Goal: Information Seeking & Learning: Learn about a topic

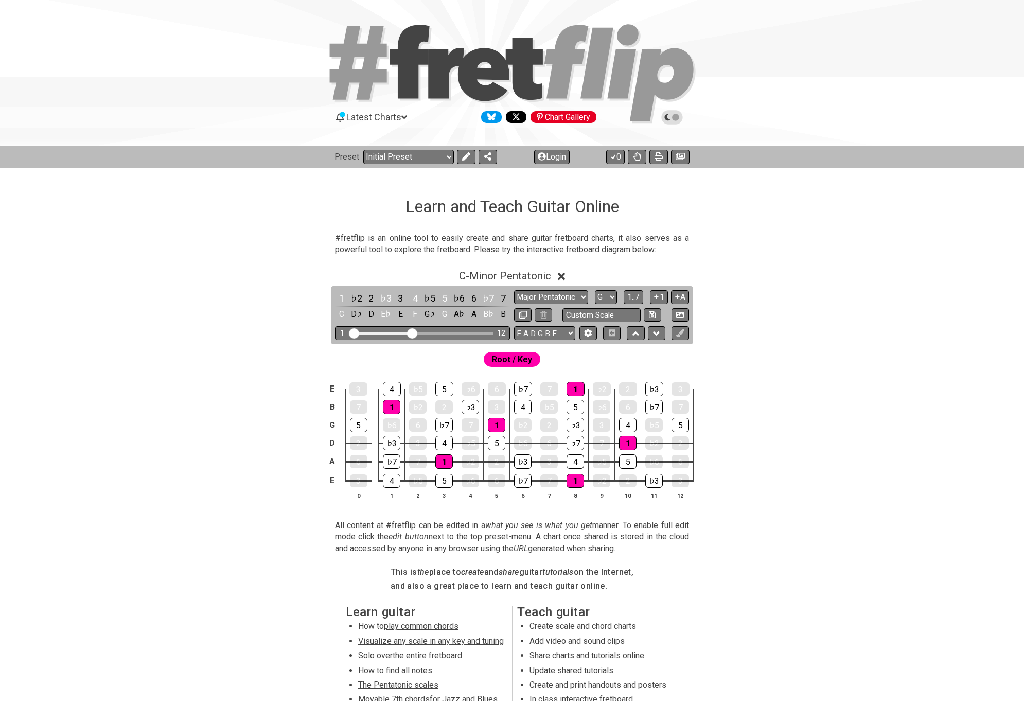
select select "Major Pentatonic"
select select "G"
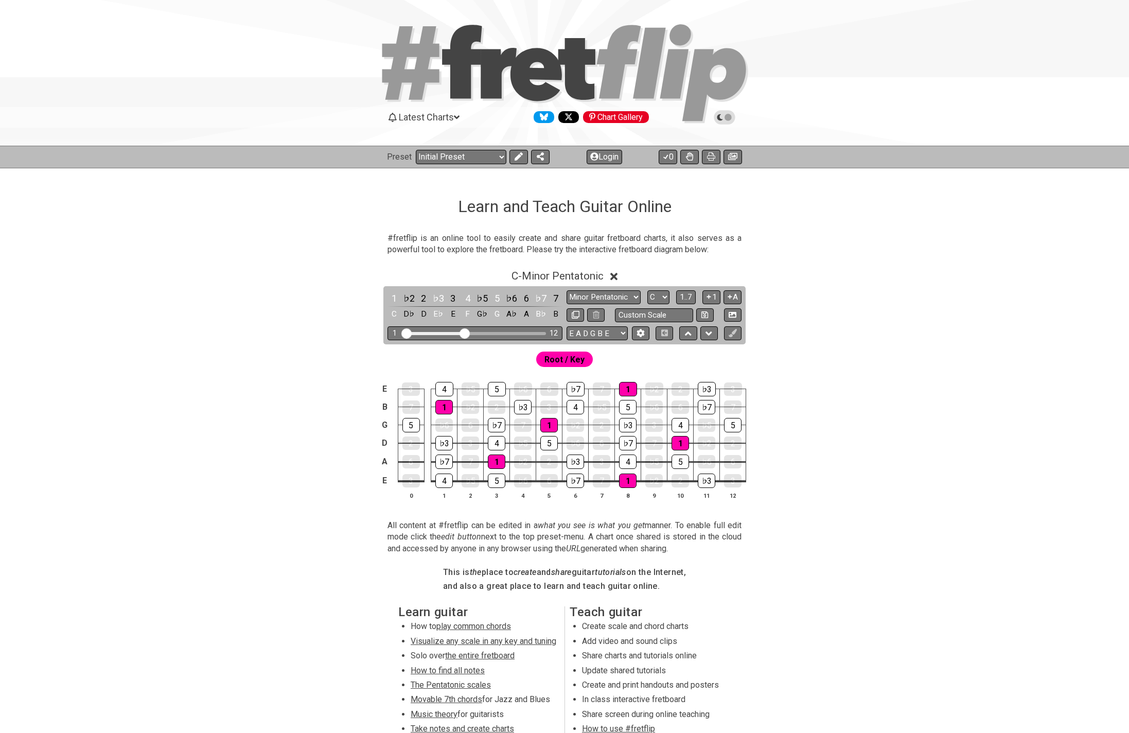
scroll to position [108, 0]
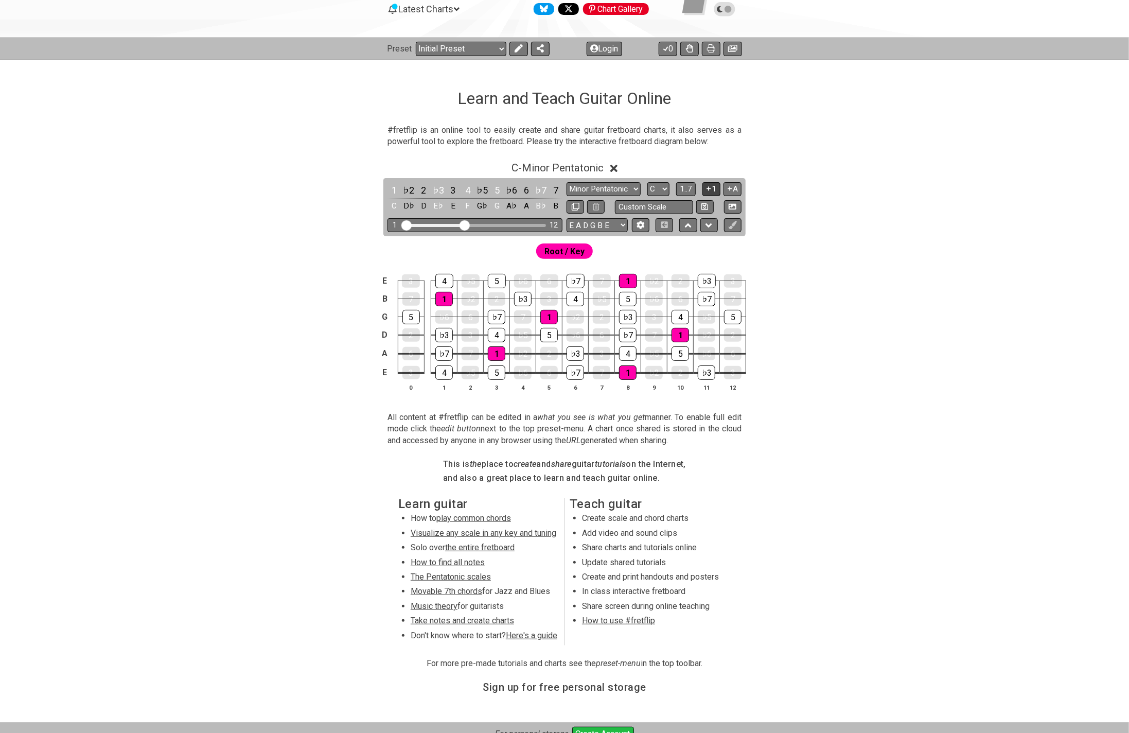
click at [711, 188] on icon at bounding box center [709, 189] width 4 height 4
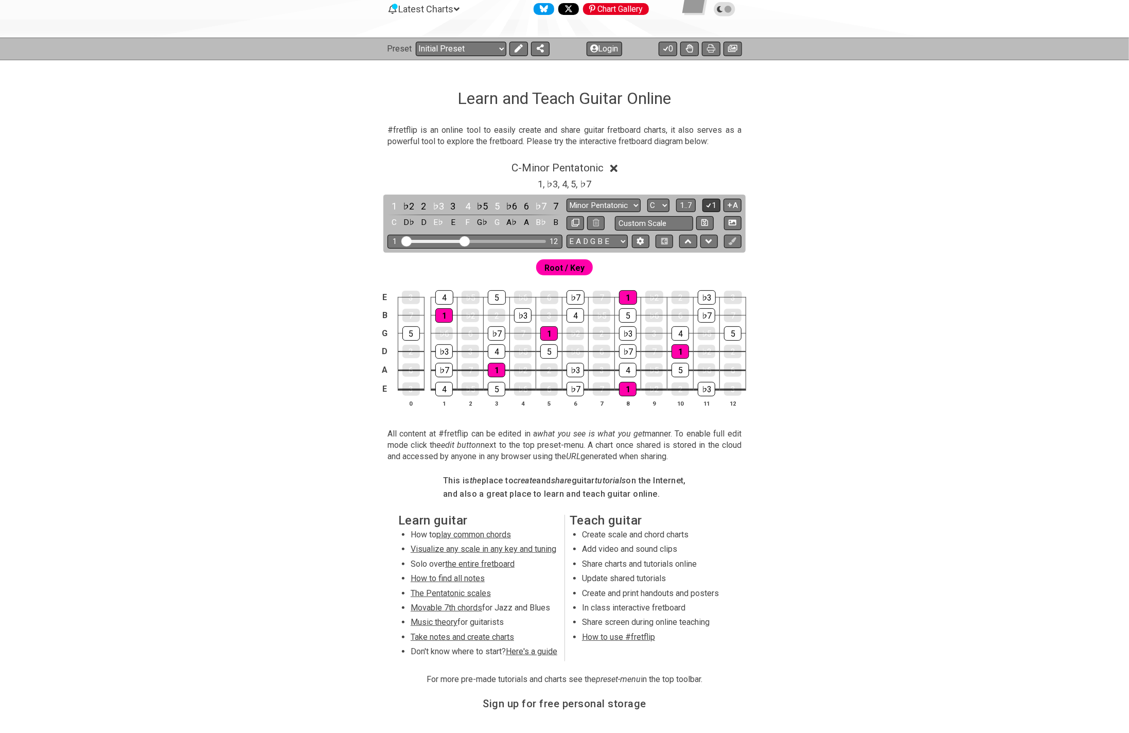
click at [712, 202] on icon at bounding box center [709, 205] width 10 height 8
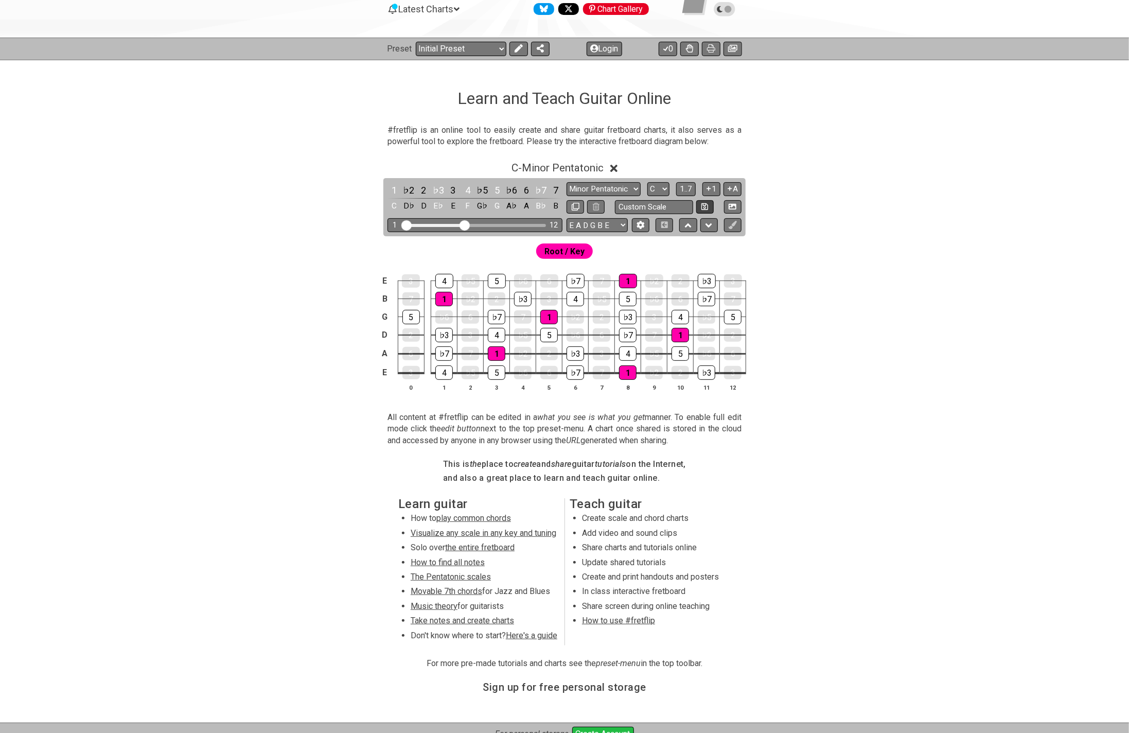
click at [712, 202] on button at bounding box center [706, 207] width 18 height 14
click at [714, 188] on button "1" at bounding box center [712, 189] width 18 height 14
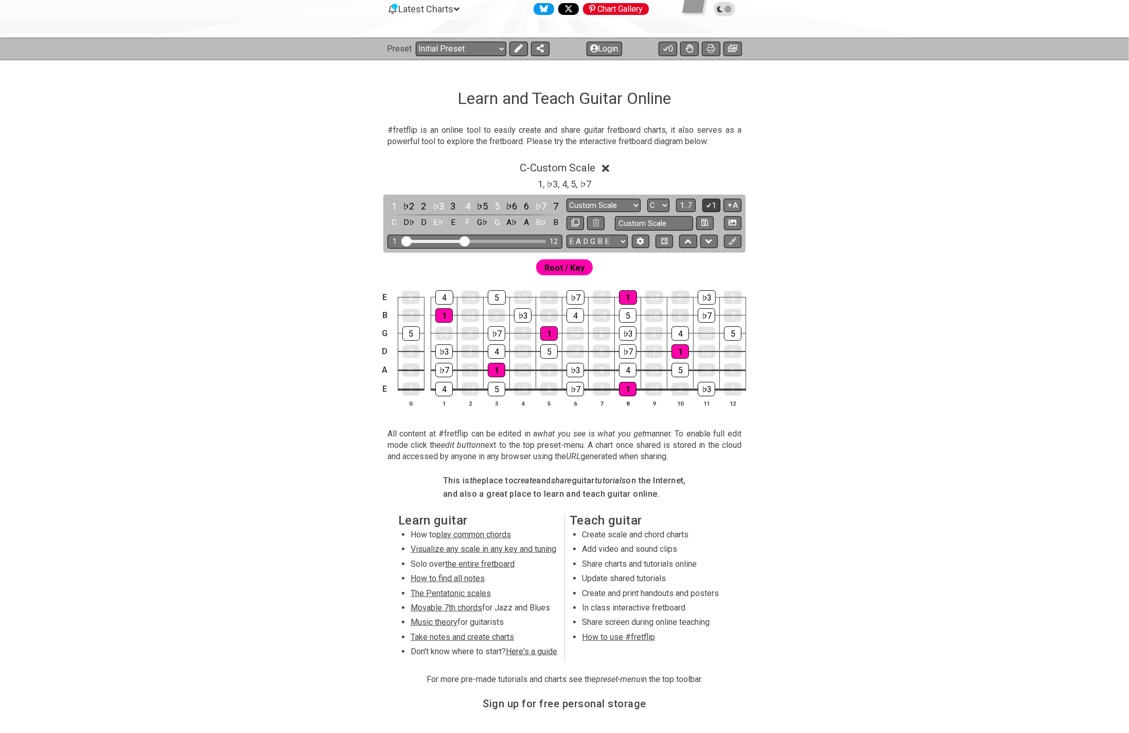
click at [712, 203] on icon at bounding box center [709, 205] width 10 height 8
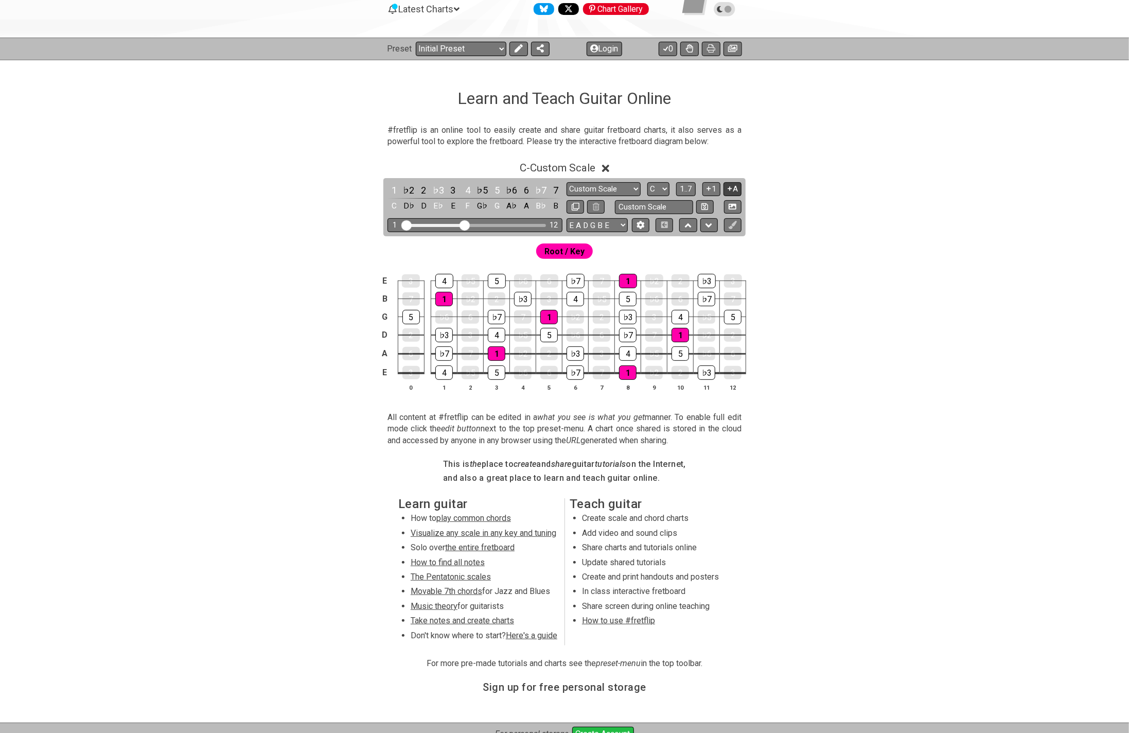
click at [730, 187] on icon at bounding box center [730, 189] width 4 height 4
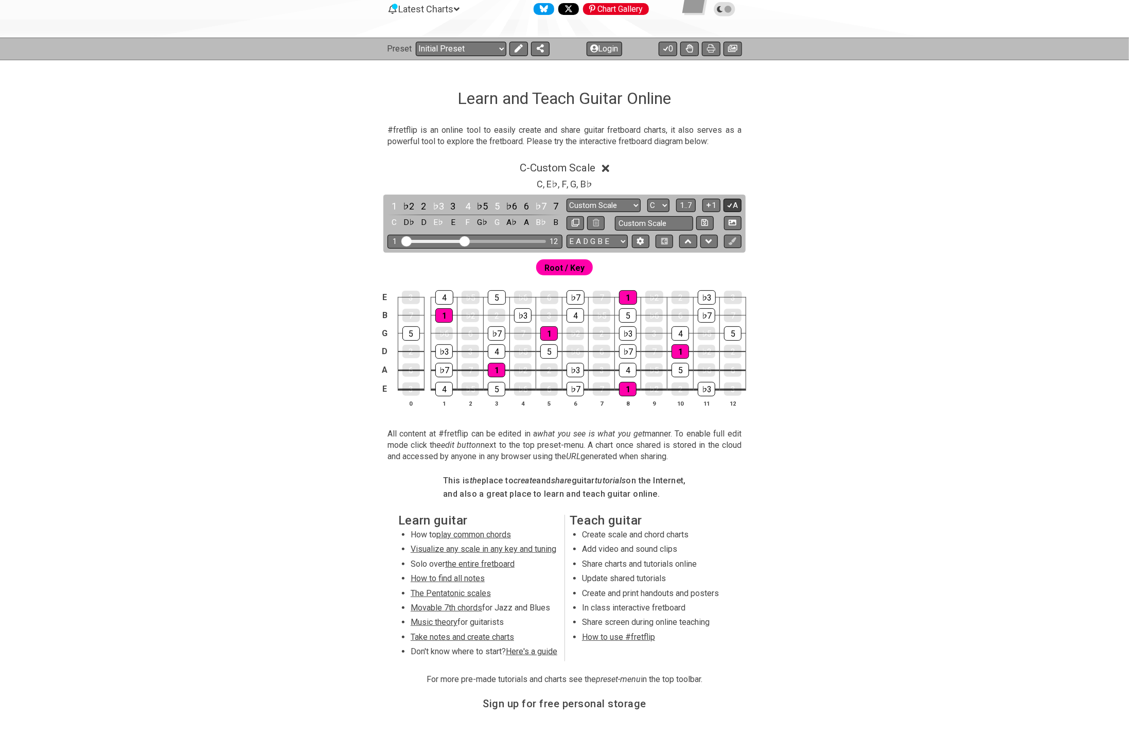
click at [733, 201] on button "A" at bounding box center [733, 206] width 18 height 14
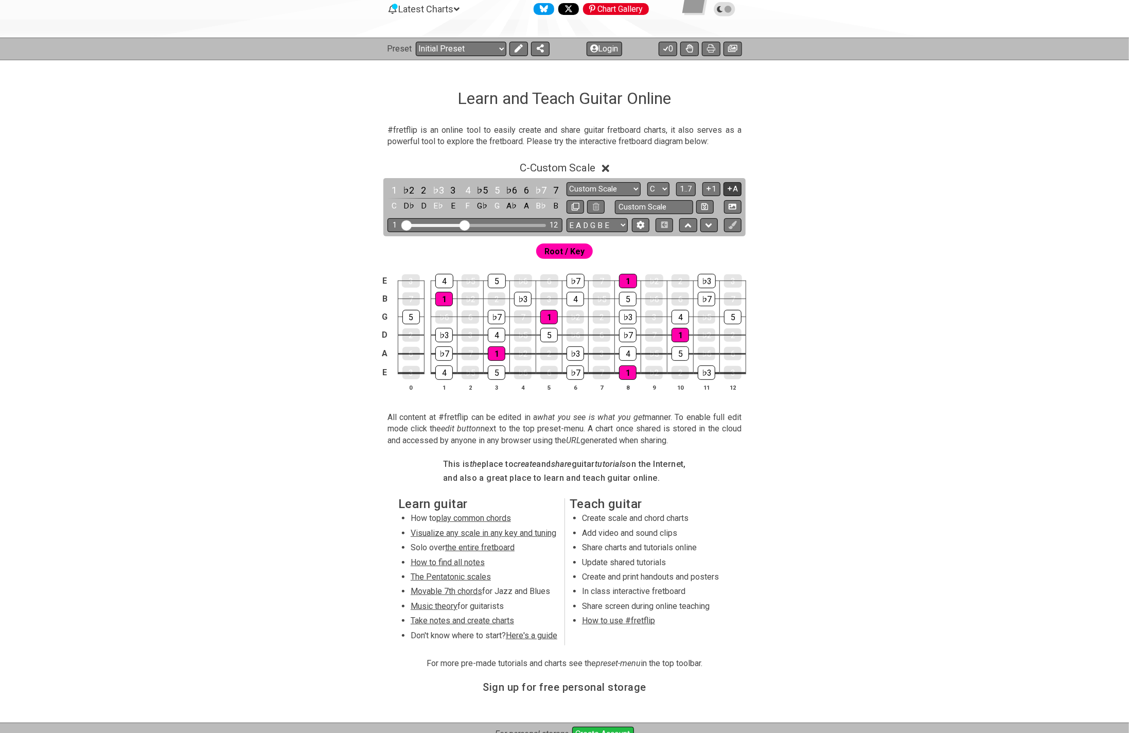
click at [736, 188] on button "A" at bounding box center [733, 189] width 18 height 14
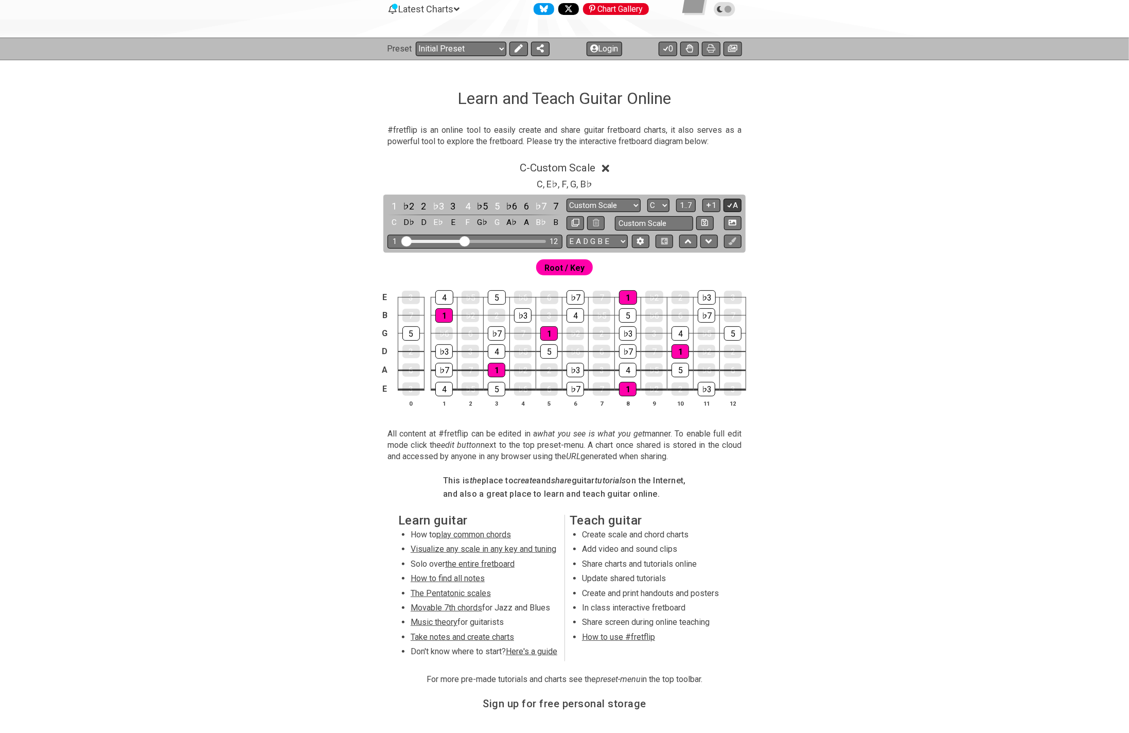
click at [735, 202] on button "A" at bounding box center [733, 206] width 18 height 14
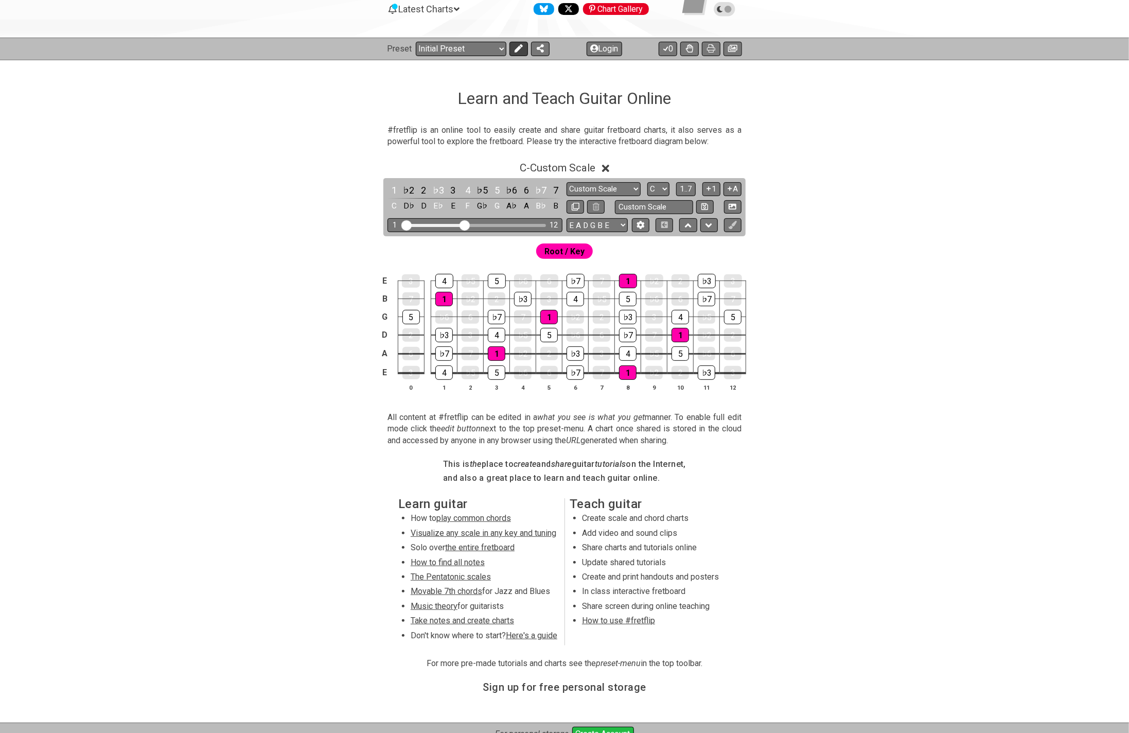
click at [518, 48] on icon at bounding box center [519, 48] width 8 height 8
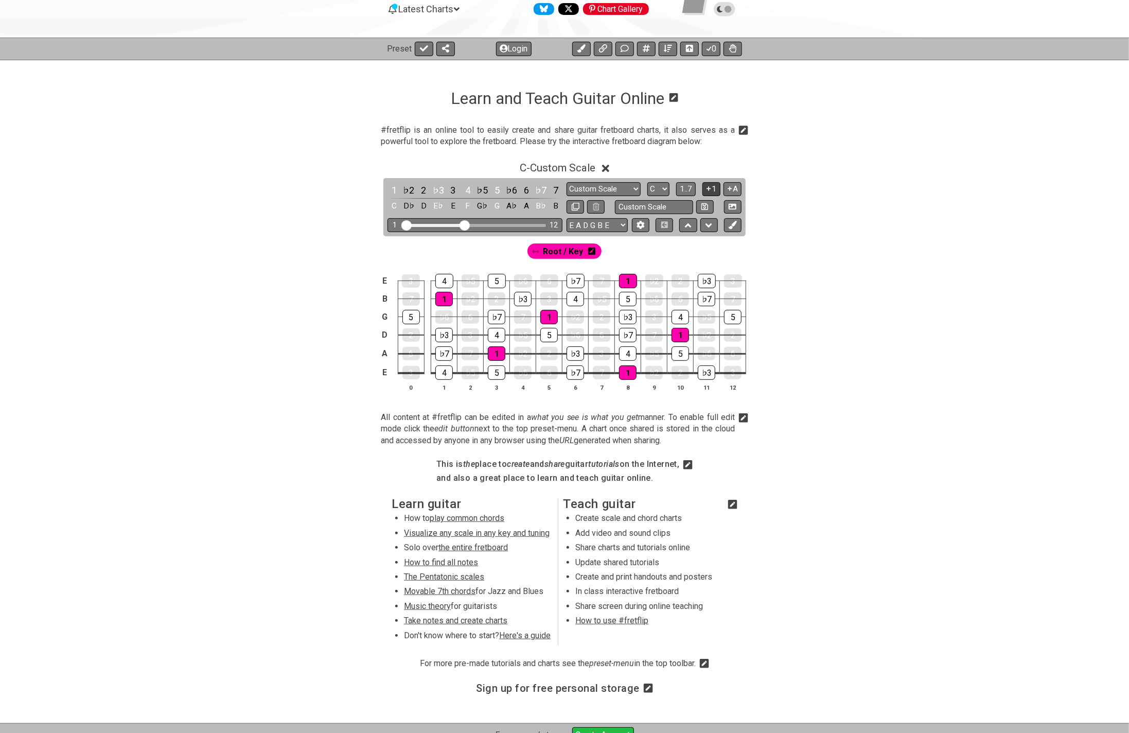
click at [710, 188] on icon at bounding box center [709, 189] width 4 height 4
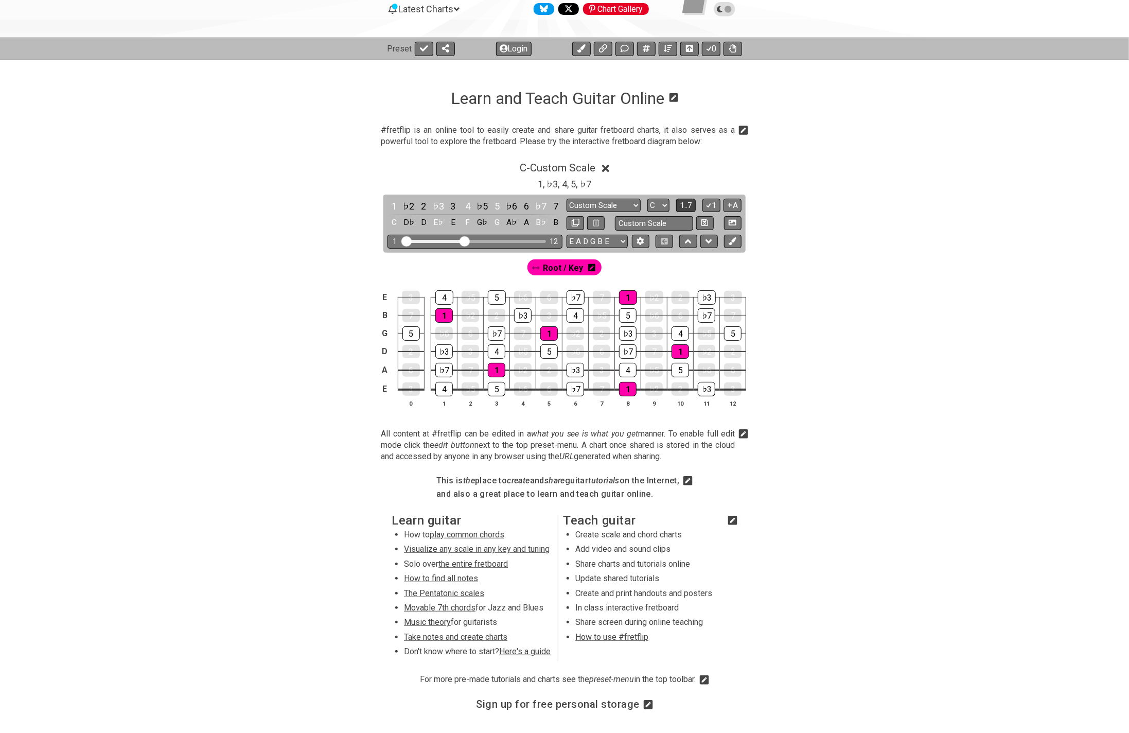
click at [690, 202] on span "1..7" at bounding box center [686, 205] width 12 height 9
click at [690, 202] on button "..." at bounding box center [687, 206] width 18 height 14
click at [690, 202] on span "C.." at bounding box center [687, 205] width 8 height 9
click at [711, 203] on icon at bounding box center [709, 205] width 6 height 5
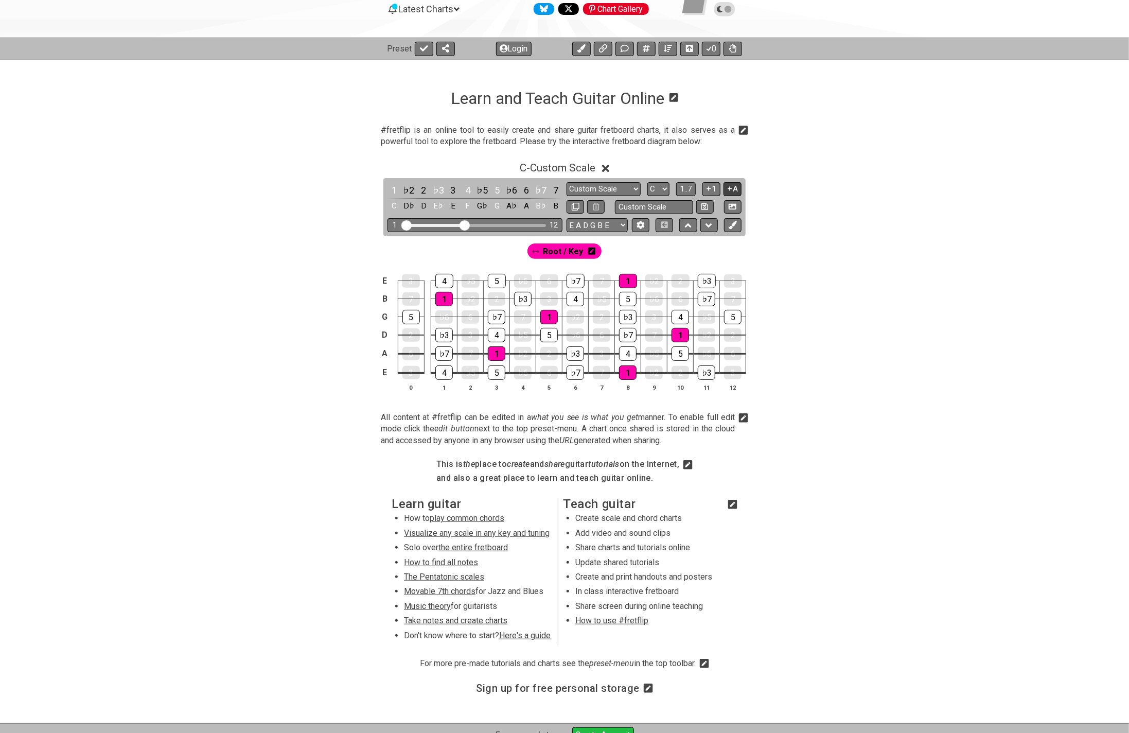
click at [732, 188] on icon at bounding box center [730, 189] width 10 height 8
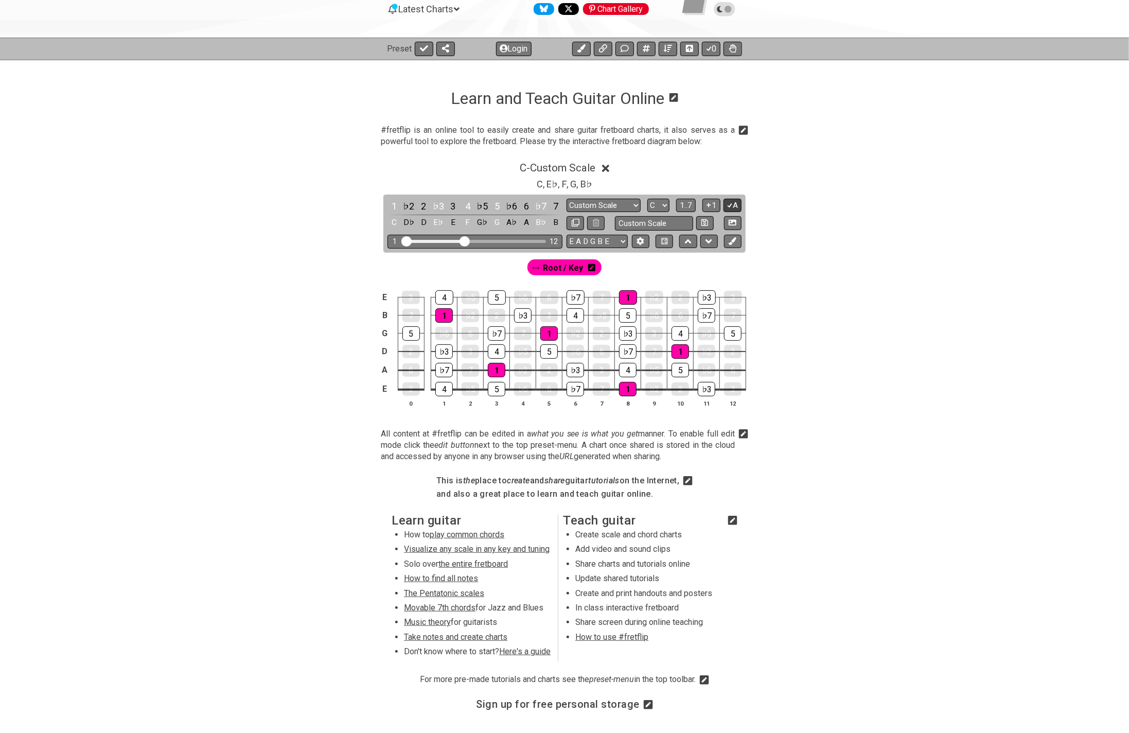
click at [729, 205] on icon at bounding box center [730, 205] width 6 height 5
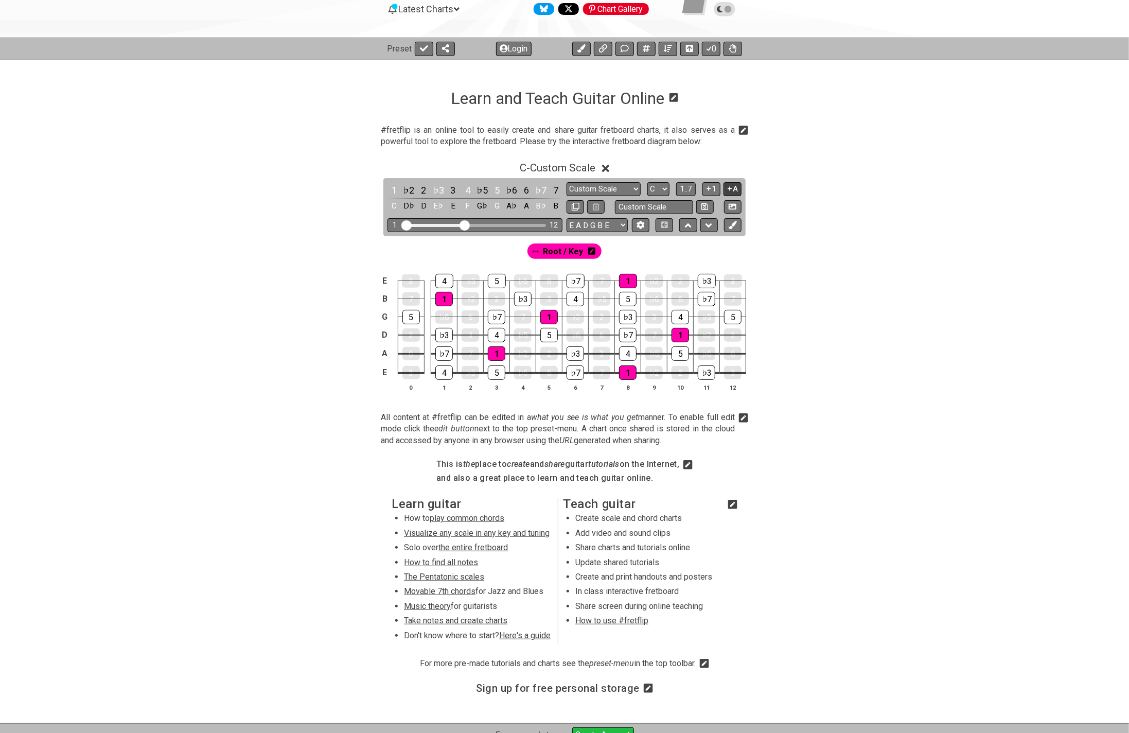
click at [734, 187] on button "A" at bounding box center [733, 189] width 18 height 14
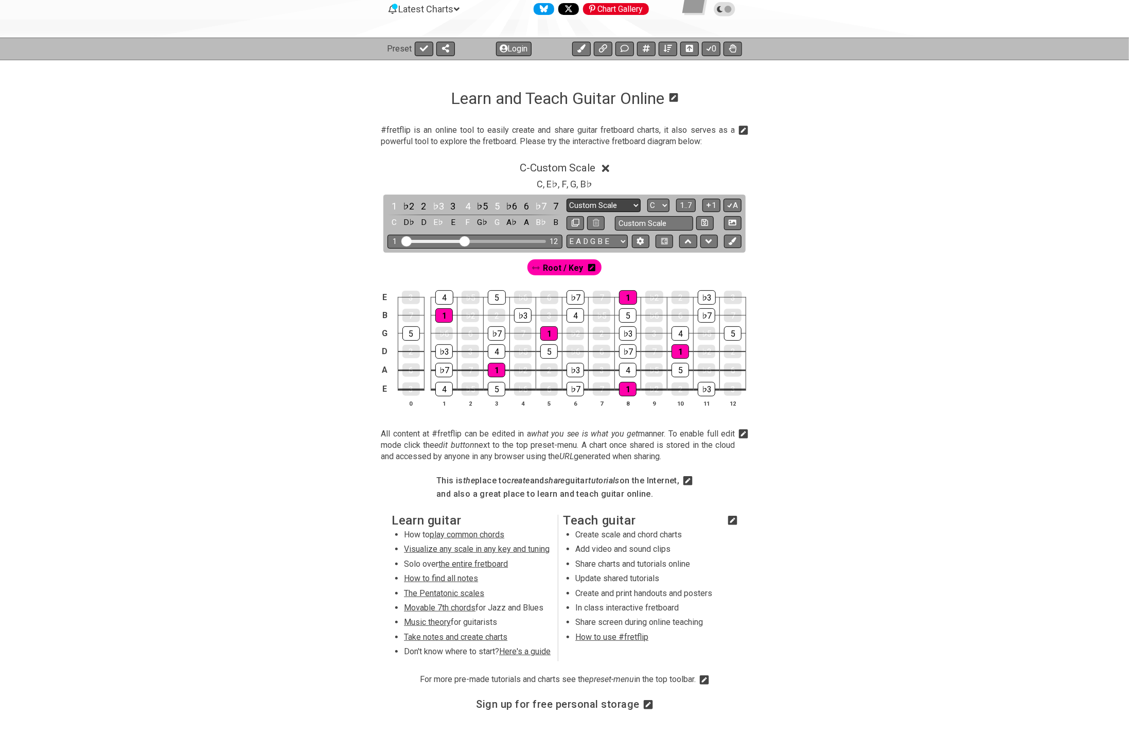
click at [635, 204] on select "Minor Pentatonic Custom Scale Minor Pentatonic Major Pentatonic Minor Blues Maj…" at bounding box center [604, 206] width 74 height 14
click at [567, 199] on select "Minor Pentatonic Custom Scale Minor Pentatonic Major Pentatonic Minor Blues Maj…" at bounding box center [604, 206] width 74 height 14
click at [664, 203] on select "A♭ A A♯ B♭ B C C♯ D♭ D D♯ E♭ E F F♯ G♭ G G♯" at bounding box center [659, 206] width 22 height 14
click at [648, 199] on select "A♭ A A♯ B♭ B C C♯ D♭ D D♯ E♭ E F F♯ G♭ G G♯" at bounding box center [659, 206] width 22 height 14
click at [733, 204] on button "A" at bounding box center [733, 206] width 18 height 14
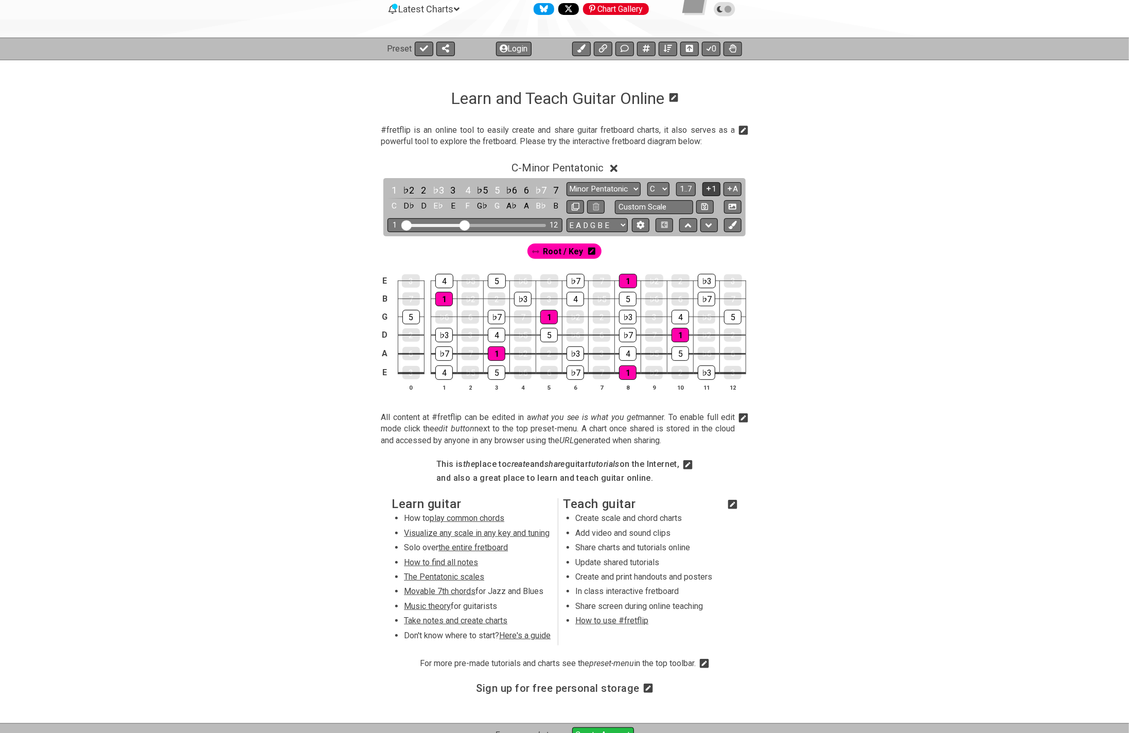
click at [712, 185] on button "1" at bounding box center [712, 189] width 18 height 14
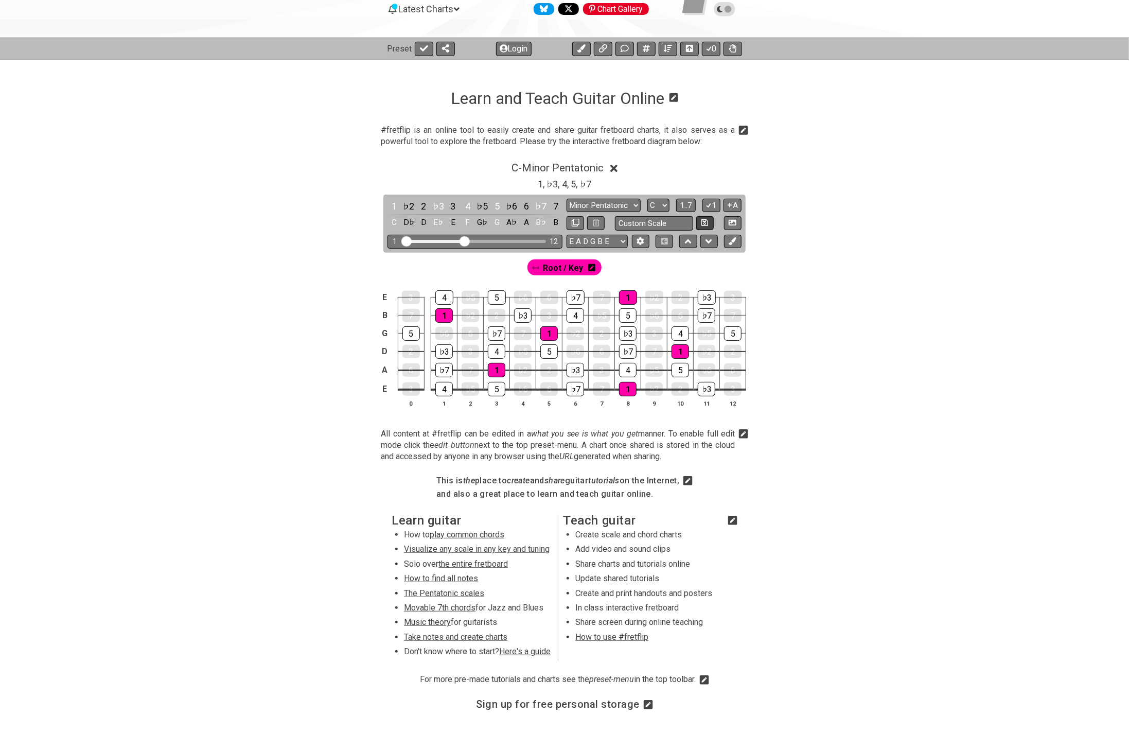
click at [711, 201] on icon at bounding box center [709, 205] width 10 height 8
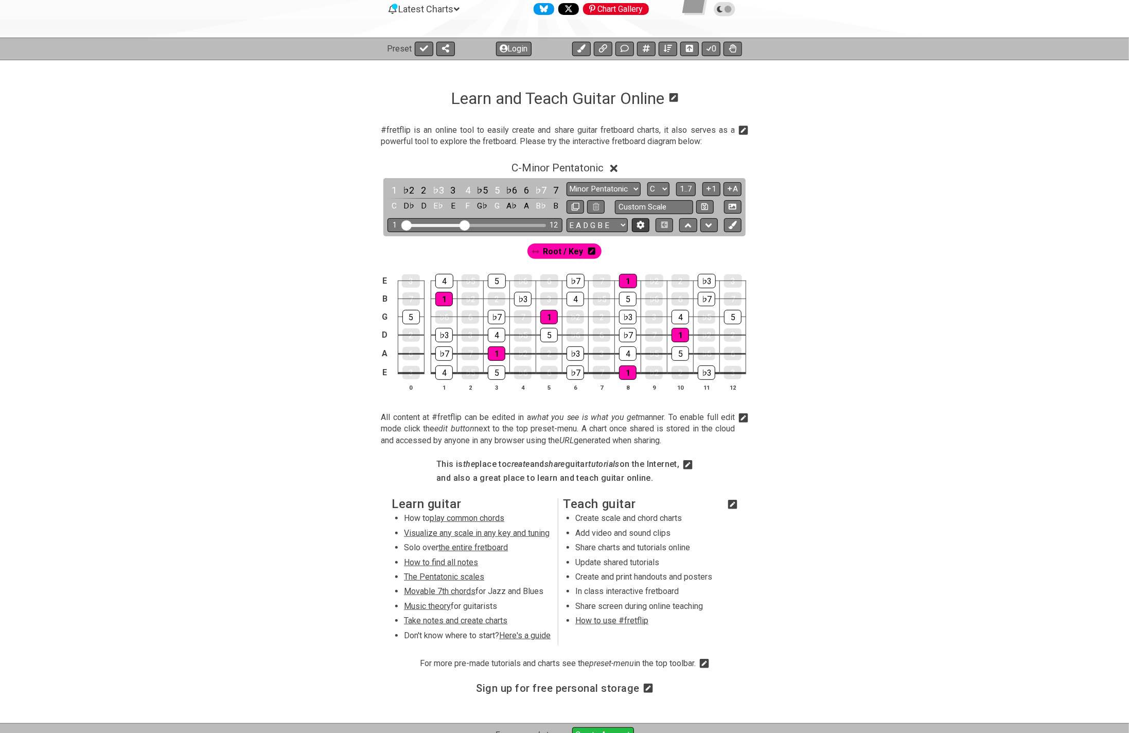
click at [640, 224] on icon at bounding box center [641, 225] width 8 height 8
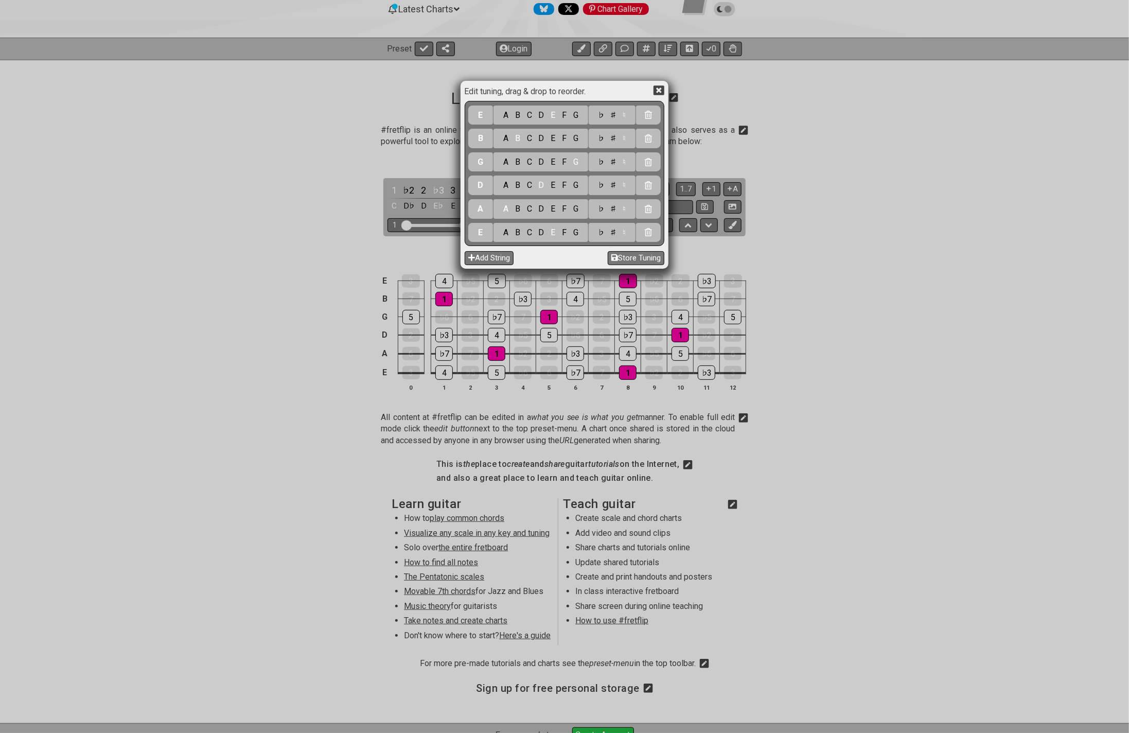
click at [661, 88] on icon at bounding box center [659, 90] width 11 height 10
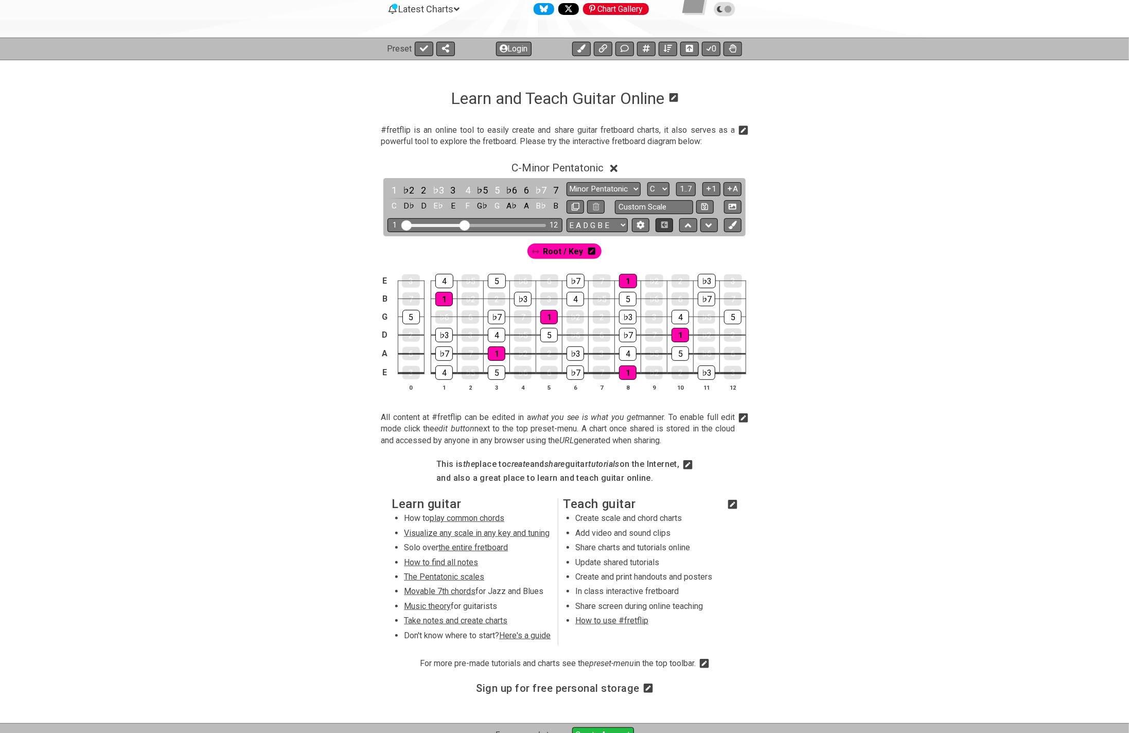
click at [664, 225] on icon at bounding box center [665, 224] width 8 height 7
click at [665, 225] on icon at bounding box center [665, 224] width 8 height 7
click at [689, 225] on icon at bounding box center [688, 225] width 7 height 4
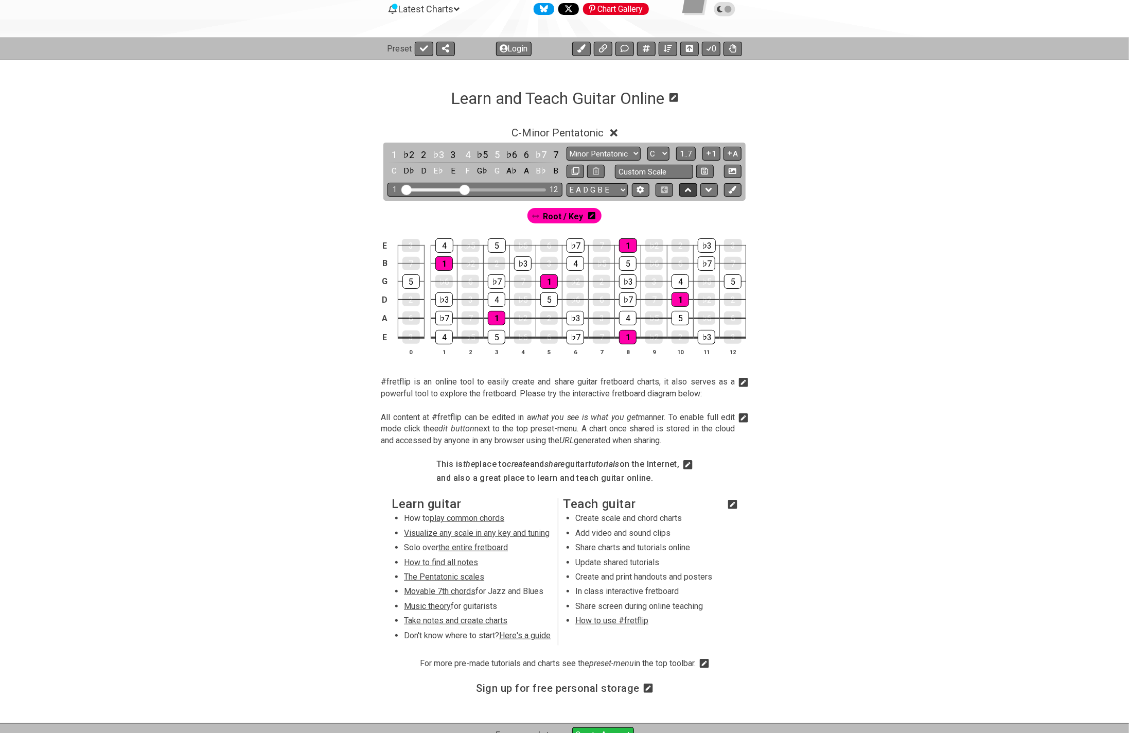
click at [689, 190] on icon at bounding box center [688, 190] width 7 height 10
click at [707, 188] on icon at bounding box center [709, 190] width 7 height 4
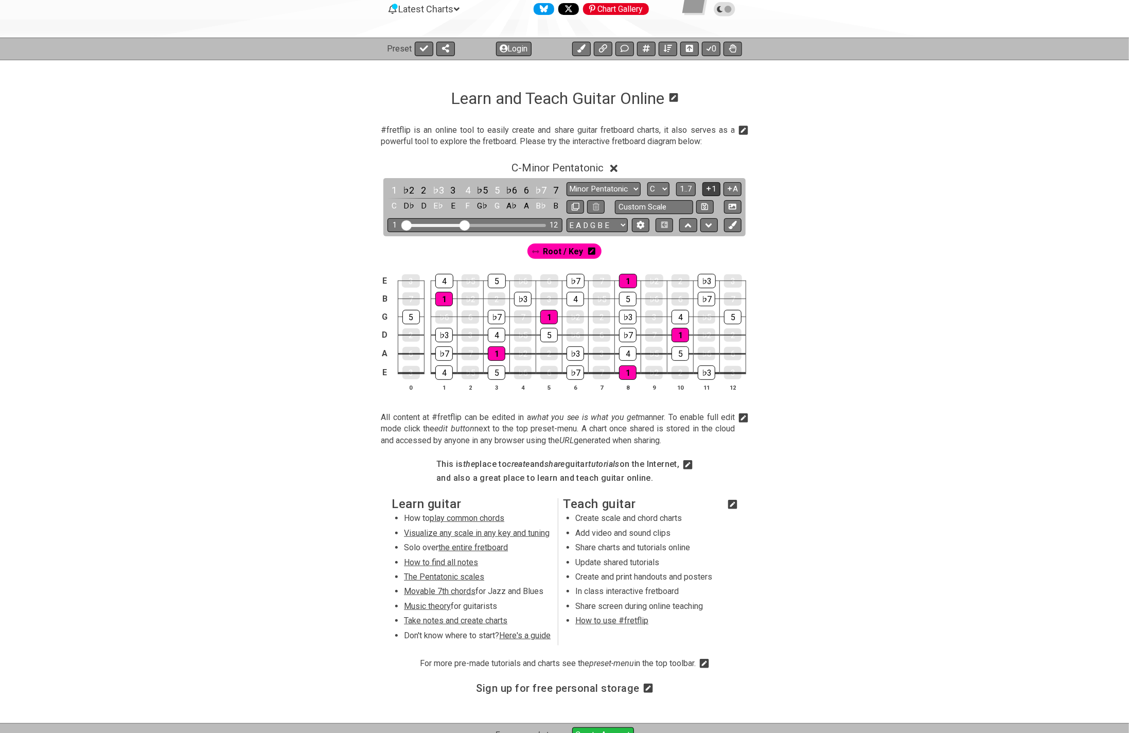
click at [710, 188] on icon at bounding box center [709, 189] width 10 height 8
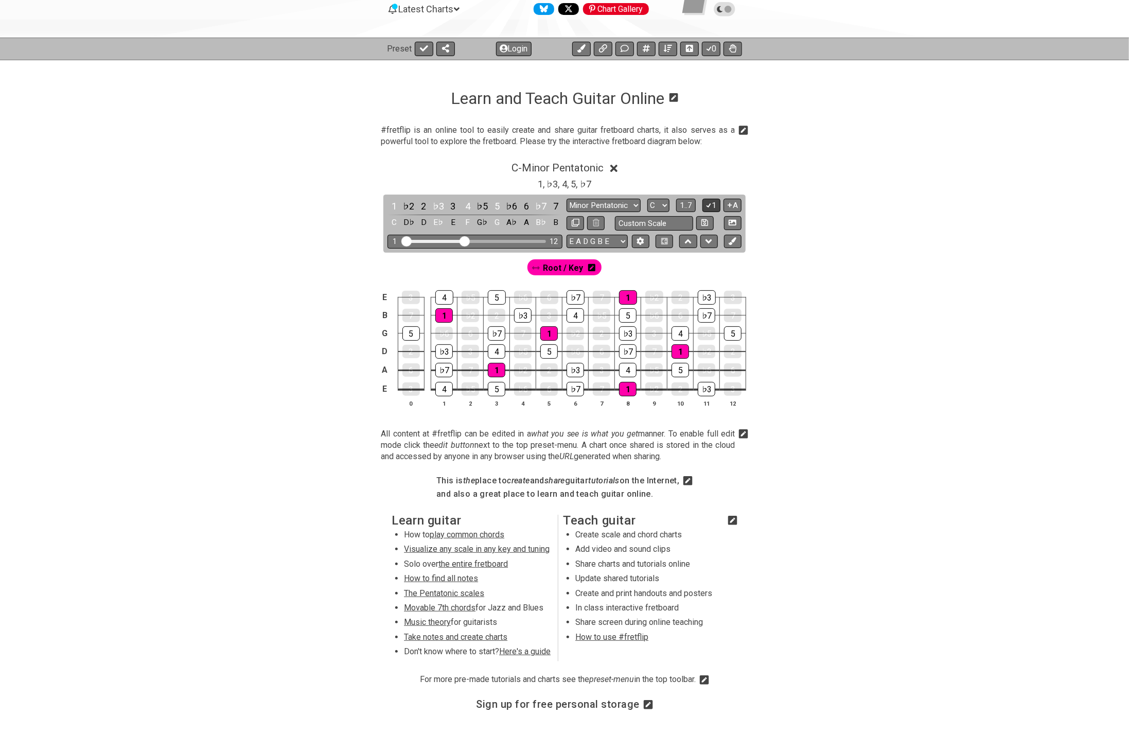
click at [711, 206] on icon at bounding box center [709, 205] width 10 height 8
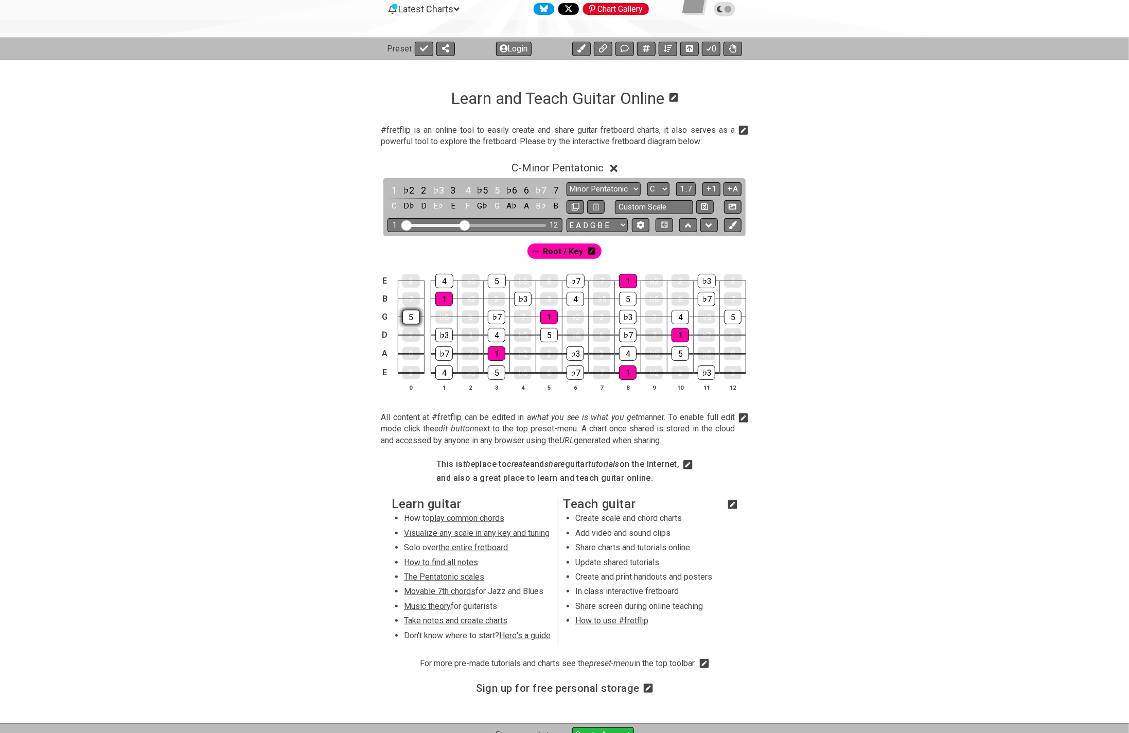
click at [411, 315] on div "5" at bounding box center [412, 317] width 18 height 14
drag, startPoint x: 442, startPoint y: 281, endPoint x: 443, endPoint y: 291, distance: 10.3
click at [443, 281] on div "4" at bounding box center [445, 280] width 18 height 13
drag, startPoint x: 443, startPoint y: 297, endPoint x: 443, endPoint y: 320, distance: 23.2
click at [443, 297] on div "1" at bounding box center [445, 299] width 18 height 14
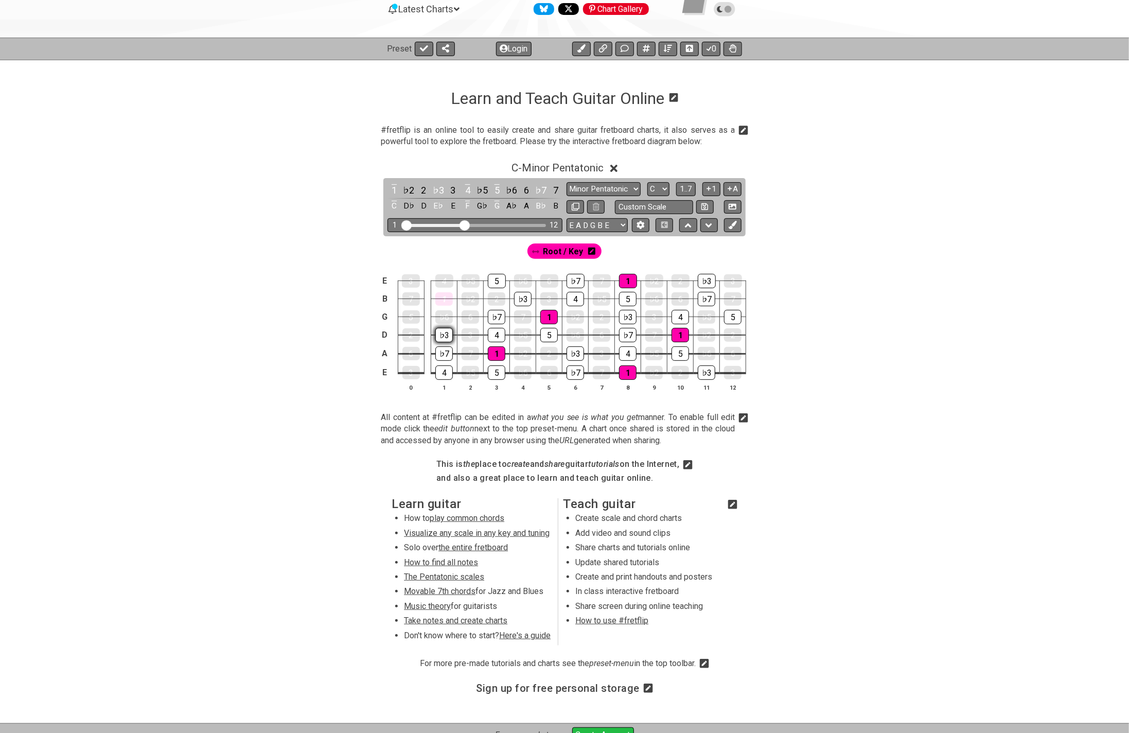
click at [441, 332] on div "♭3" at bounding box center [445, 335] width 18 height 14
drag, startPoint x: 447, startPoint y: 348, endPoint x: 445, endPoint y: 362, distance: 14.0
click at [447, 349] on div "♭7" at bounding box center [445, 353] width 18 height 13
click at [455, 369] on td "4" at bounding box center [444, 364] width 26 height 20
click at [500, 369] on div "5" at bounding box center [497, 373] width 18 height 14
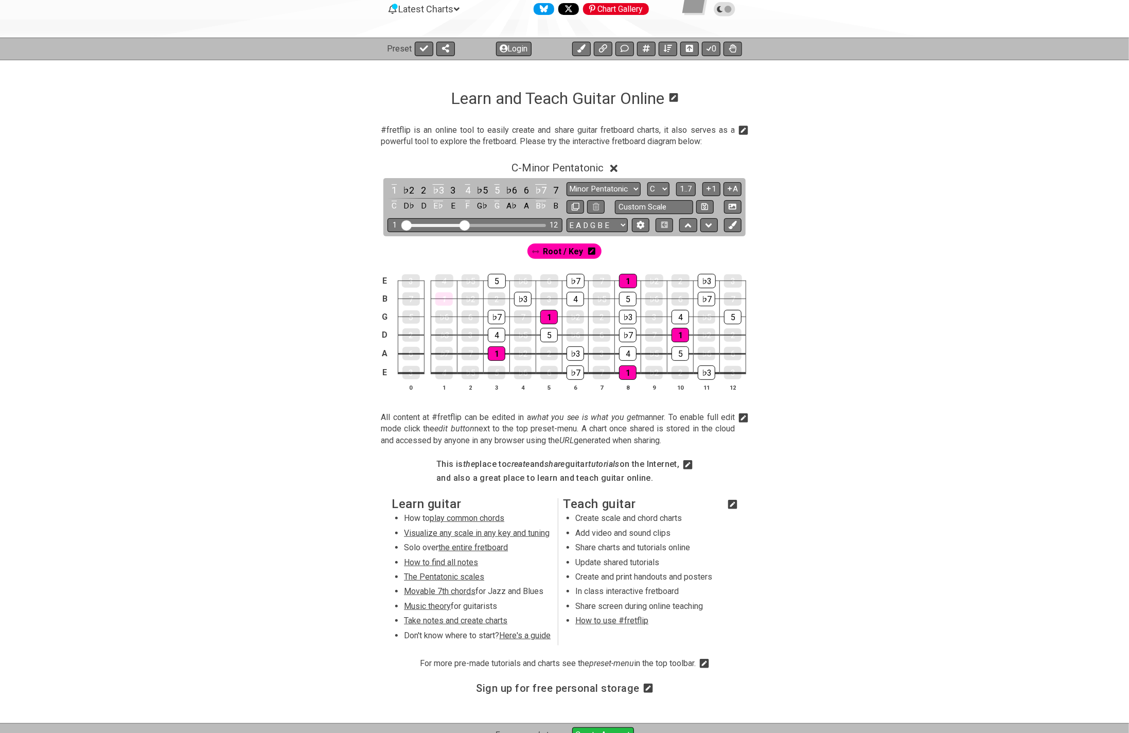
drag, startPoint x: 500, startPoint y: 347, endPoint x: 499, endPoint y: 342, distance: 5.2
click at [499, 344] on td "1" at bounding box center [497, 344] width 26 height 19
drag, startPoint x: 498, startPoint y: 334, endPoint x: 498, endPoint y: 322, distance: 11.9
click at [498, 332] on div "4" at bounding box center [497, 335] width 18 height 14
drag, startPoint x: 498, startPoint y: 320, endPoint x: 501, endPoint y: 310, distance: 10.1
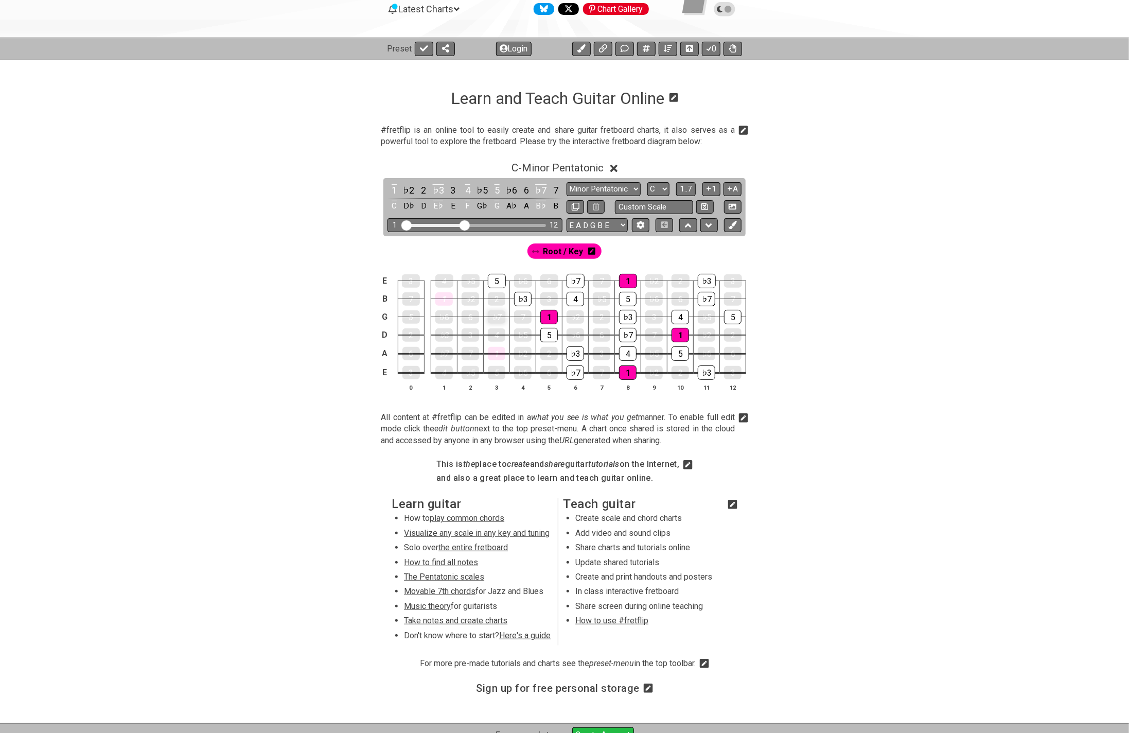
click at [499, 314] on div "♭7" at bounding box center [497, 316] width 18 height 13
click at [500, 281] on div "5" at bounding box center [497, 281] width 18 height 14
click at [687, 188] on span "1..7" at bounding box center [686, 188] width 12 height 9
click at [444, 298] on div at bounding box center [445, 299] width 18 height 14
click at [499, 353] on div at bounding box center [497, 353] width 18 height 13
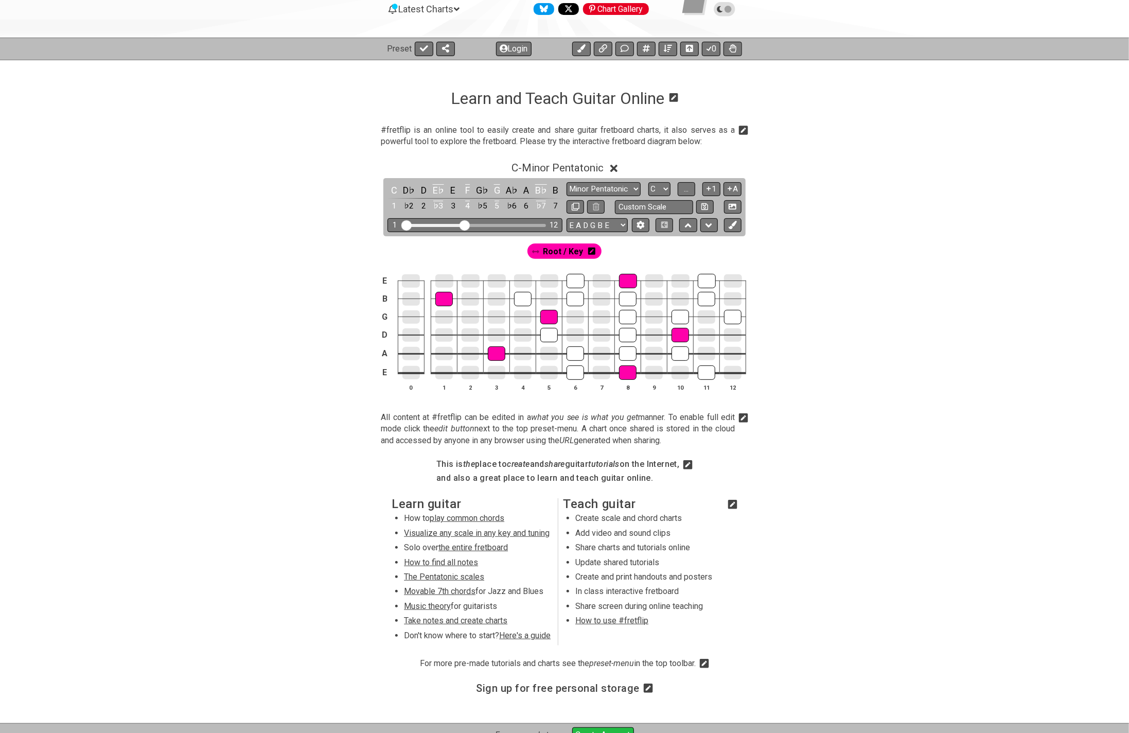
drag, startPoint x: 520, startPoint y: 292, endPoint x: 540, endPoint y: 304, distance: 22.9
click at [520, 292] on div at bounding box center [523, 299] width 18 height 14
click at [549, 315] on div at bounding box center [550, 317] width 18 height 14
drag, startPoint x: 549, startPoint y: 329, endPoint x: 558, endPoint y: 337, distance: 11.7
click at [549, 330] on div at bounding box center [550, 335] width 18 height 14
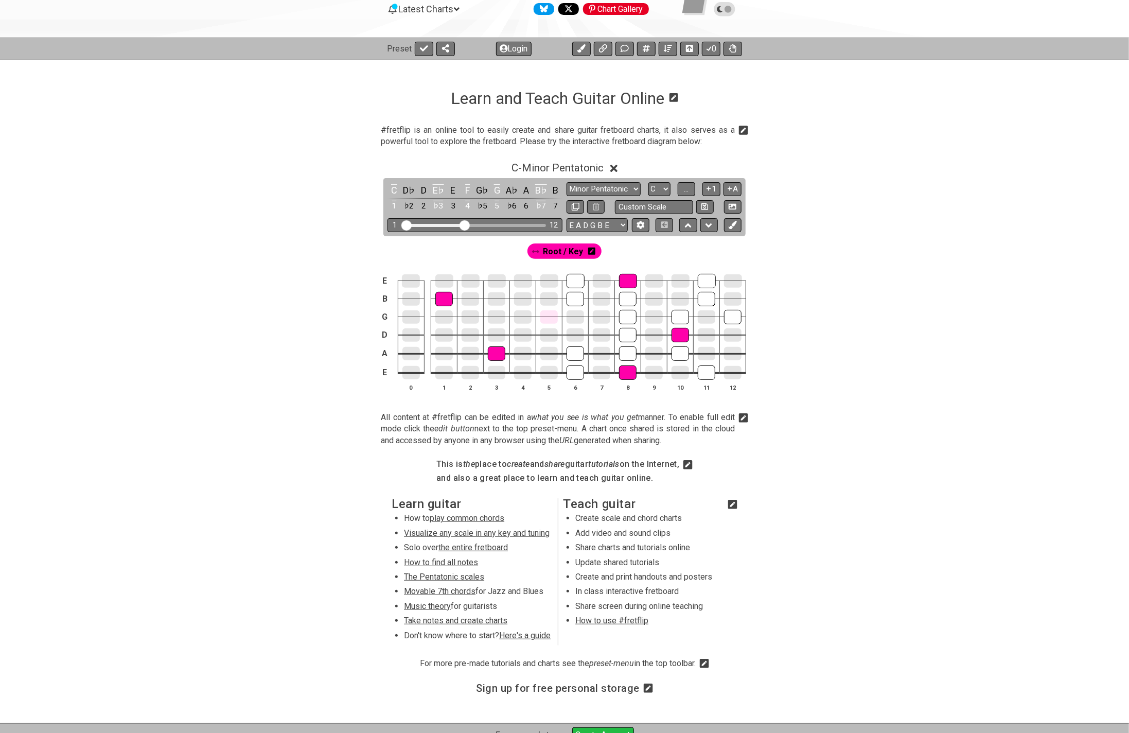
drag, startPoint x: 576, startPoint y: 278, endPoint x: 576, endPoint y: 288, distance: 9.8
click at [576, 279] on div at bounding box center [576, 281] width 18 height 14
drag, startPoint x: 576, startPoint y: 293, endPoint x: 575, endPoint y: 317, distance: 23.2
click at [577, 294] on div at bounding box center [576, 298] width 18 height 13
click at [574, 351] on div at bounding box center [576, 353] width 18 height 13
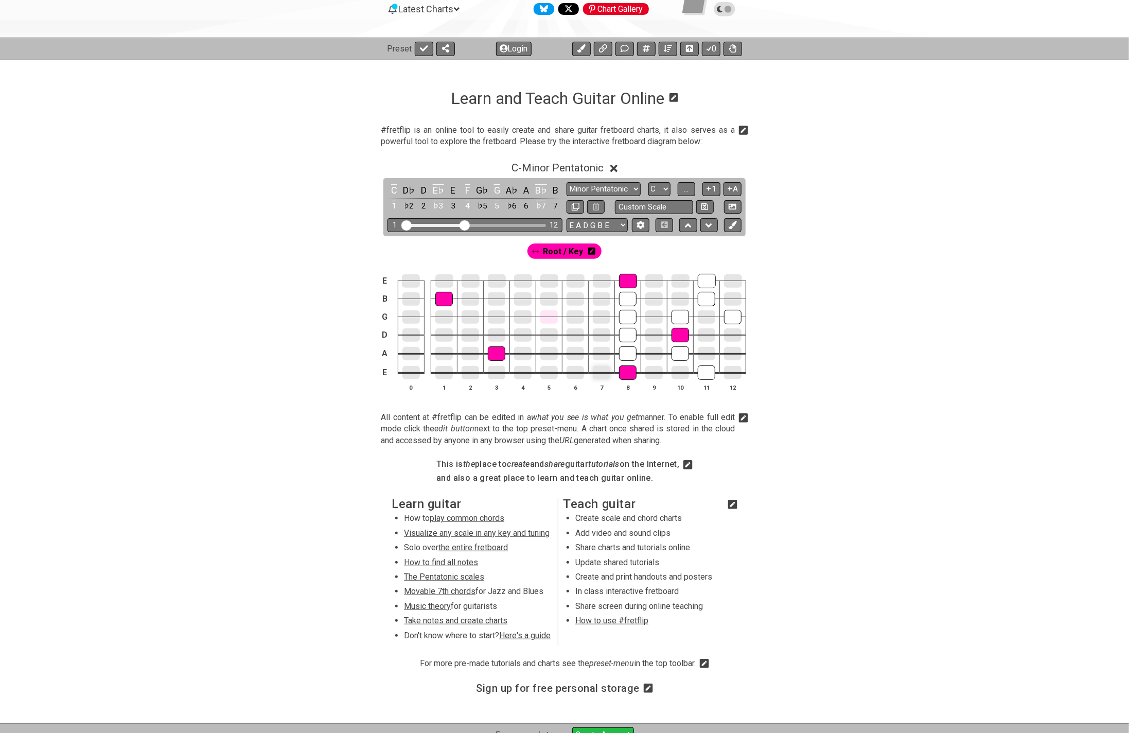
drag, startPoint x: 573, startPoint y: 367, endPoint x: 599, endPoint y: 371, distance: 25.6
click at [574, 367] on div at bounding box center [576, 372] width 18 height 13
drag, startPoint x: 632, startPoint y: 370, endPoint x: 630, endPoint y: 359, distance: 11.4
click at [631, 369] on div at bounding box center [628, 372] width 18 height 13
drag, startPoint x: 623, startPoint y: 349, endPoint x: 623, endPoint y: 342, distance: 7.2
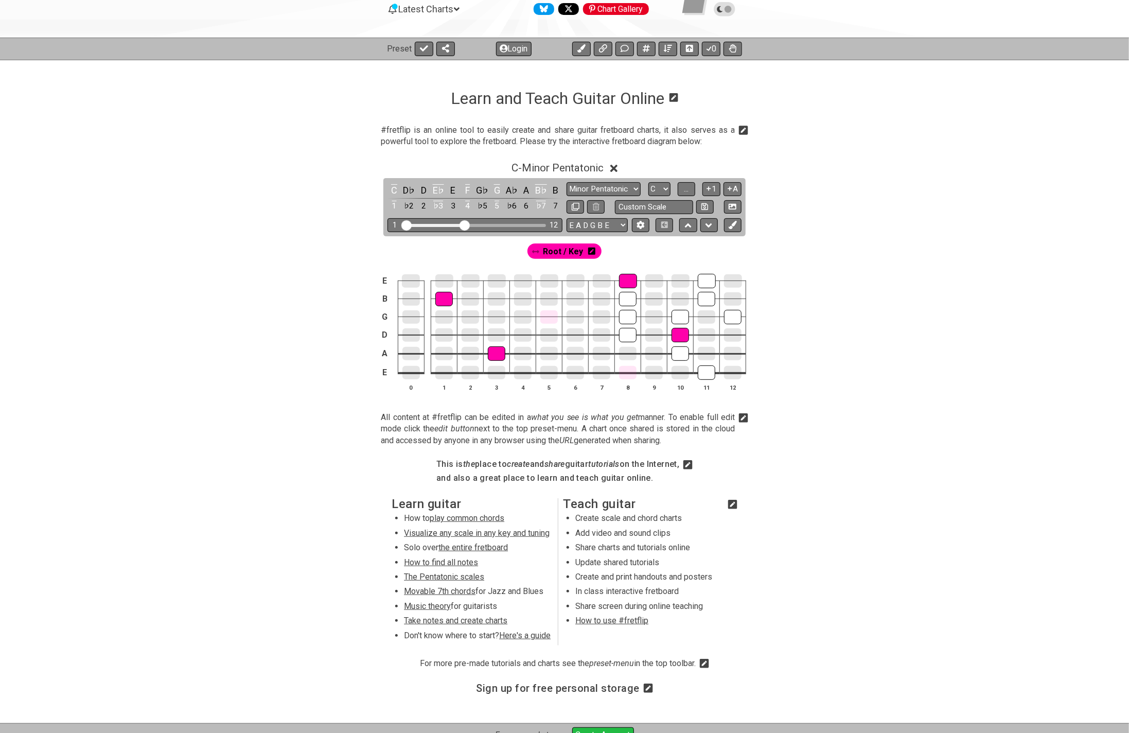
click at [623, 348] on div at bounding box center [628, 353] width 18 height 13
drag, startPoint x: 627, startPoint y: 332, endPoint x: 628, endPoint y: 320, distance: 11.9
click at [627, 330] on div at bounding box center [628, 334] width 18 height 13
drag, startPoint x: 628, startPoint y: 320, endPoint x: 628, endPoint y: 314, distance: 5.7
click at [628, 317] on div at bounding box center [628, 317] width 18 height 14
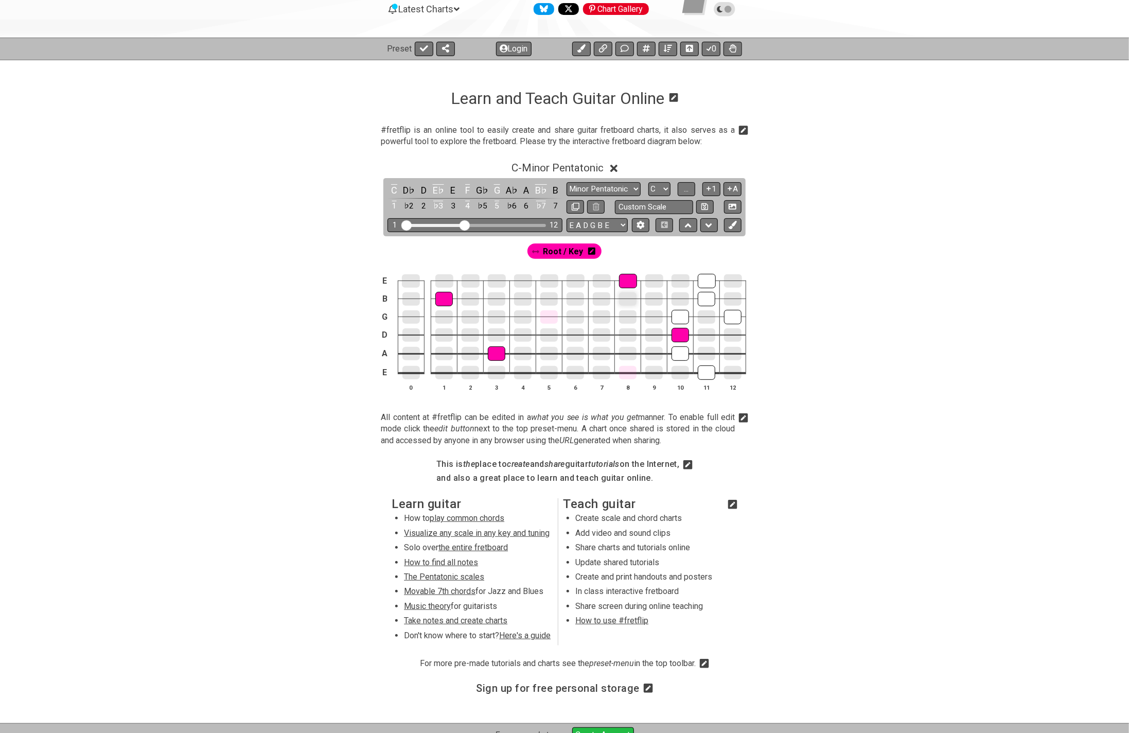
drag, startPoint x: 628, startPoint y: 299, endPoint x: 629, endPoint y: 292, distance: 6.7
click at [629, 295] on div at bounding box center [628, 298] width 18 height 13
drag, startPoint x: 629, startPoint y: 285, endPoint x: 634, endPoint y: 281, distance: 6.6
click at [632, 282] on div at bounding box center [628, 281] width 18 height 14
drag, startPoint x: 706, startPoint y: 283, endPoint x: 707, endPoint y: 293, distance: 10.9
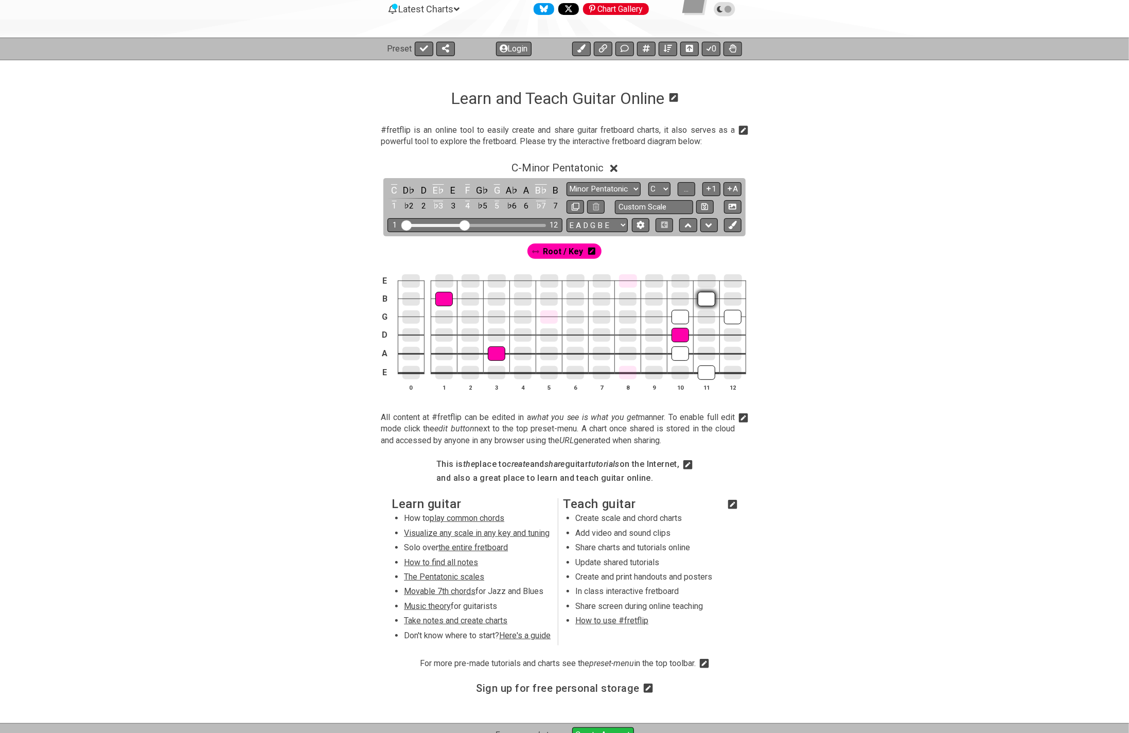
click at [706, 282] on div at bounding box center [707, 280] width 18 height 13
click at [709, 296] on div at bounding box center [707, 298] width 18 height 13
click at [682, 318] on div at bounding box center [681, 317] width 18 height 14
click at [737, 315] on div at bounding box center [733, 316] width 18 height 13
drag, startPoint x: 683, startPoint y: 332, endPoint x: 678, endPoint y: 352, distance: 20.2
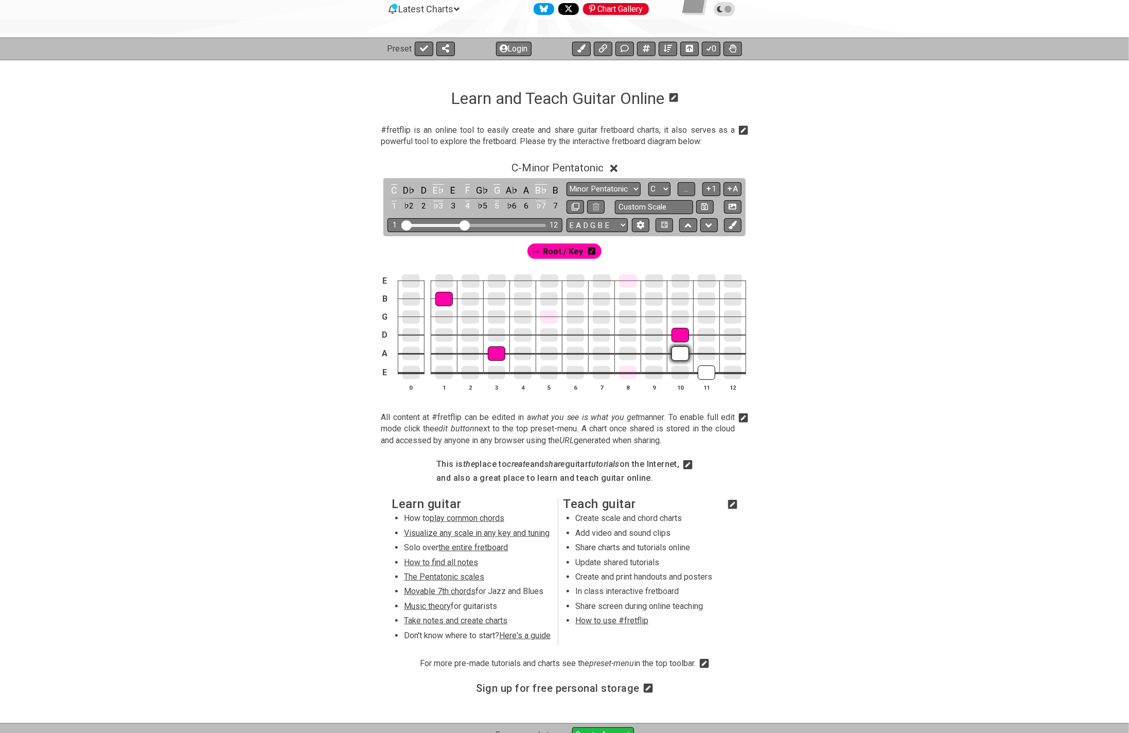
click at [683, 333] on div at bounding box center [681, 335] width 18 height 14
drag, startPoint x: 677, startPoint y: 356, endPoint x: 705, endPoint y: 365, distance: 28.8
click at [677, 356] on div at bounding box center [681, 353] width 18 height 13
drag, startPoint x: 705, startPoint y: 371, endPoint x: 662, endPoint y: 375, distance: 44.0
click at [703, 370] on div at bounding box center [707, 372] width 18 height 13
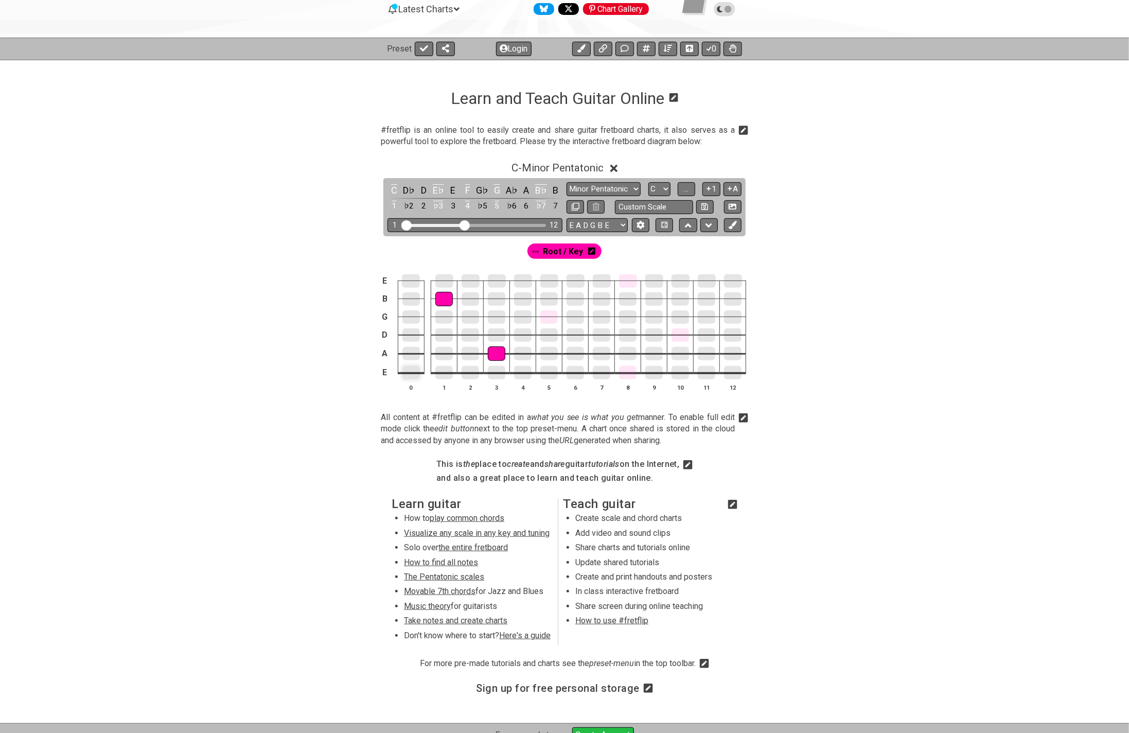
drag, startPoint x: 409, startPoint y: 372, endPoint x: 414, endPoint y: 378, distance: 8.4
click at [409, 372] on div at bounding box center [412, 372] width 18 height 13
click at [445, 373] on div at bounding box center [445, 372] width 18 height 13
click at [499, 371] on div at bounding box center [497, 372] width 18 height 13
click at [408, 354] on div at bounding box center [412, 353] width 18 height 13
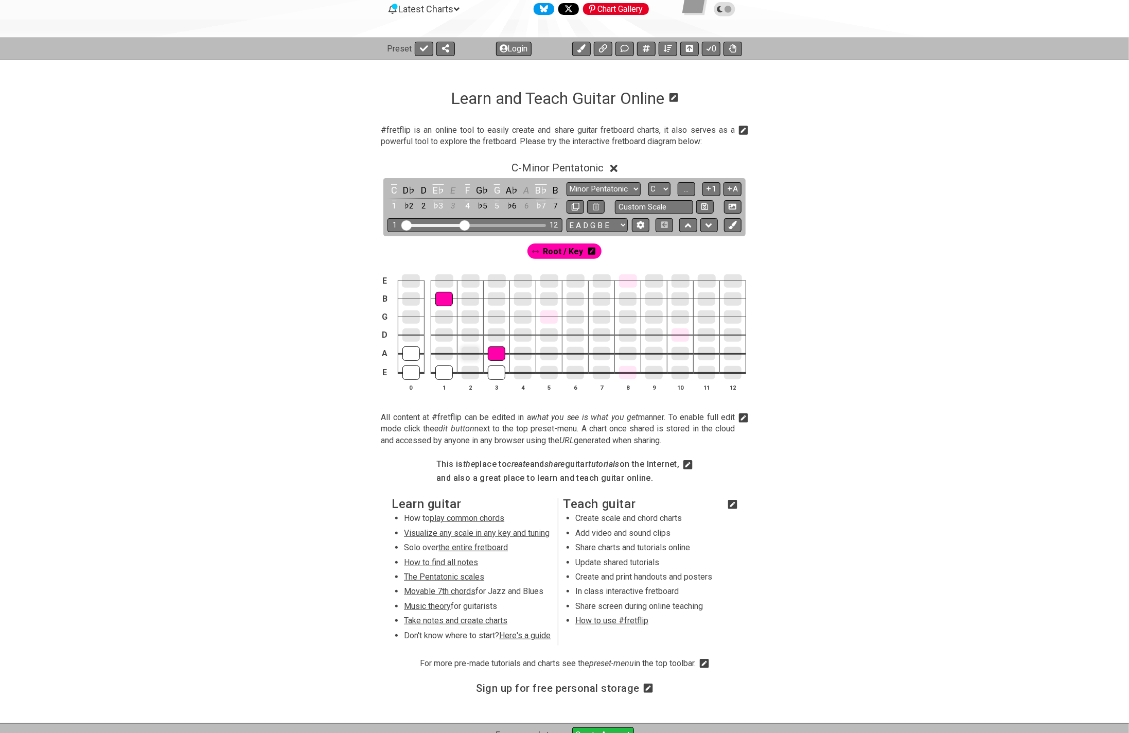
click at [470, 353] on div at bounding box center [471, 353] width 18 height 13
click at [410, 334] on div at bounding box center [412, 334] width 18 height 13
click at [472, 333] on div at bounding box center [471, 334] width 18 height 13
click at [496, 332] on div at bounding box center [497, 334] width 18 height 13
click at [414, 315] on div at bounding box center [412, 316] width 18 height 13
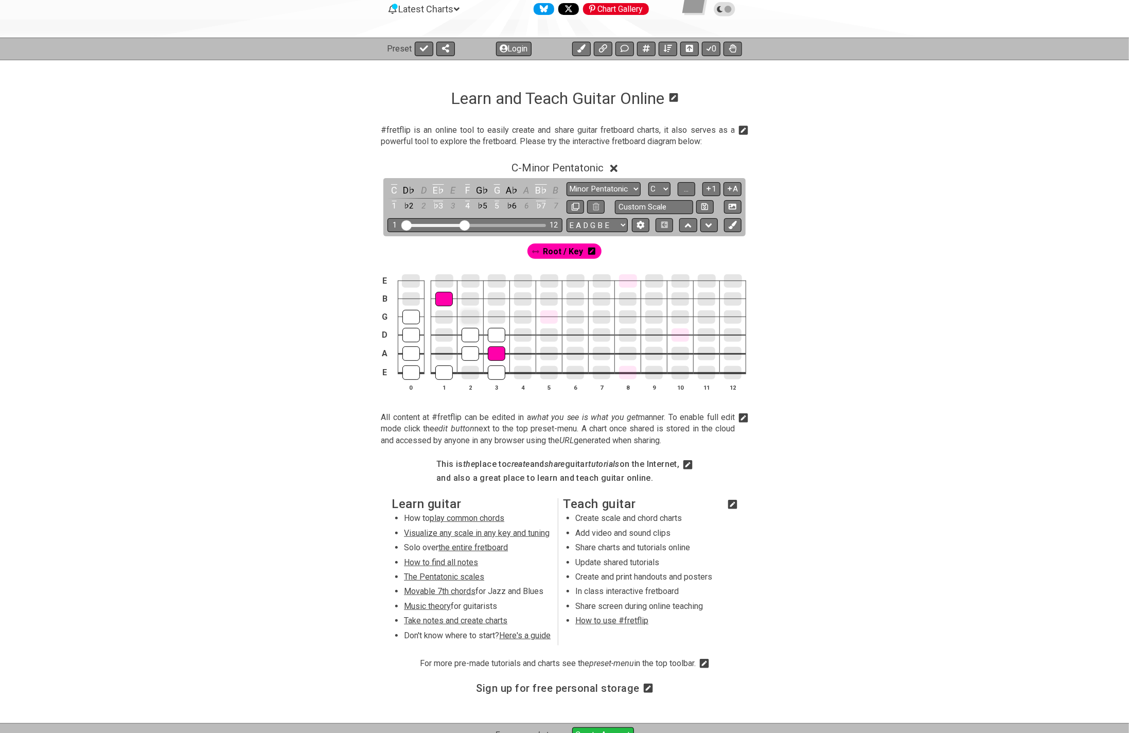
click at [467, 315] on div at bounding box center [471, 316] width 18 height 13
drag, startPoint x: 412, startPoint y: 299, endPoint x: 439, endPoint y: 299, distance: 26.3
click at [412, 299] on div at bounding box center [412, 299] width 18 height 14
click at [500, 298] on div at bounding box center [497, 298] width 18 height 13
click at [410, 282] on div at bounding box center [411, 281] width 18 height 14
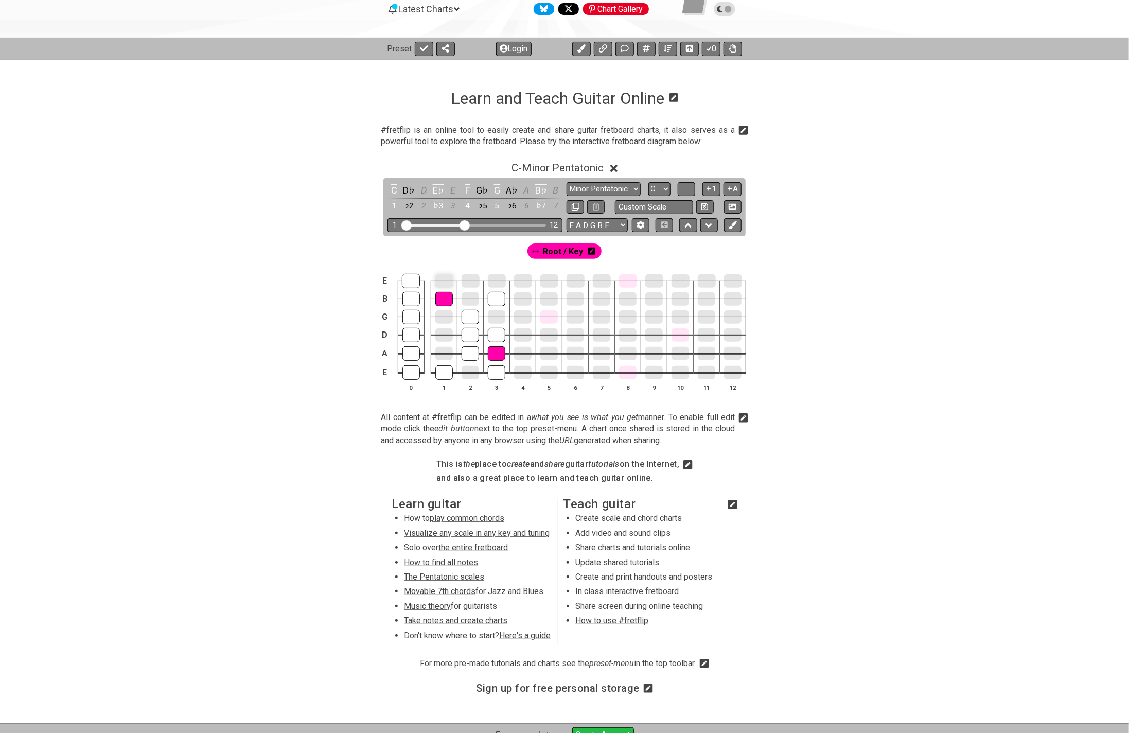
click at [448, 278] on div at bounding box center [445, 280] width 18 height 13
click at [500, 280] on div at bounding box center [497, 281] width 18 height 14
click at [685, 188] on span "..." at bounding box center [686, 188] width 5 height 9
click at [732, 188] on icon at bounding box center [730, 189] width 4 height 4
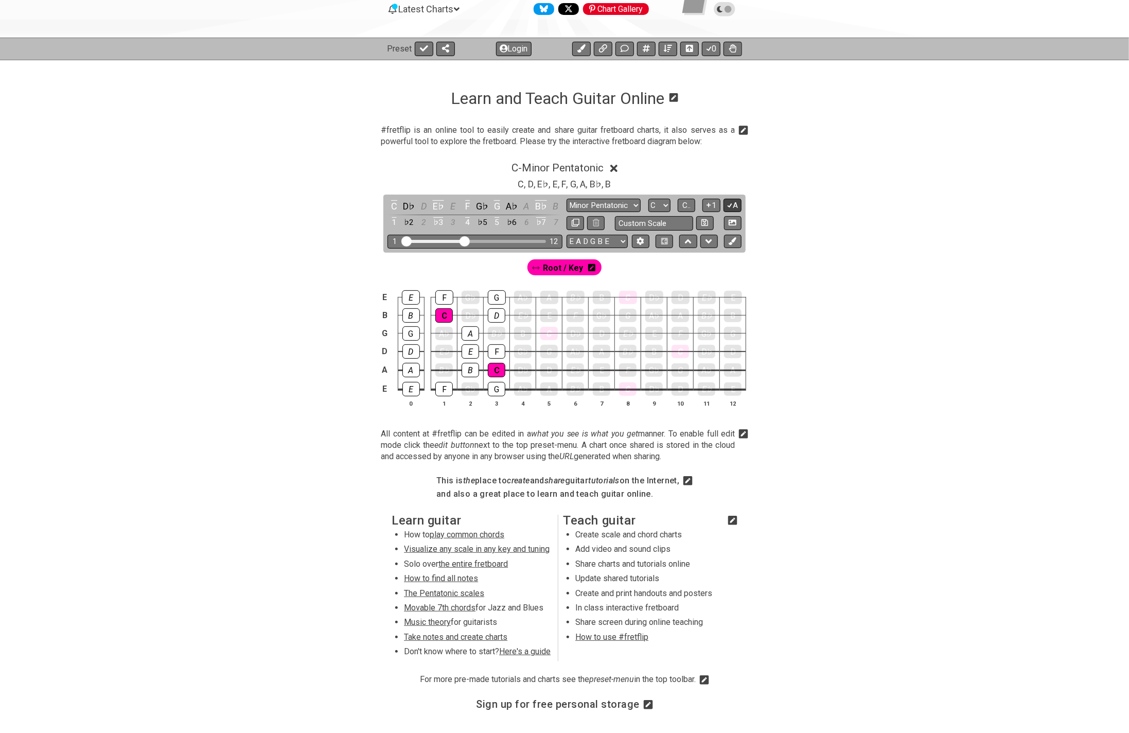
click at [734, 200] on button "A" at bounding box center [733, 206] width 18 height 14
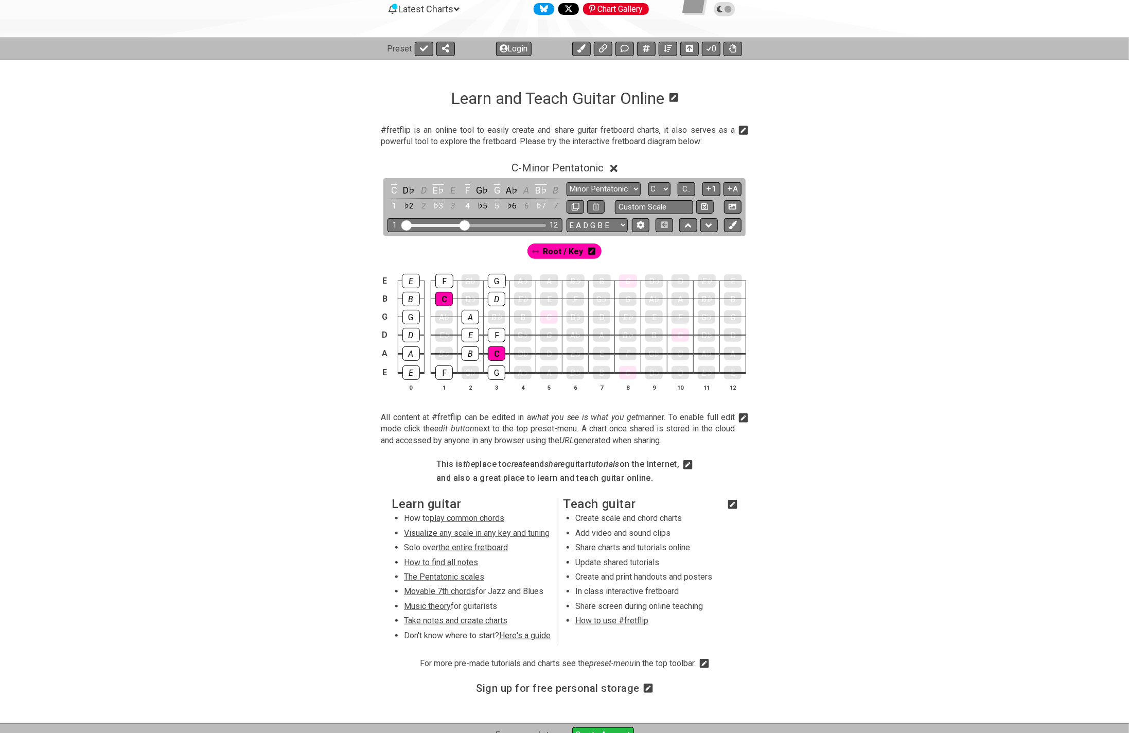
click at [569, 250] on span "Root / Key" at bounding box center [563, 251] width 40 height 15
click at [582, 51] on icon at bounding box center [582, 48] width 8 height 8
click at [610, 251] on span "New Marker" at bounding box center [602, 251] width 43 height 15
click at [528, 252] on span "Root / Key" at bounding box center [520, 251] width 40 height 15
click at [498, 252] on icon at bounding box center [494, 251] width 7 height 7
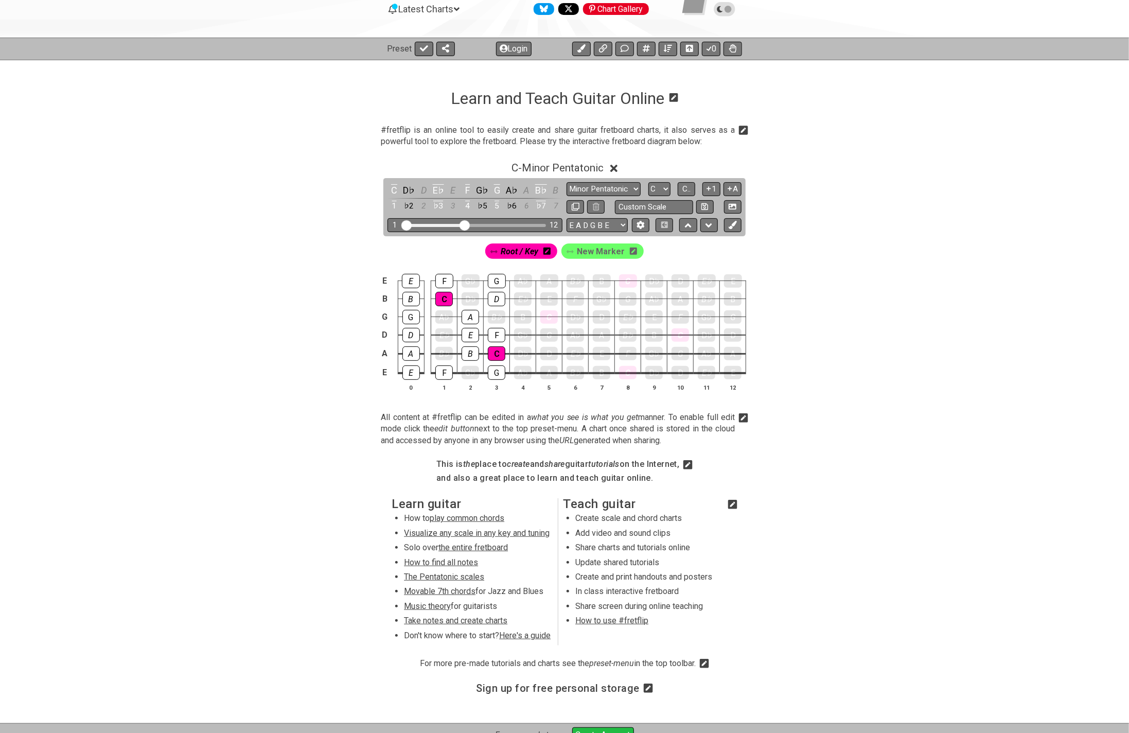
click at [512, 251] on span "Root / Key" at bounding box center [520, 251] width 38 height 15
click at [550, 249] on icon at bounding box center [548, 251] width 7 height 8
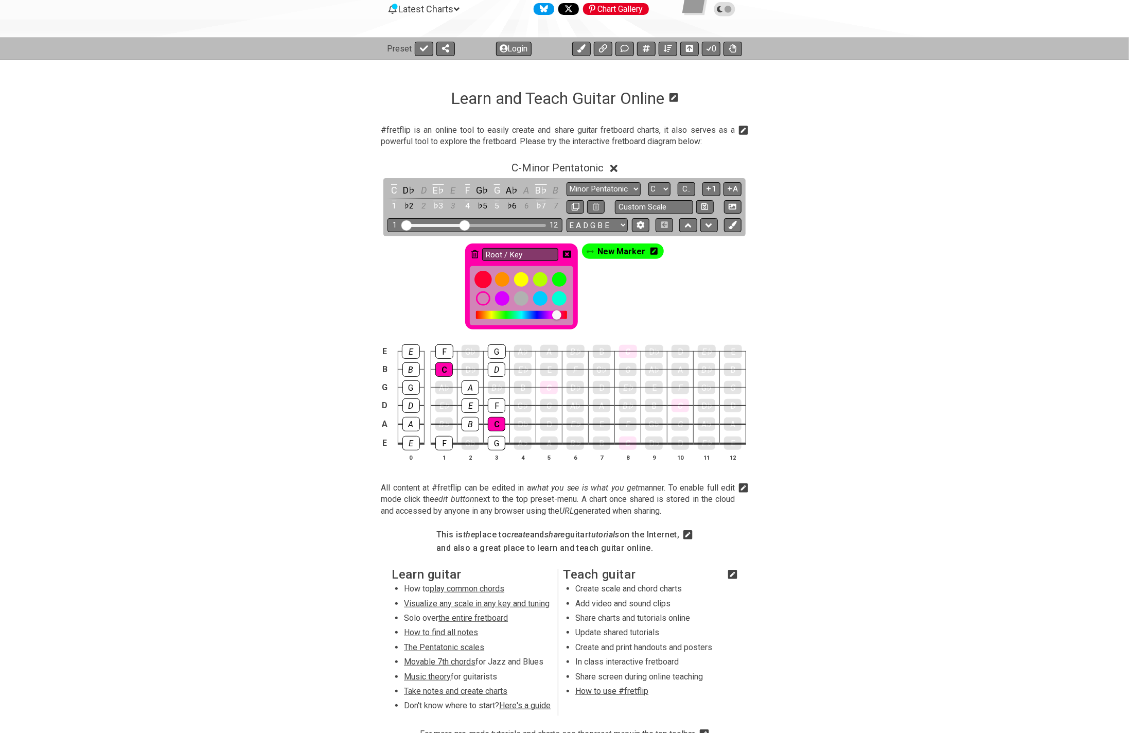
click at [485, 276] on div at bounding box center [484, 280] width 18 height 18
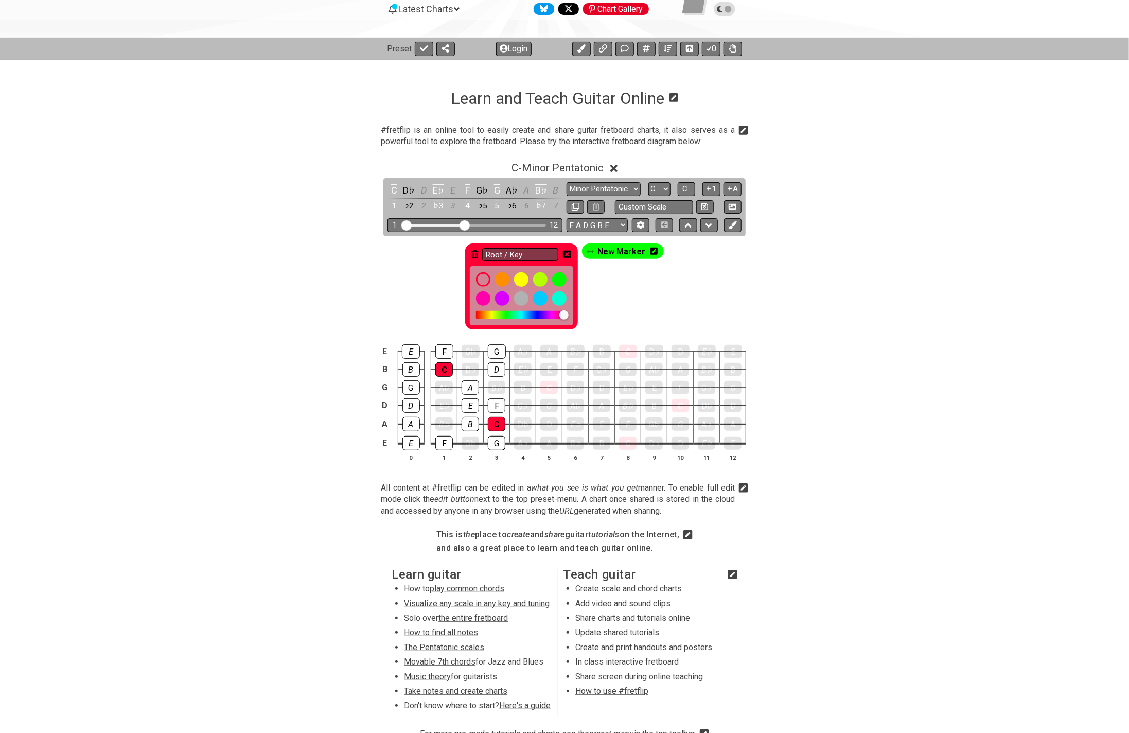
click at [567, 254] on icon at bounding box center [567, 254] width 8 height 8
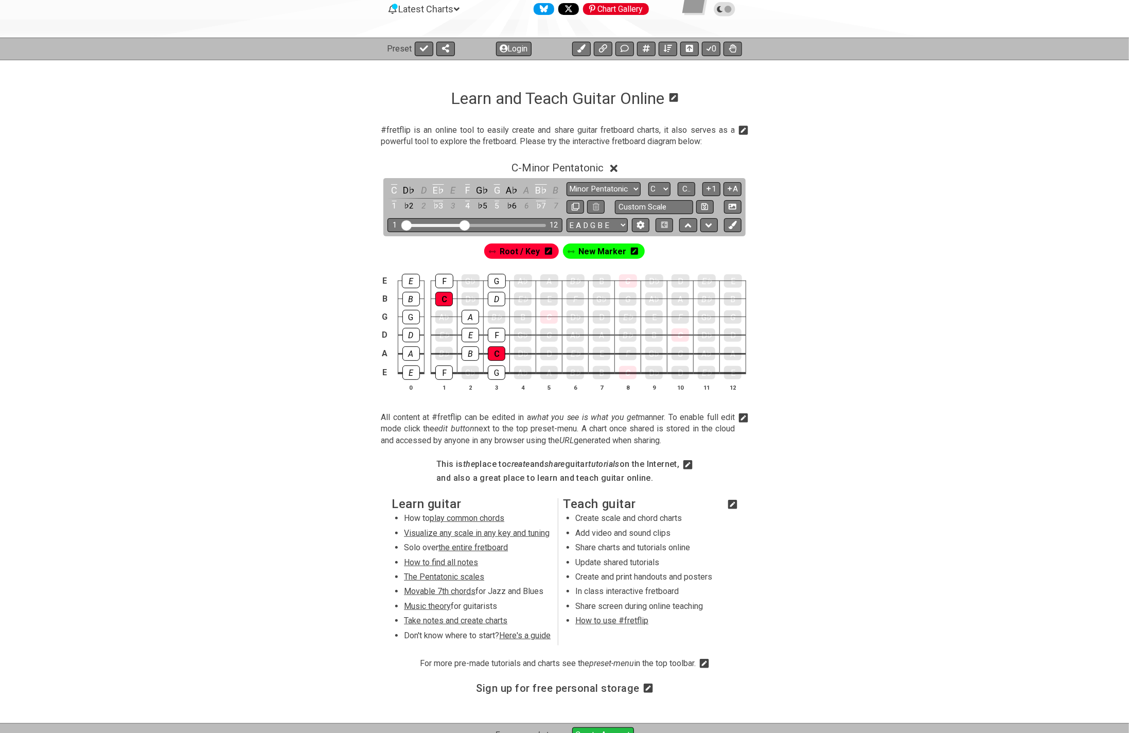
click at [575, 252] on icon at bounding box center [571, 251] width 7 height 7
click at [631, 249] on icon at bounding box center [634, 251] width 7 height 7
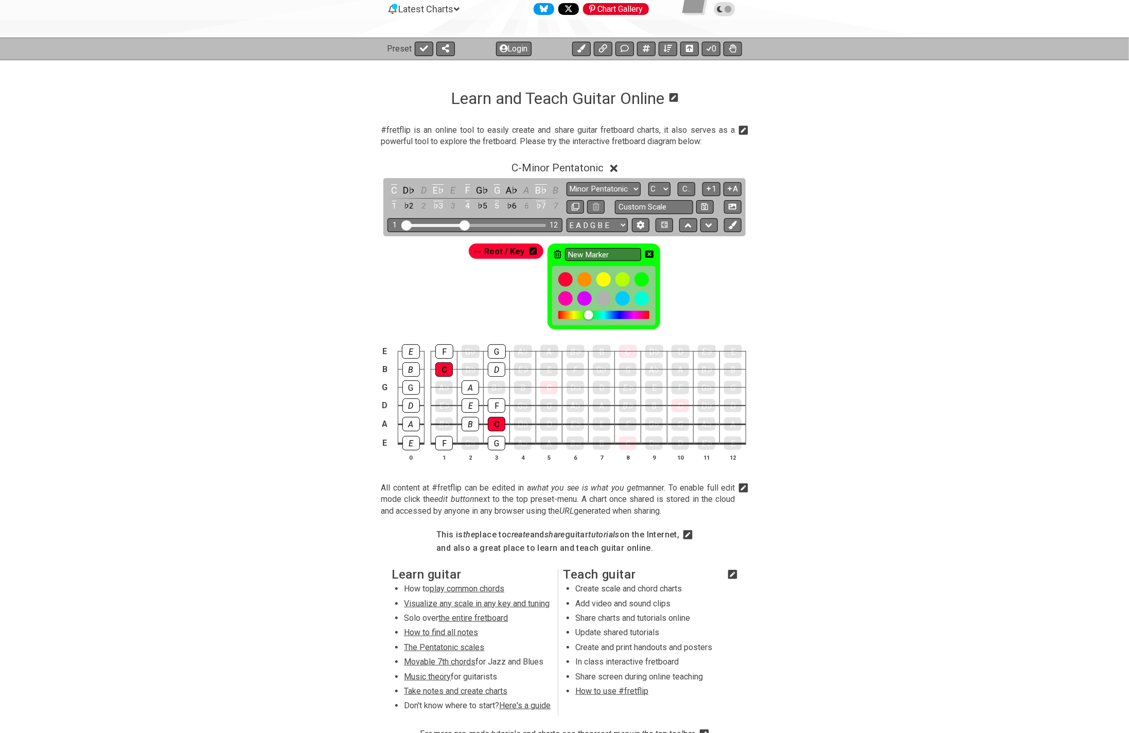
click at [556, 254] on icon at bounding box center [557, 254] width 7 height 8
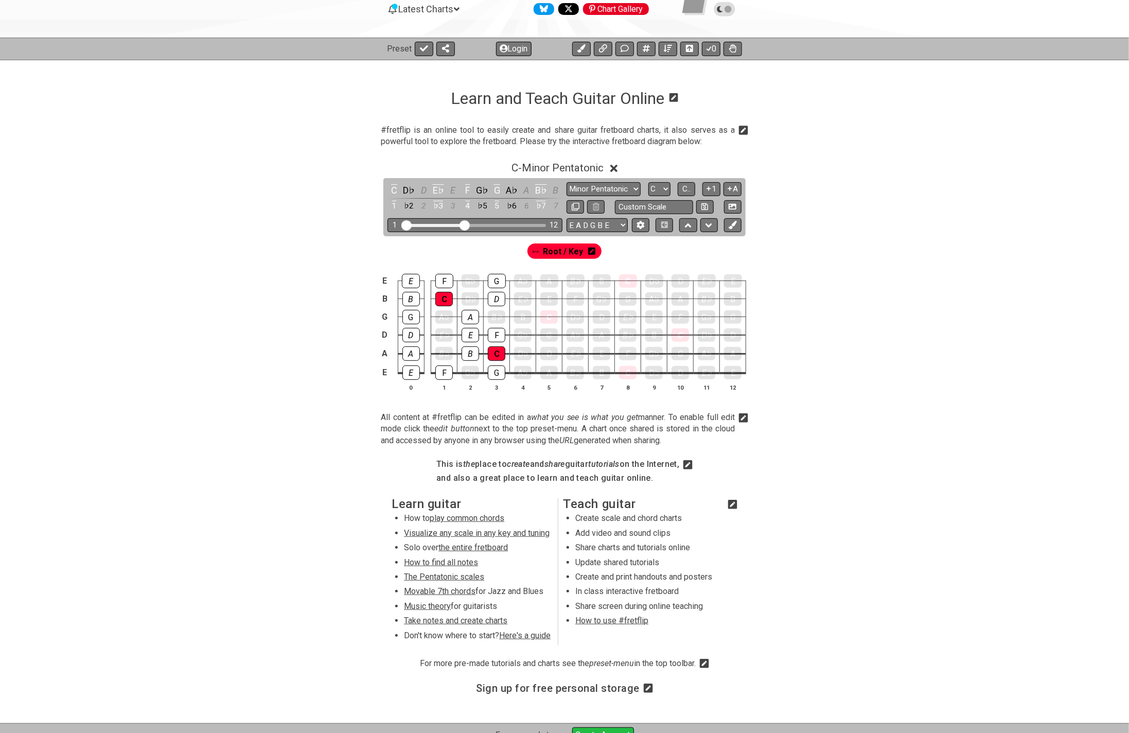
click at [817, 278] on div "E E F G♭ G A♭ A B♭ B C D♭ D E♭ E B B C D♭ D E♭ E F G♭ G A♭ A B♭ B G G A♭ A B♭ B…" at bounding box center [564, 333] width 803 height 145
click at [414, 225] on div "Visible fret range" at bounding box center [434, 225] width 60 height 3
drag, startPoint x: 408, startPoint y: 224, endPoint x: 415, endPoint y: 224, distance: 7.2
click at [415, 224] on input "Visible fret range" at bounding box center [475, 224] width 146 height 0
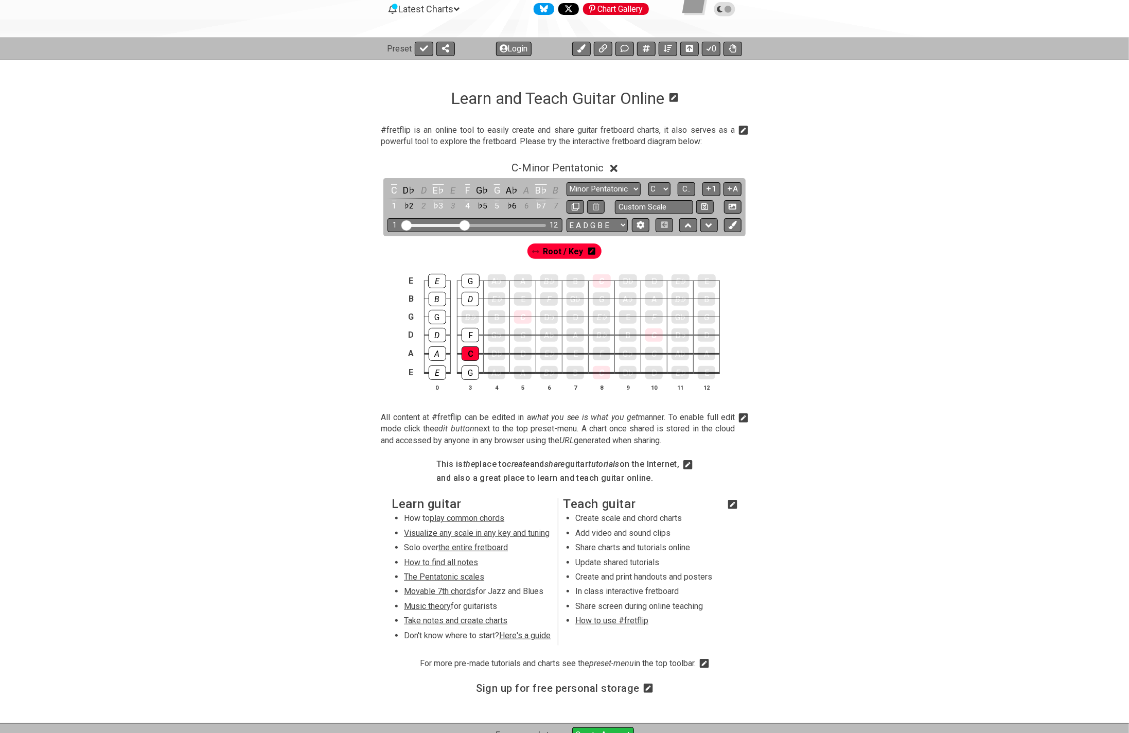
drag, startPoint x: 415, startPoint y: 224, endPoint x: 398, endPoint y: 224, distance: 16.5
click at [402, 224] on input "Visible fret range" at bounding box center [475, 224] width 146 height 0
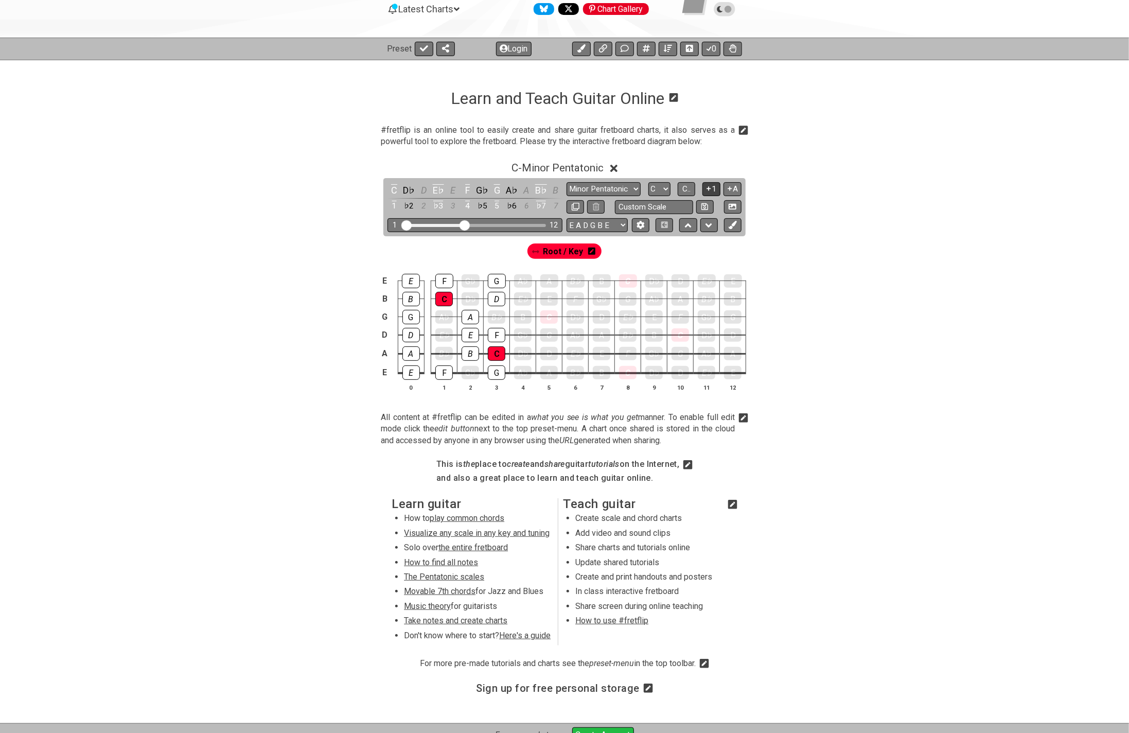
click at [711, 188] on icon at bounding box center [709, 189] width 4 height 4
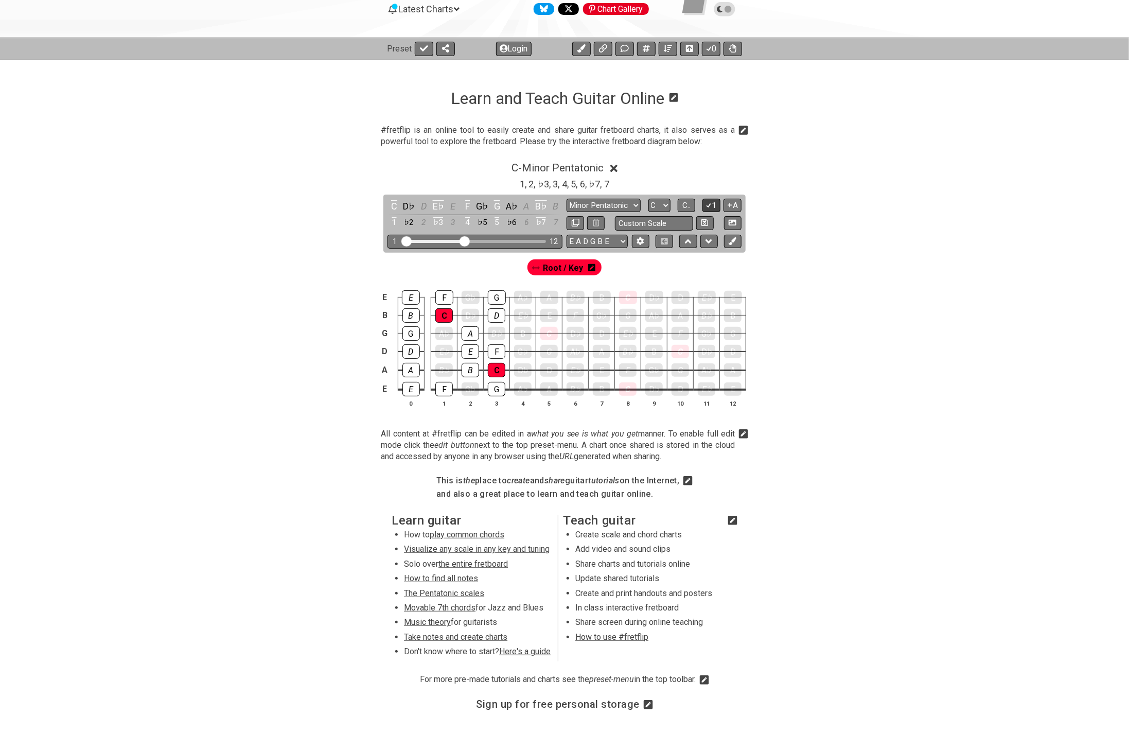
click at [710, 203] on icon at bounding box center [709, 205] width 10 height 8
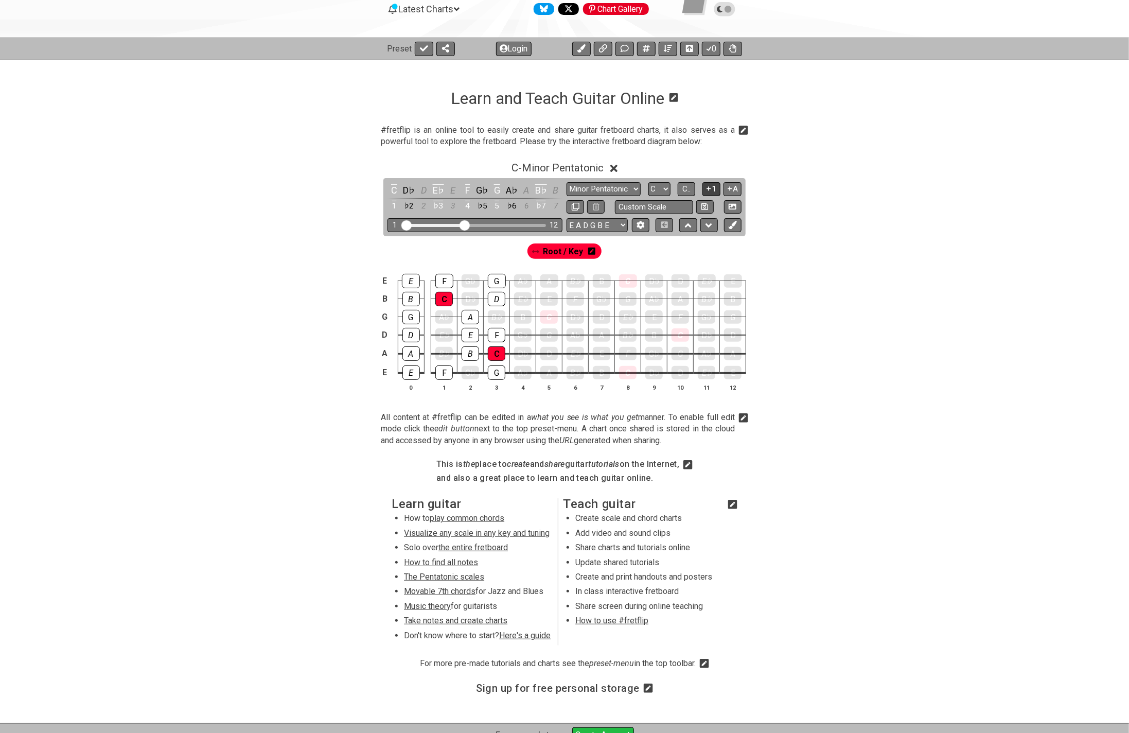
click at [711, 190] on icon at bounding box center [709, 189] width 10 height 8
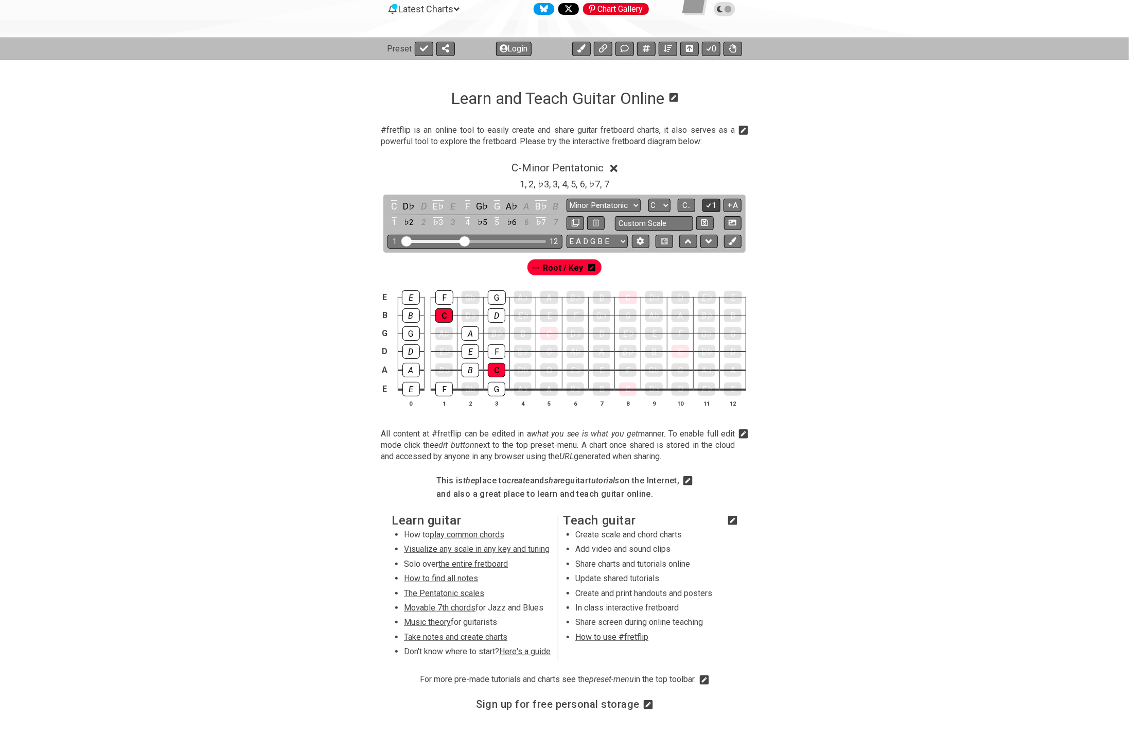
click at [712, 203] on icon at bounding box center [709, 205] width 10 height 8
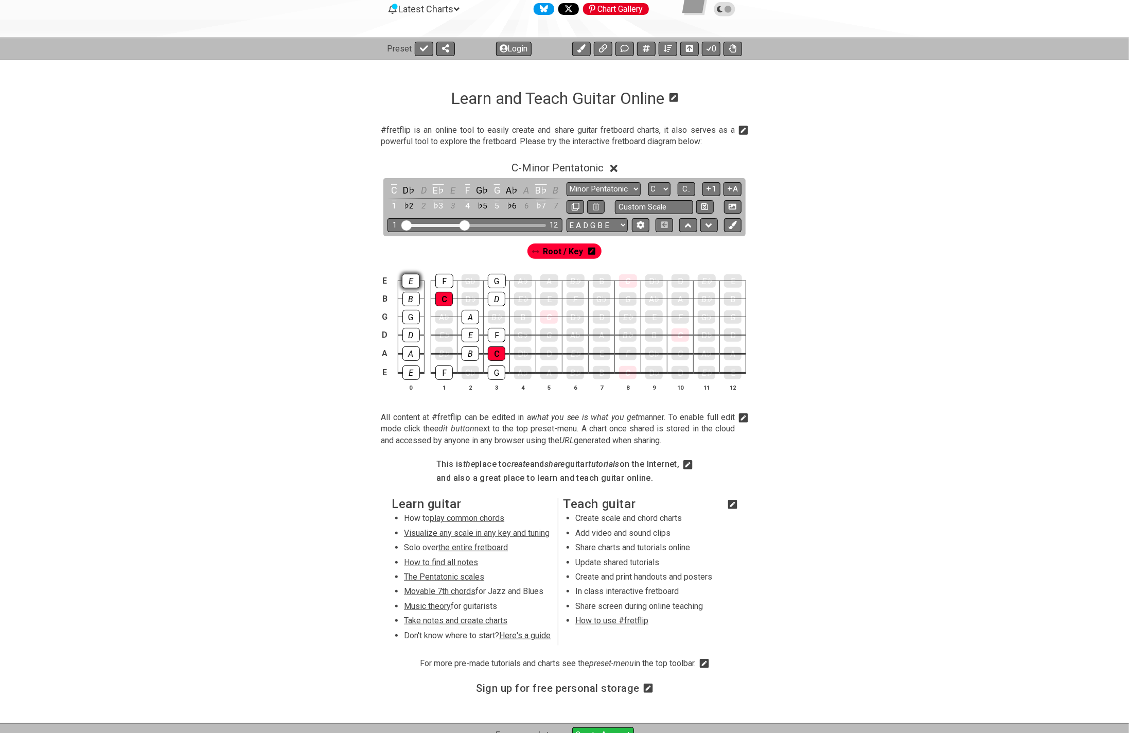
click at [412, 281] on div "E" at bounding box center [411, 281] width 18 height 14
drag, startPoint x: 413, startPoint y: 297, endPoint x: 412, endPoint y: 302, distance: 5.2
click at [413, 297] on div "B" at bounding box center [412, 299] width 18 height 14
click at [411, 311] on div "G" at bounding box center [412, 317] width 18 height 14
click at [412, 331] on div "D" at bounding box center [412, 335] width 18 height 14
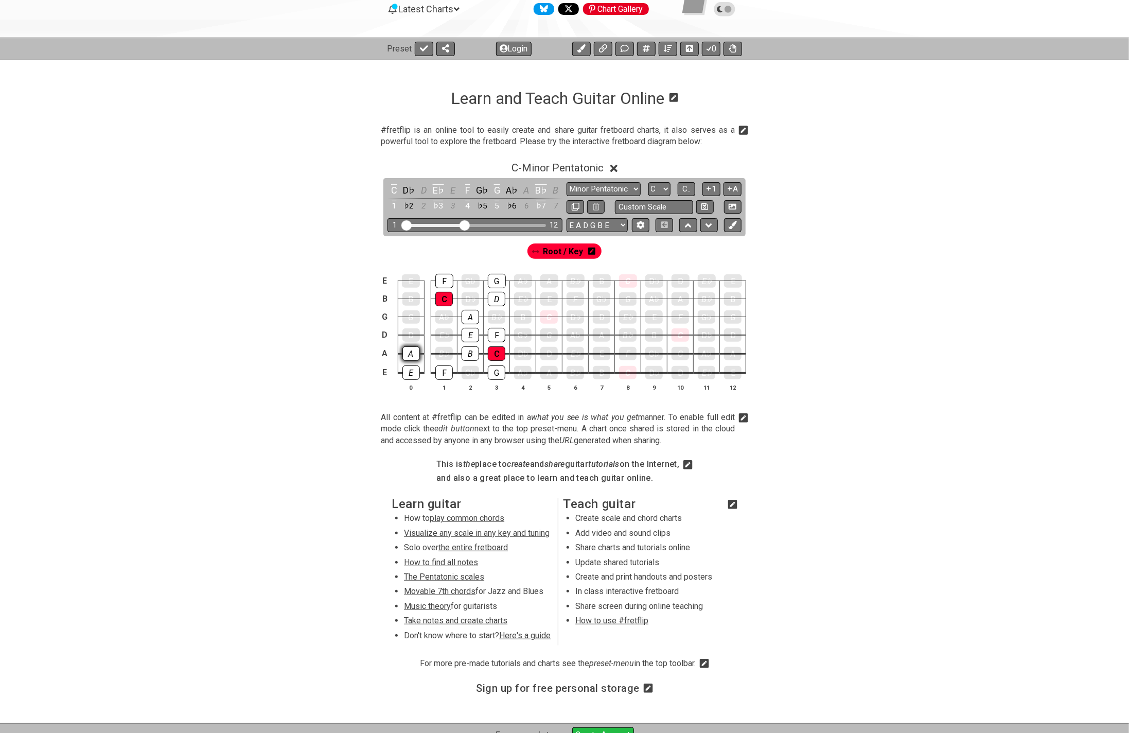
drag, startPoint x: 412, startPoint y: 352, endPoint x: 411, endPoint y: 359, distance: 7.2
click at [412, 353] on div "A" at bounding box center [412, 353] width 18 height 14
click at [411, 373] on div "E" at bounding box center [412, 373] width 18 height 14
click at [711, 186] on icon at bounding box center [709, 189] width 10 height 8
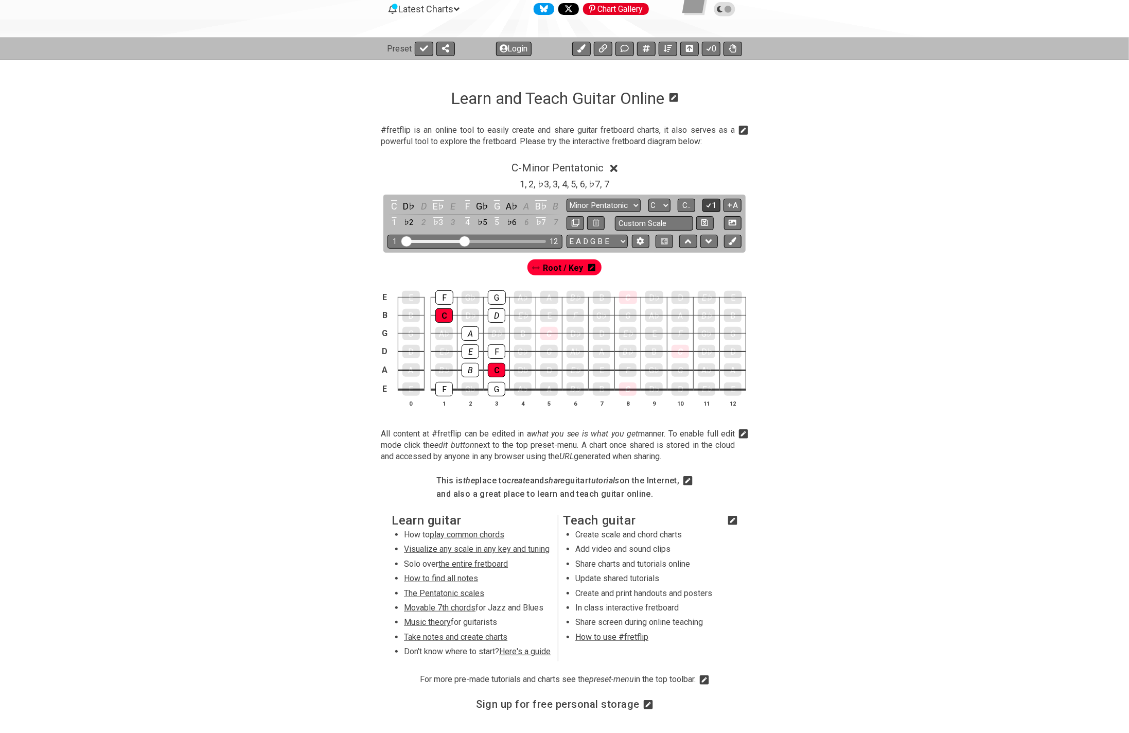
click at [711, 203] on icon at bounding box center [709, 205] width 6 height 5
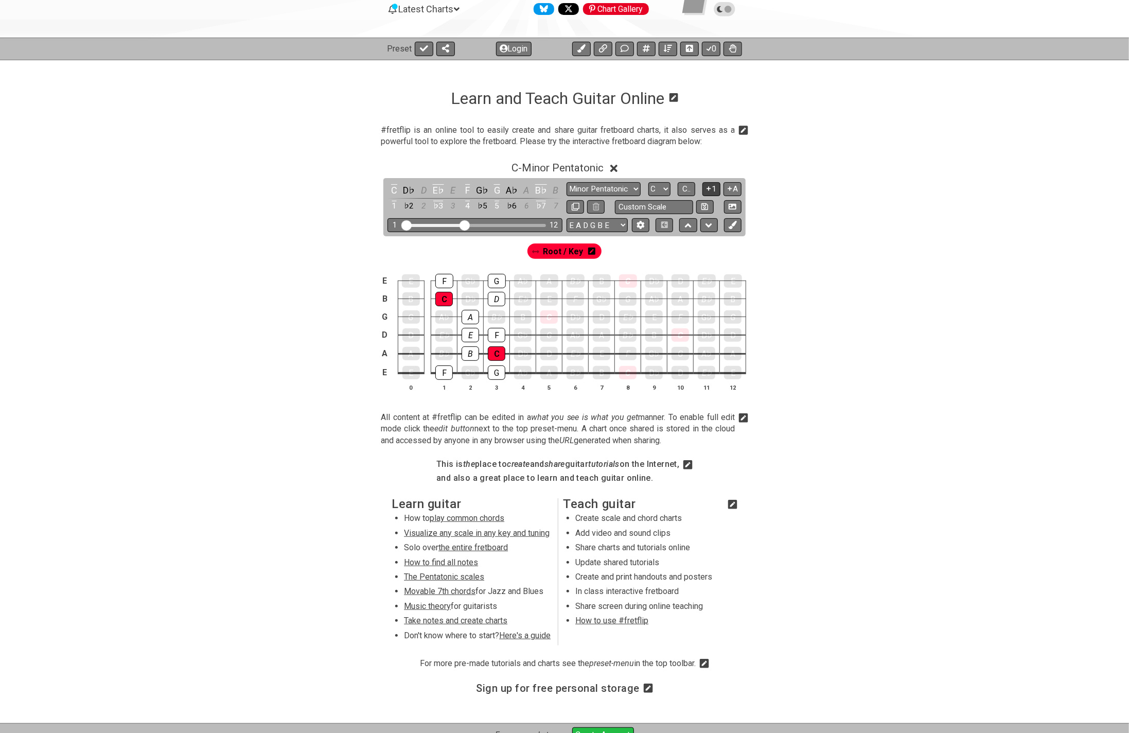
click at [711, 203] on button at bounding box center [706, 207] width 18 height 14
select select "Custom Scale"
click at [712, 188] on button "1" at bounding box center [712, 189] width 18 height 14
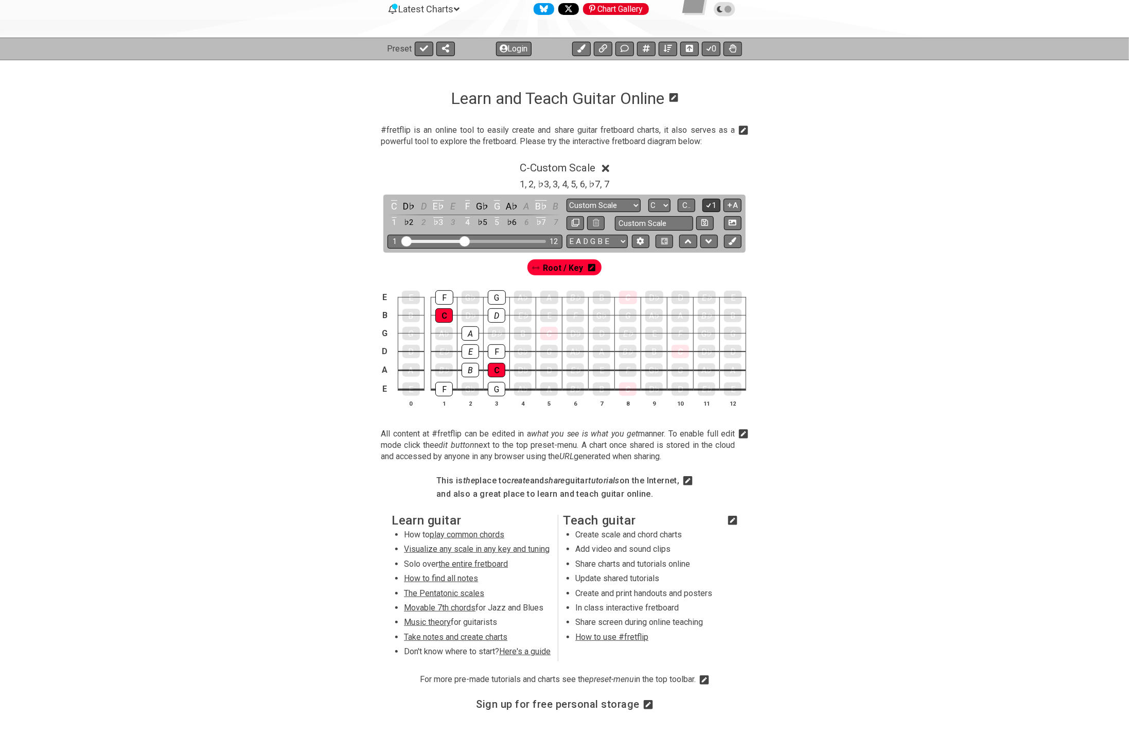
click at [714, 204] on button "1" at bounding box center [712, 206] width 18 height 14
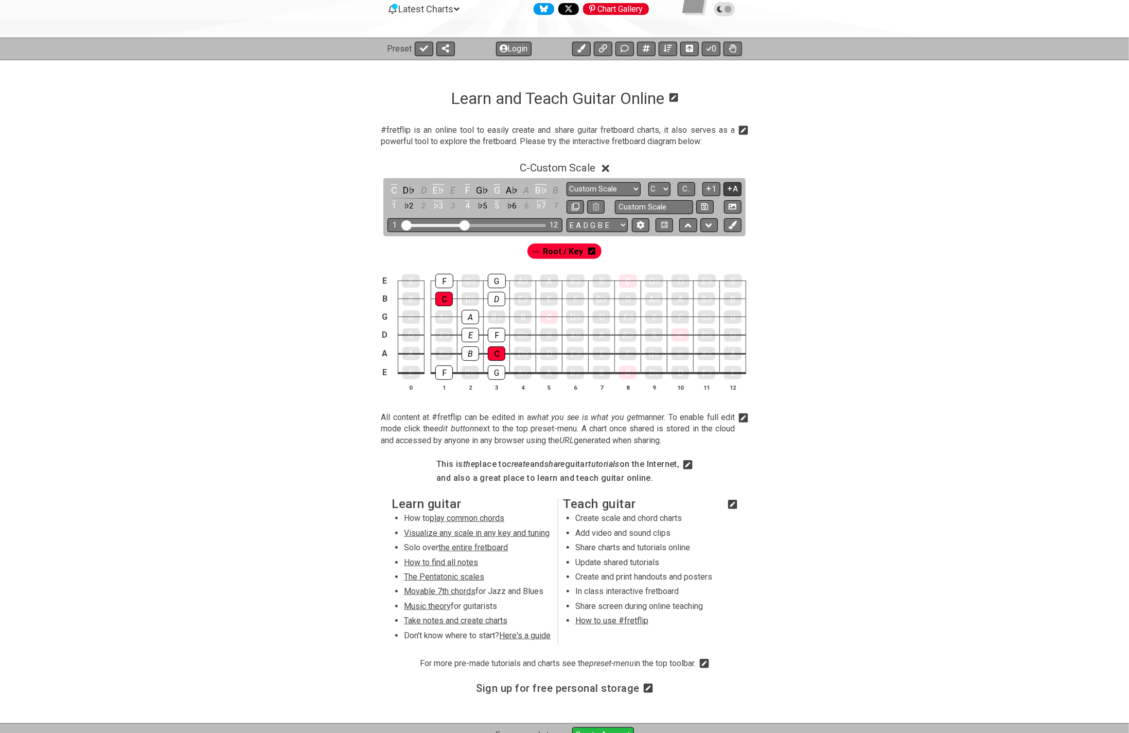
click at [734, 188] on button "A" at bounding box center [733, 189] width 18 height 14
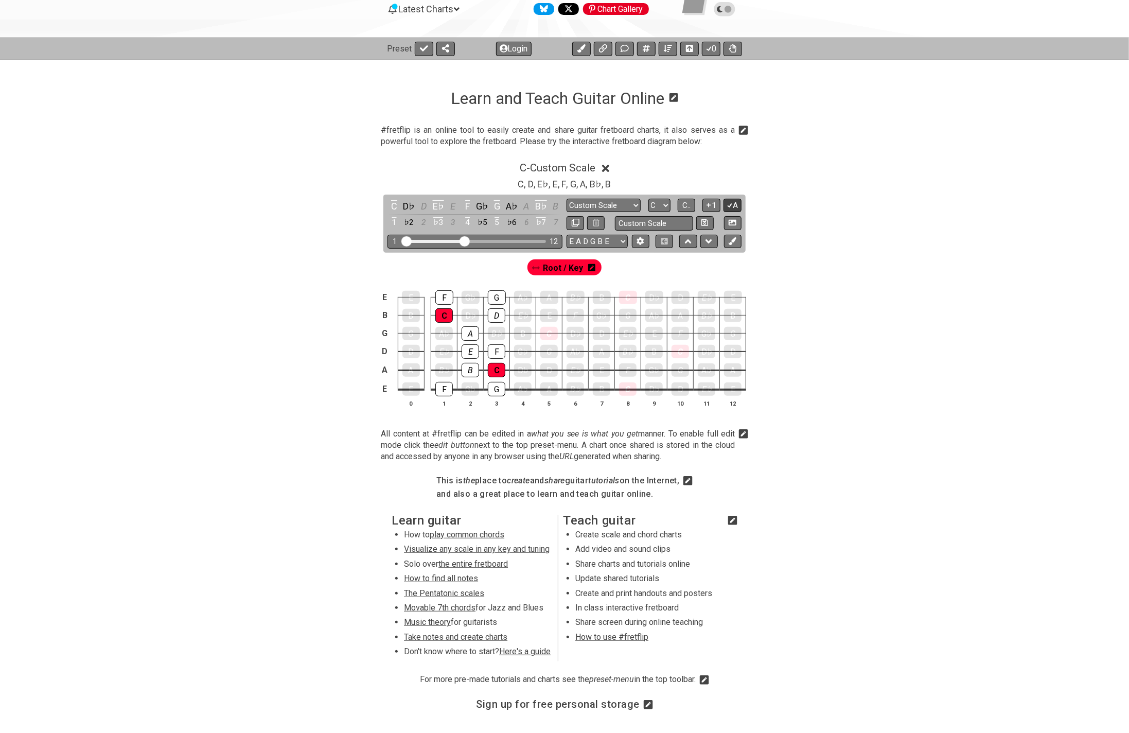
click at [732, 205] on icon at bounding box center [730, 205] width 10 height 8
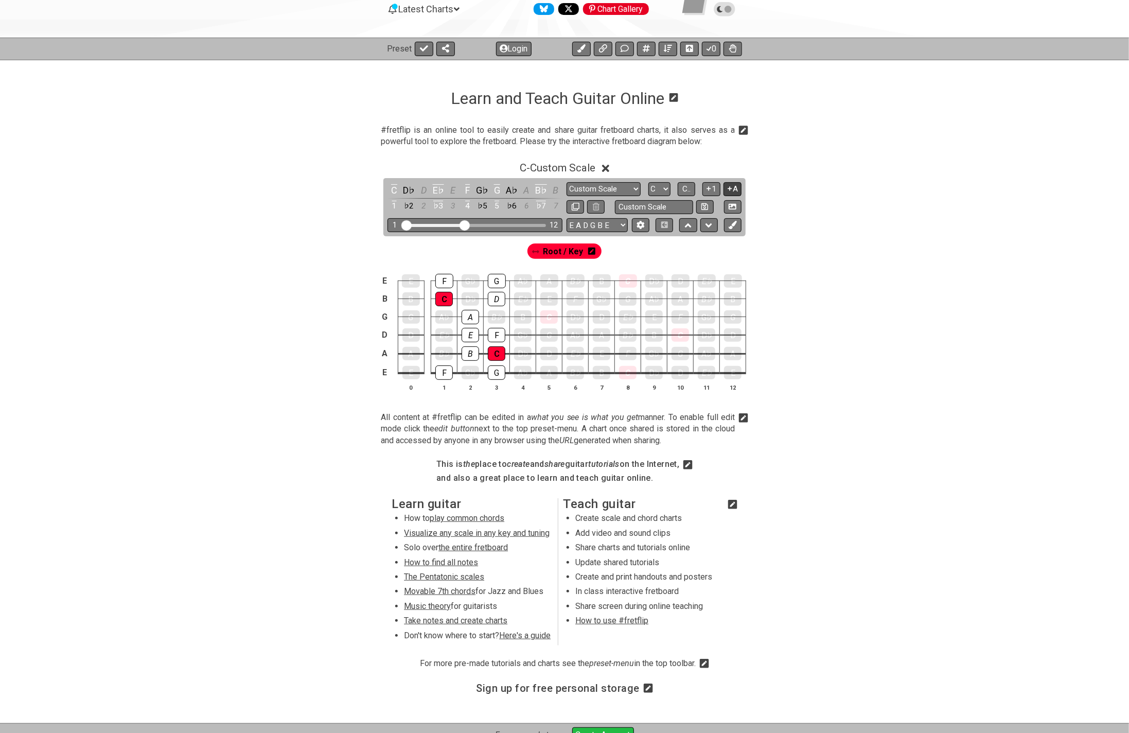
click at [732, 205] on icon at bounding box center [733, 207] width 8 height 6
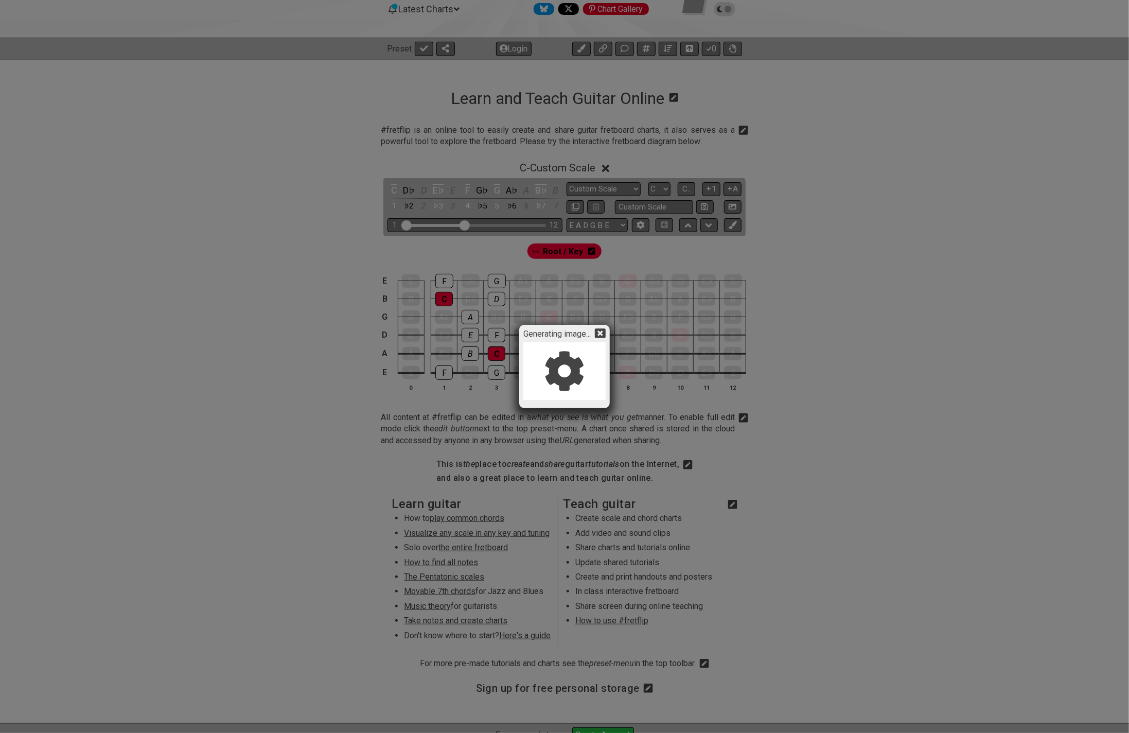
click at [603, 334] on icon at bounding box center [600, 333] width 11 height 11
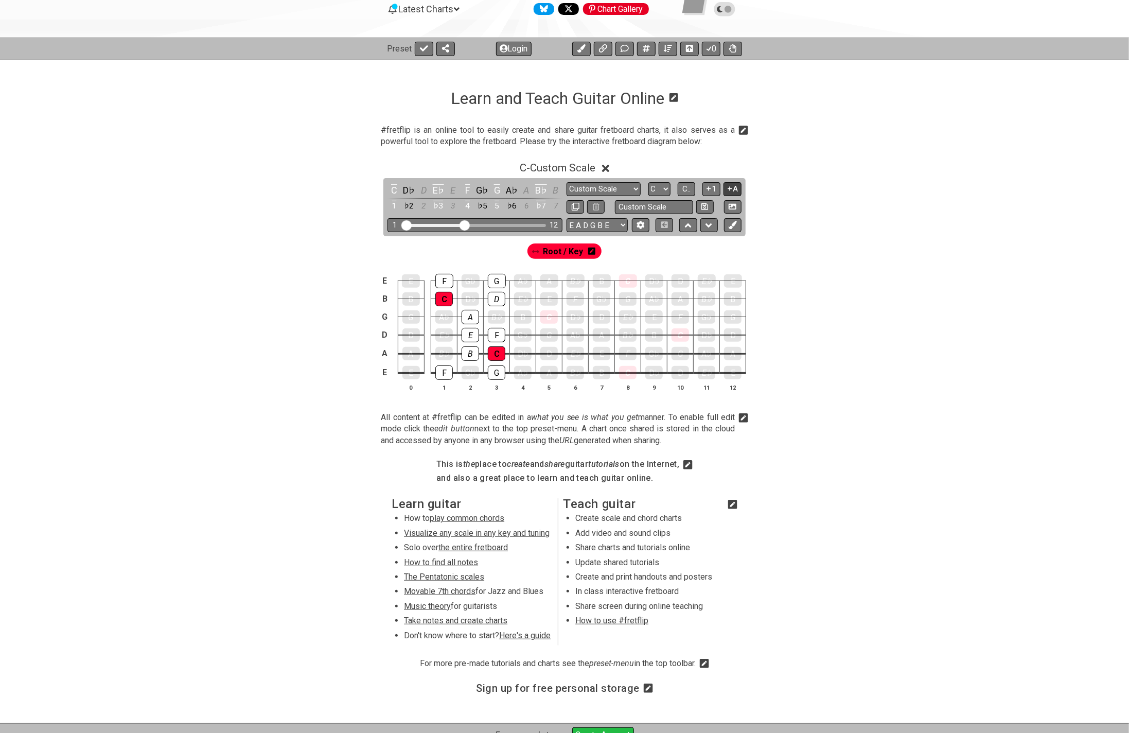
click at [737, 186] on button "A" at bounding box center [733, 189] width 18 height 14
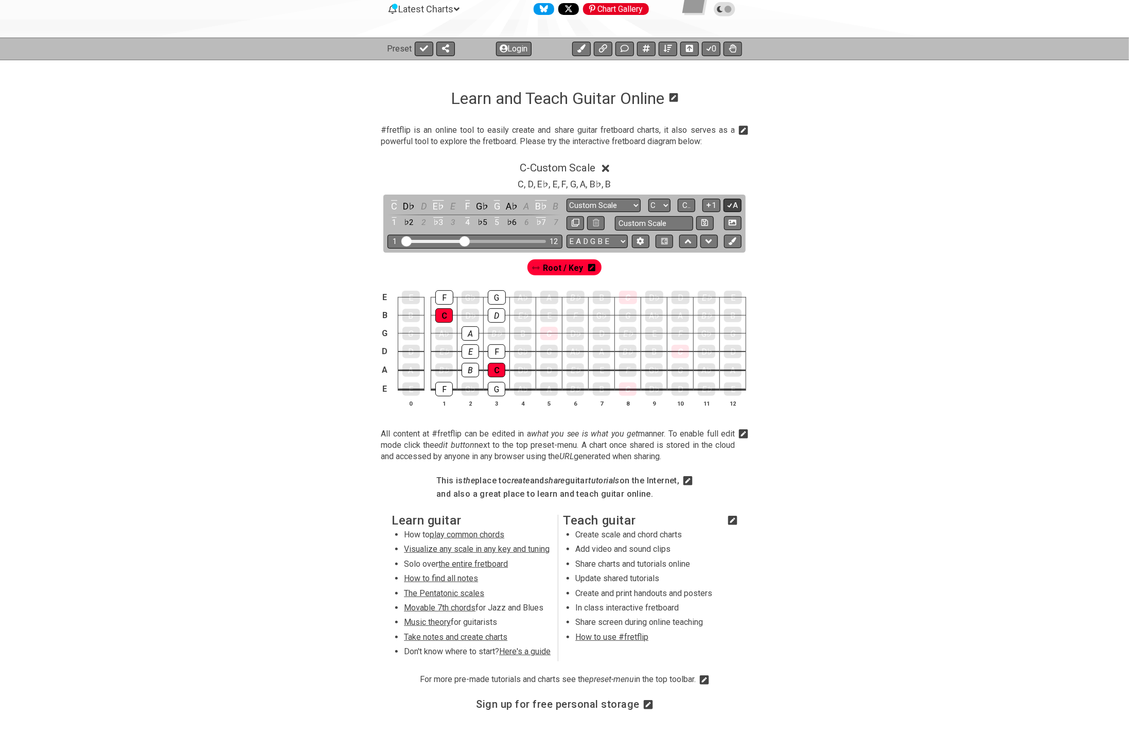
click at [732, 204] on icon at bounding box center [730, 205] width 10 height 8
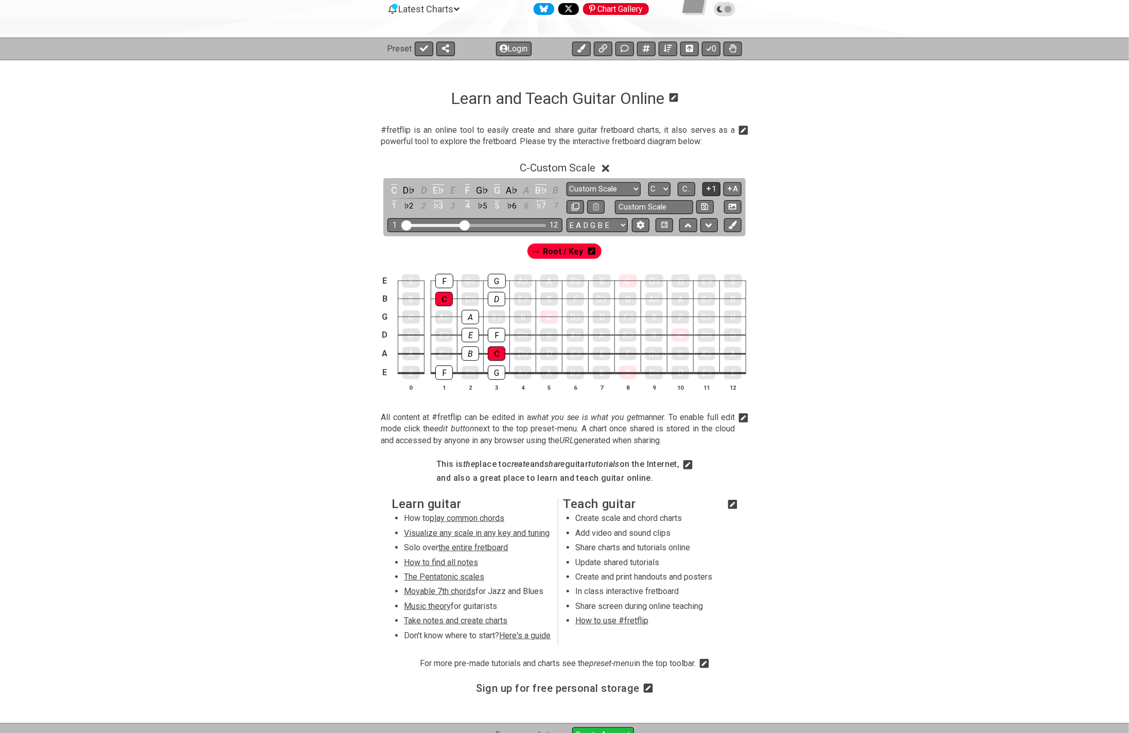
click at [710, 186] on icon at bounding box center [709, 189] width 10 height 8
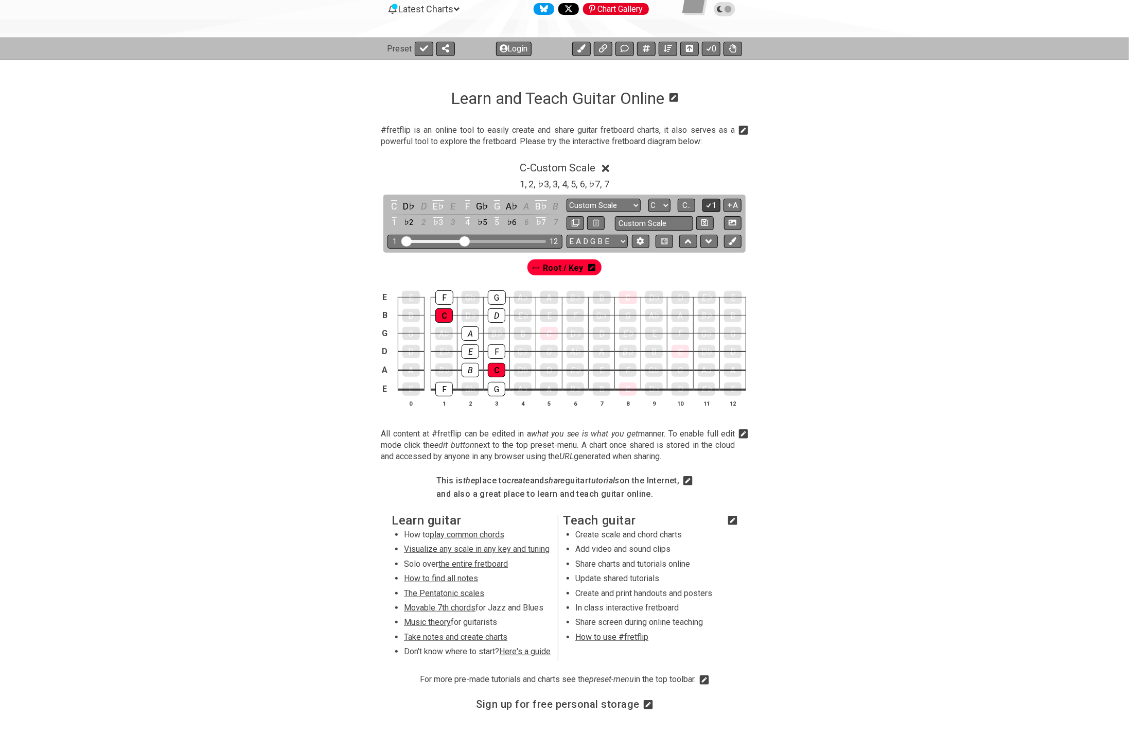
click at [712, 201] on button "1" at bounding box center [712, 206] width 18 height 14
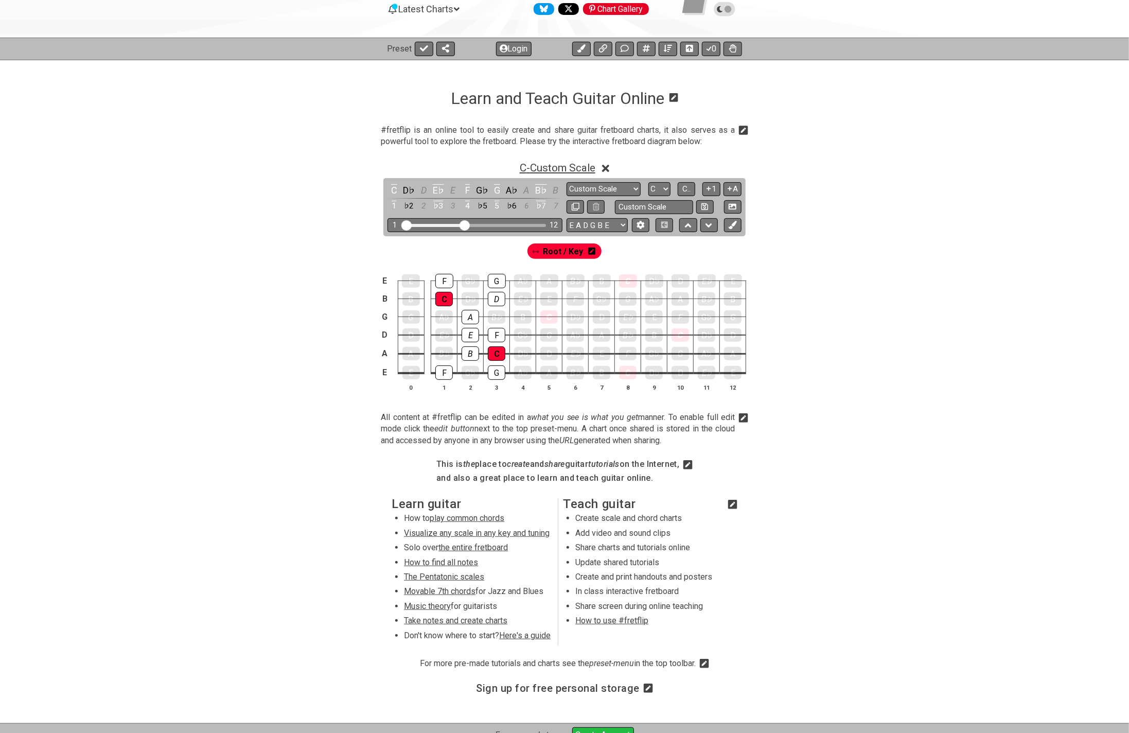
click at [575, 169] on span "C - Custom Scale" at bounding box center [558, 168] width 76 height 12
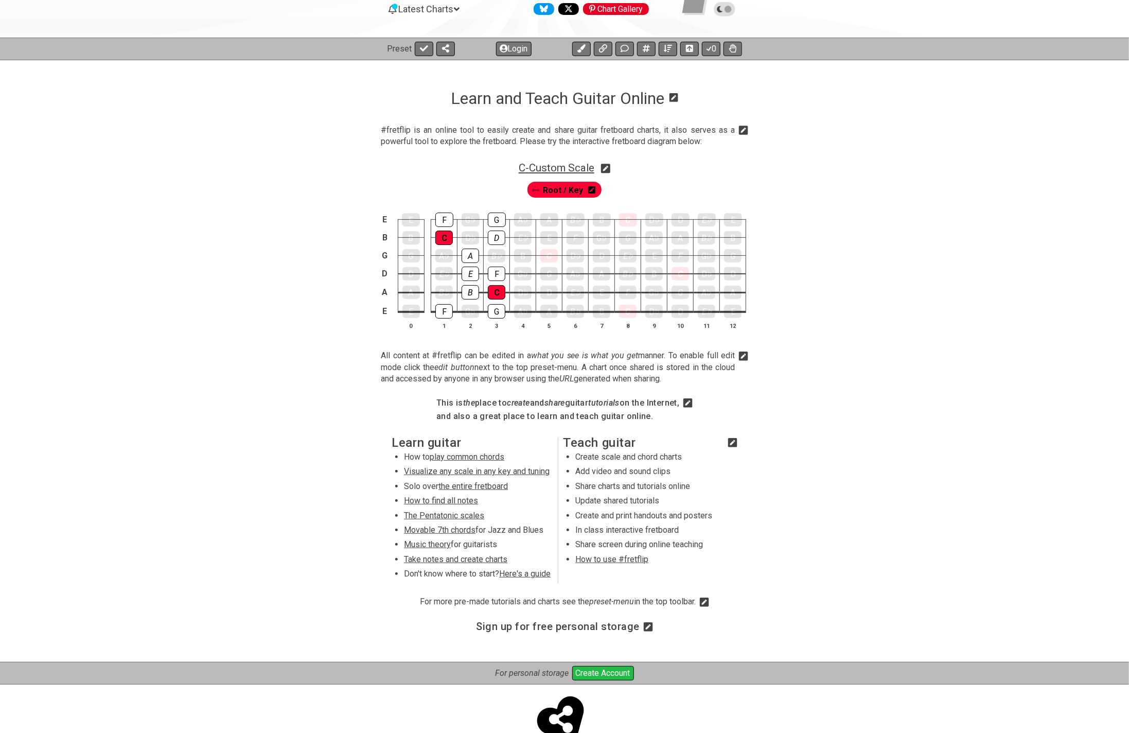
click at [575, 169] on span "C - Custom Scale" at bounding box center [557, 168] width 76 height 12
select select "Custom Scale"
select select "C"
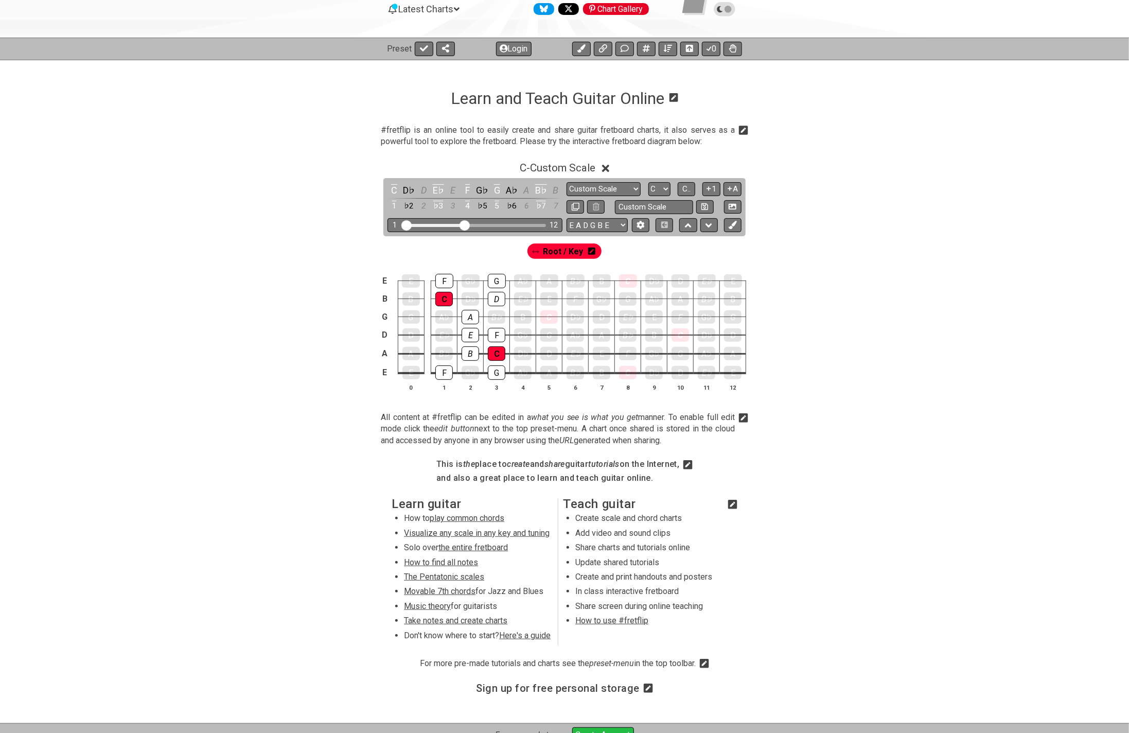
click at [609, 168] on icon at bounding box center [606, 169] width 8 height 8
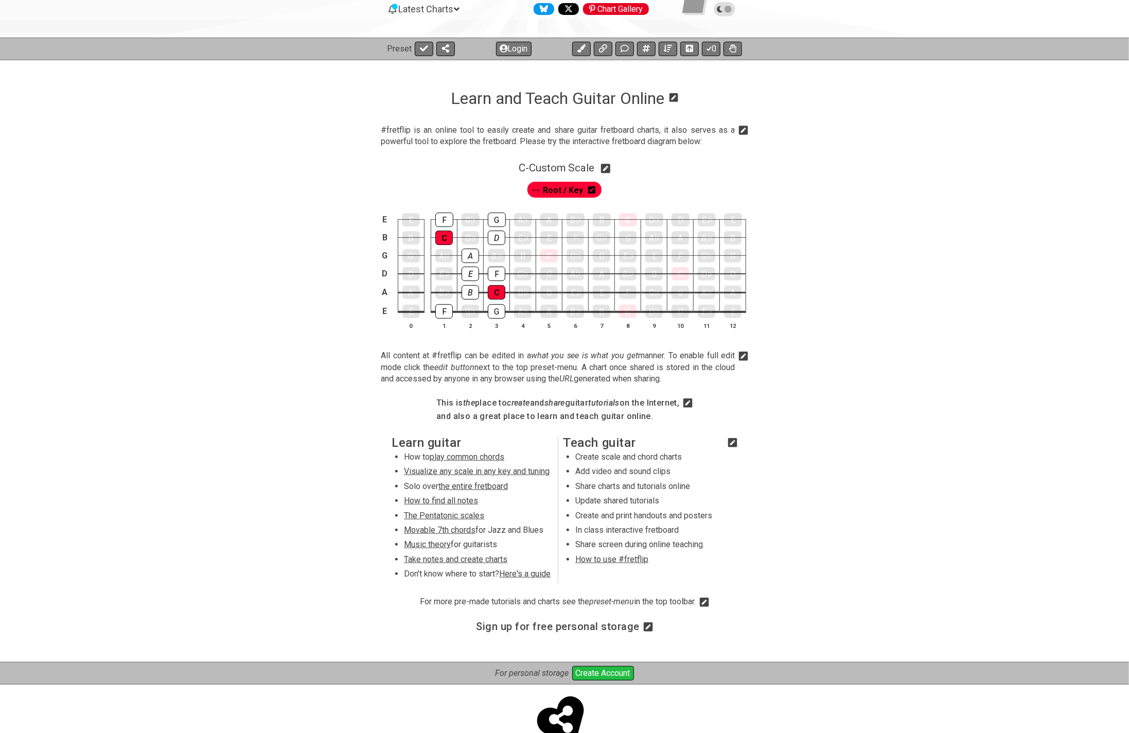
click at [609, 168] on icon at bounding box center [606, 168] width 10 height 11
select select "Custom Scale"
select select "C"
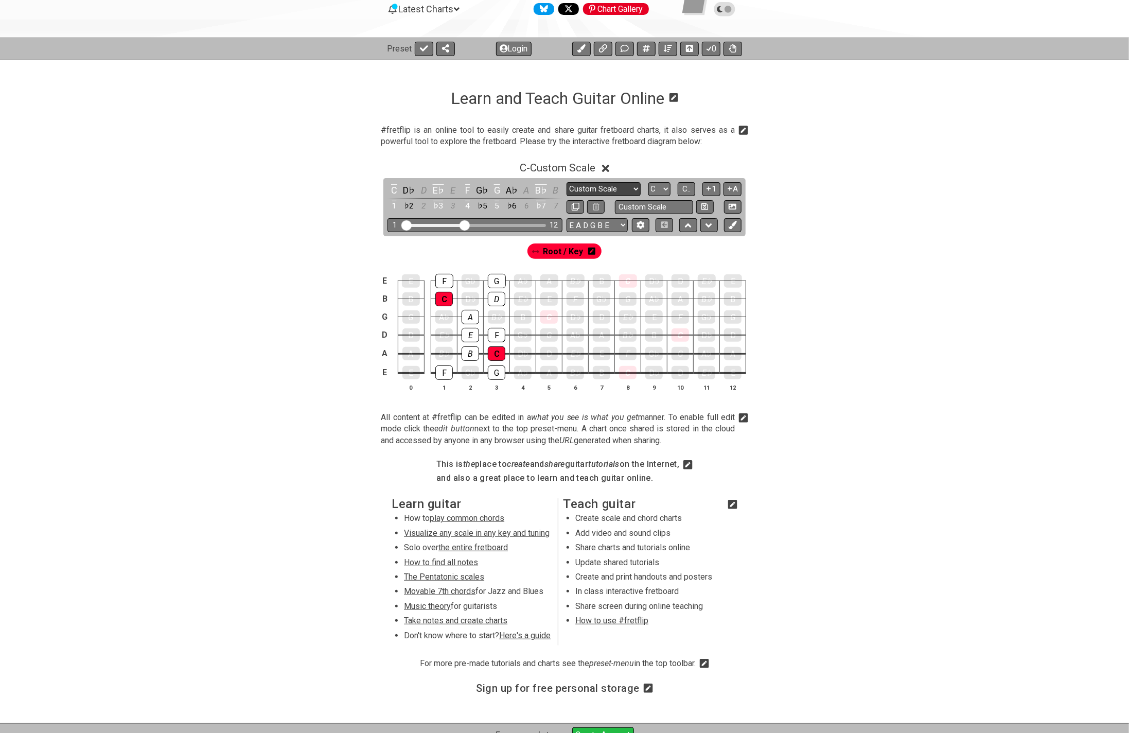
click at [628, 187] on select "Minor Pentatonic Custom Scale Minor Pentatonic Major Pentatonic Minor Blues Maj…" at bounding box center [604, 189] width 74 height 14
select select "Minor Pentatonic"
click at [567, 182] on select "Minor Pentatonic Custom Scale Minor Pentatonic Major Pentatonic Minor Blues Maj…" at bounding box center [604, 189] width 74 height 14
click at [710, 187] on icon at bounding box center [709, 189] width 10 height 8
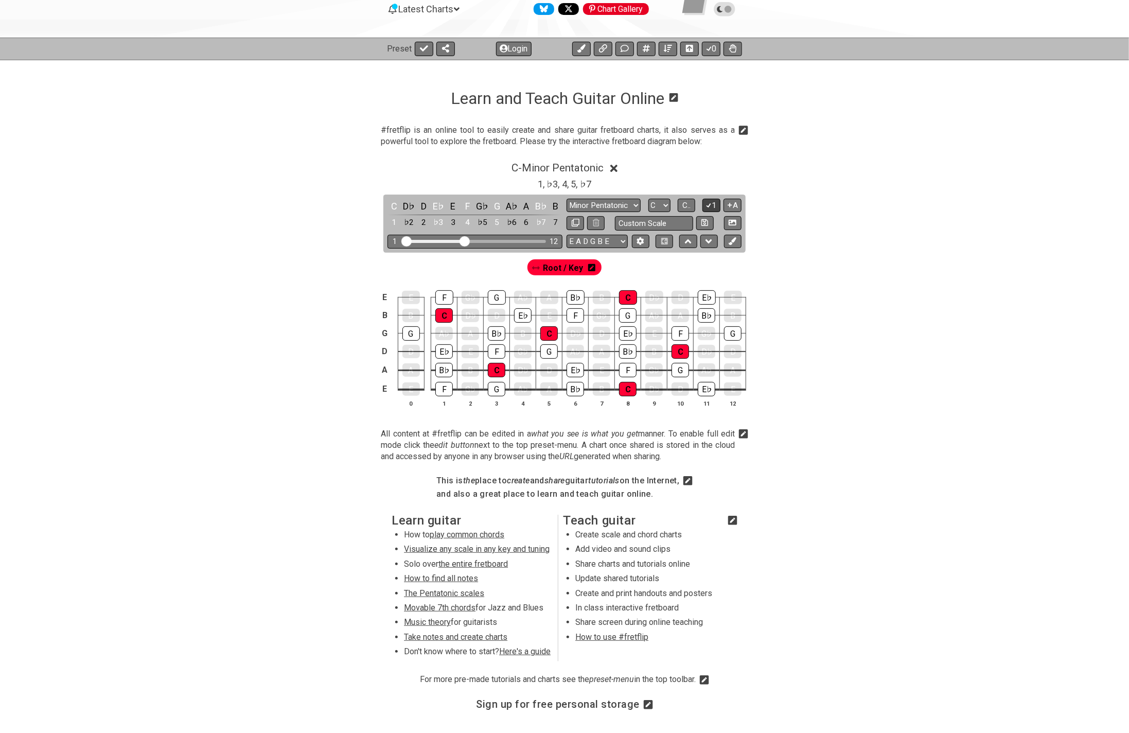
click at [710, 202] on icon at bounding box center [709, 205] width 10 height 8
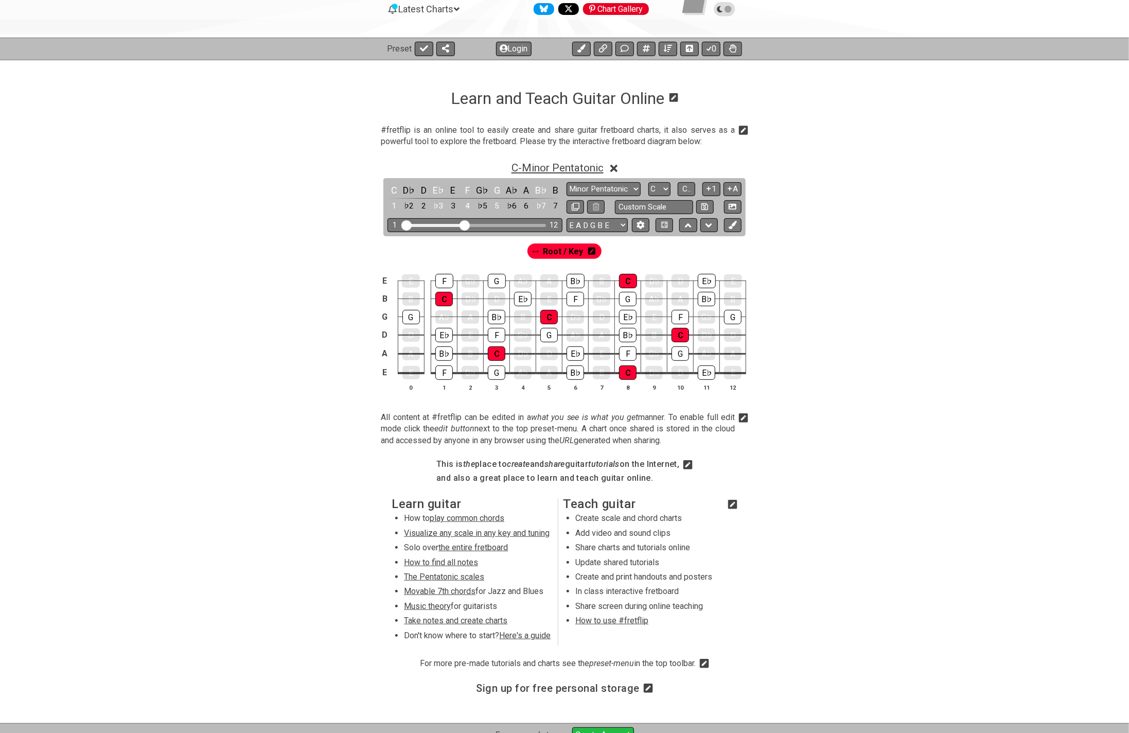
click at [577, 169] on span "C - Minor Pentatonic" at bounding box center [558, 168] width 92 height 12
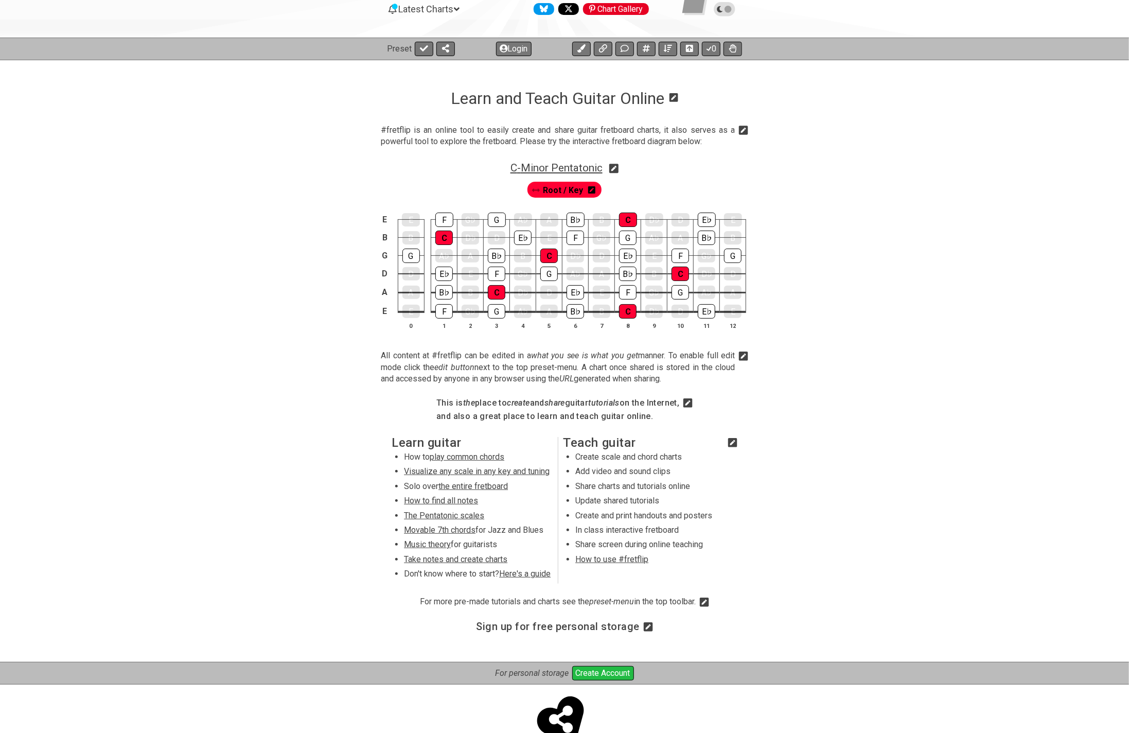
click at [581, 168] on span "C - Minor Pentatonic" at bounding box center [557, 168] width 92 height 12
select select "C"
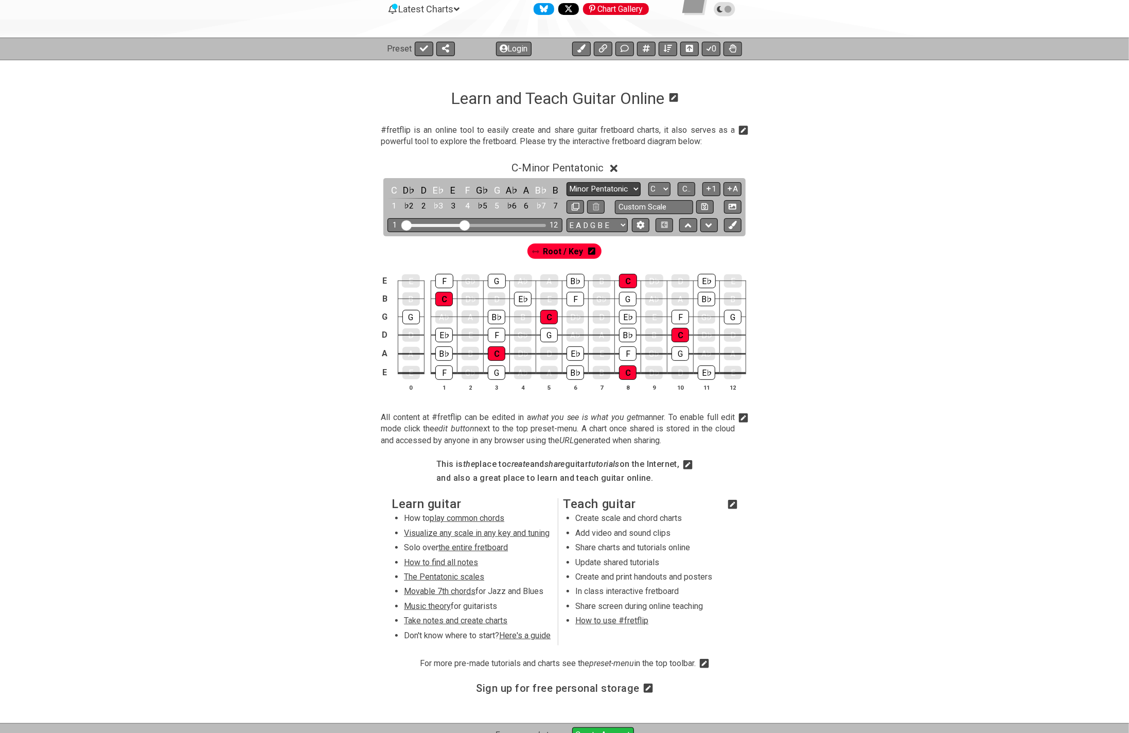
click at [607, 187] on select "Minor Pentatonic Custom Scale Minor Pentatonic Major Pentatonic Minor Blues Maj…" at bounding box center [604, 189] width 74 height 14
click at [567, 182] on select "Minor Pentatonic Custom Scale Minor Pentatonic Major Pentatonic Minor Blues Maj…" at bounding box center [604, 189] width 74 height 14
click at [612, 186] on select "Minor Pentatonic Custom Scale Minor Pentatonic Major Pentatonic Minor Blues Maj…" at bounding box center [604, 189] width 74 height 14
click at [567, 182] on select "Minor Pentatonic Custom Scale Minor Pentatonic Major Pentatonic Minor Blues Maj…" at bounding box center [604, 189] width 74 height 14
click at [618, 186] on select "Minor Pentatonic Custom Scale Minor Pentatonic Major Pentatonic Minor Blues Maj…" at bounding box center [604, 189] width 74 height 14
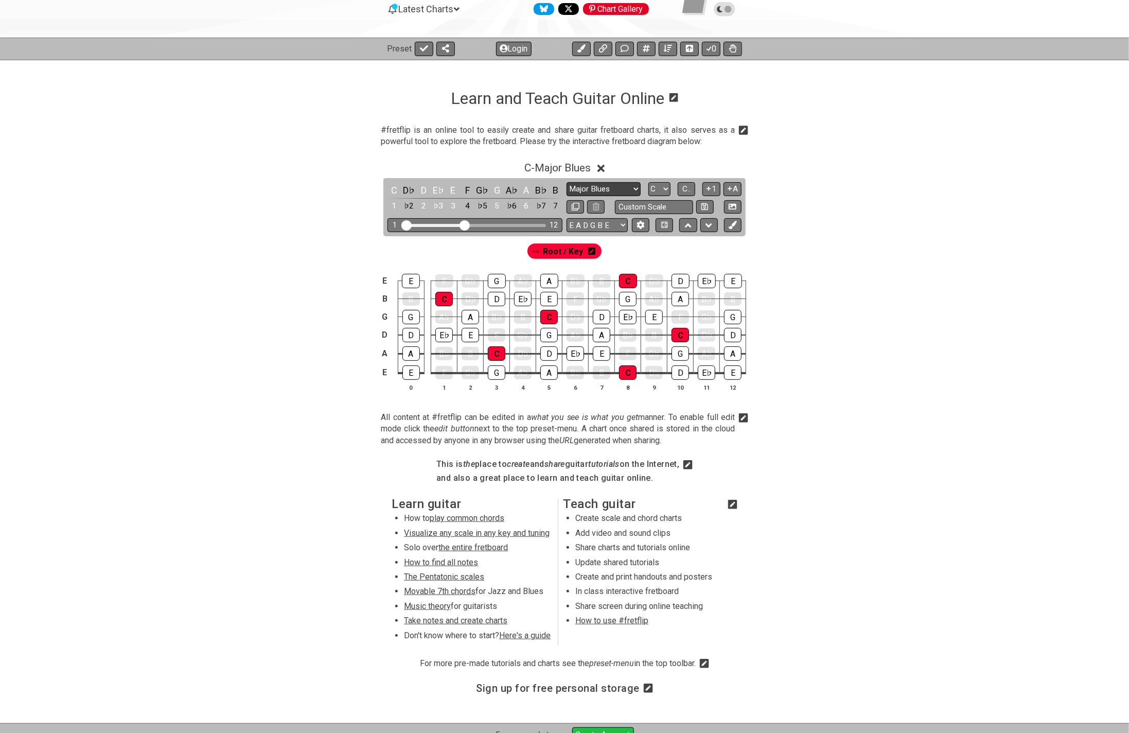
select select "Major / [PERSON_NAME]"
click at [567, 182] on select "Minor Pentatonic Custom Scale Minor Pentatonic Major Pentatonic Minor Blues Maj…" at bounding box center [604, 189] width 74 height 14
click at [526, 314] on div "B" at bounding box center [523, 317] width 18 height 14
click at [549, 281] on div "A" at bounding box center [550, 280] width 18 height 13
click at [548, 297] on div "E" at bounding box center [550, 299] width 18 height 14
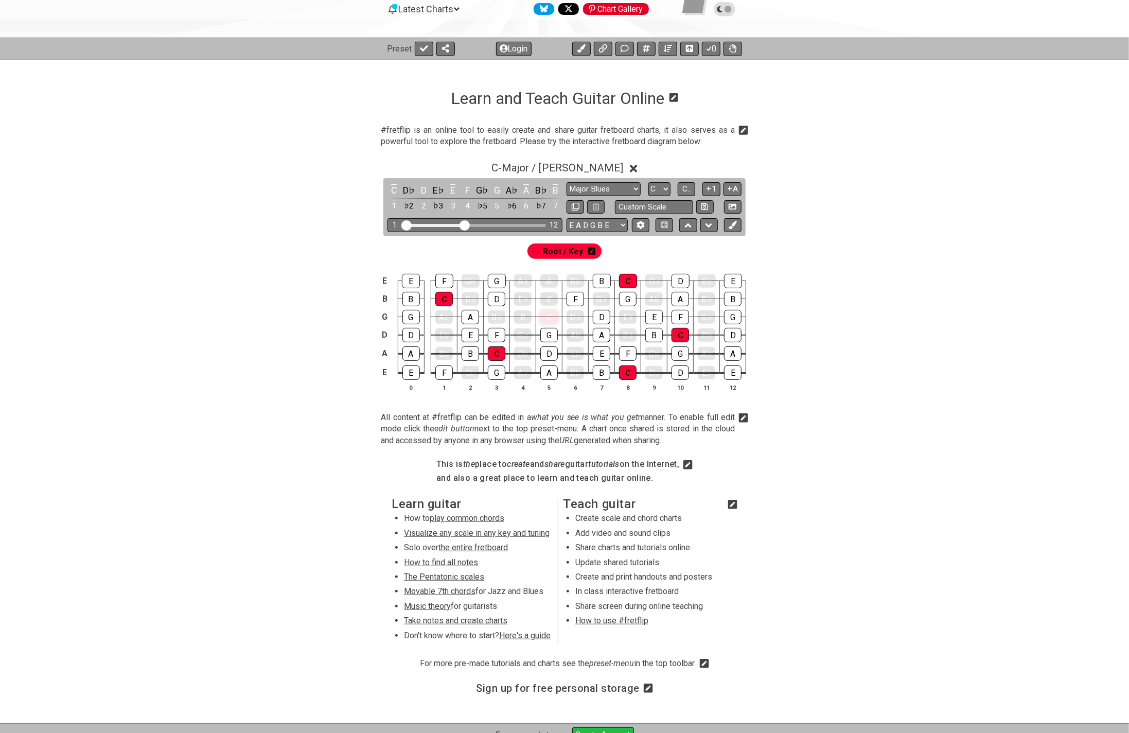
click at [554, 318] on div "C" at bounding box center [550, 316] width 18 height 13
drag, startPoint x: 553, startPoint y: 333, endPoint x: 555, endPoint y: 347, distance: 14.5
click at [554, 335] on div "G" at bounding box center [550, 334] width 18 height 13
drag, startPoint x: 554, startPoint y: 348, endPoint x: 554, endPoint y: 367, distance: 18.5
click at [555, 356] on div "D" at bounding box center [550, 353] width 18 height 13
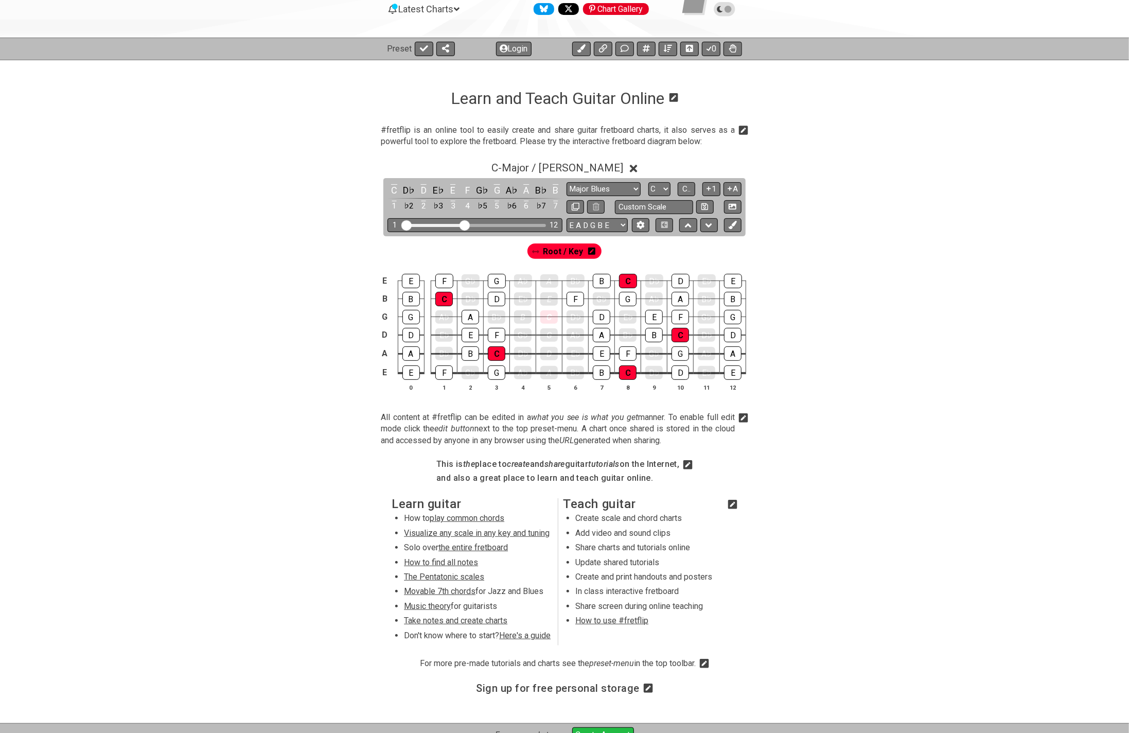
drag, startPoint x: 552, startPoint y: 370, endPoint x: 585, endPoint y: 351, distance: 38.1
click at [553, 370] on div "A" at bounding box center [550, 372] width 18 height 13
drag, startPoint x: 569, startPoint y: 298, endPoint x: 580, endPoint y: 293, distance: 12.0
click at [570, 297] on div "F" at bounding box center [576, 299] width 18 height 14
click at [607, 278] on div "B" at bounding box center [602, 280] width 18 height 13
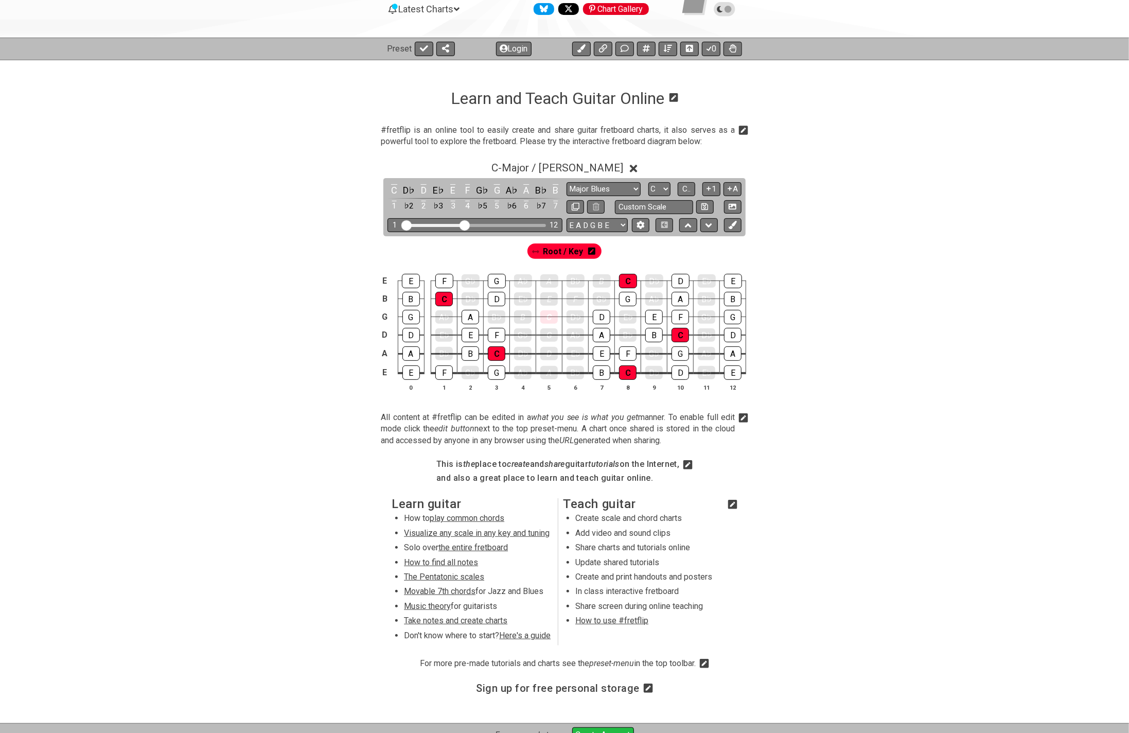
drag, startPoint x: 629, startPoint y: 279, endPoint x: 645, endPoint y: 297, distance: 23.7
click at [630, 280] on div "C" at bounding box center [628, 281] width 18 height 14
drag, startPoint x: 680, startPoint y: 280, endPoint x: 722, endPoint y: 279, distance: 41.7
click at [682, 280] on div "D" at bounding box center [681, 281] width 18 height 14
click at [730, 279] on div "E" at bounding box center [733, 281] width 18 height 14
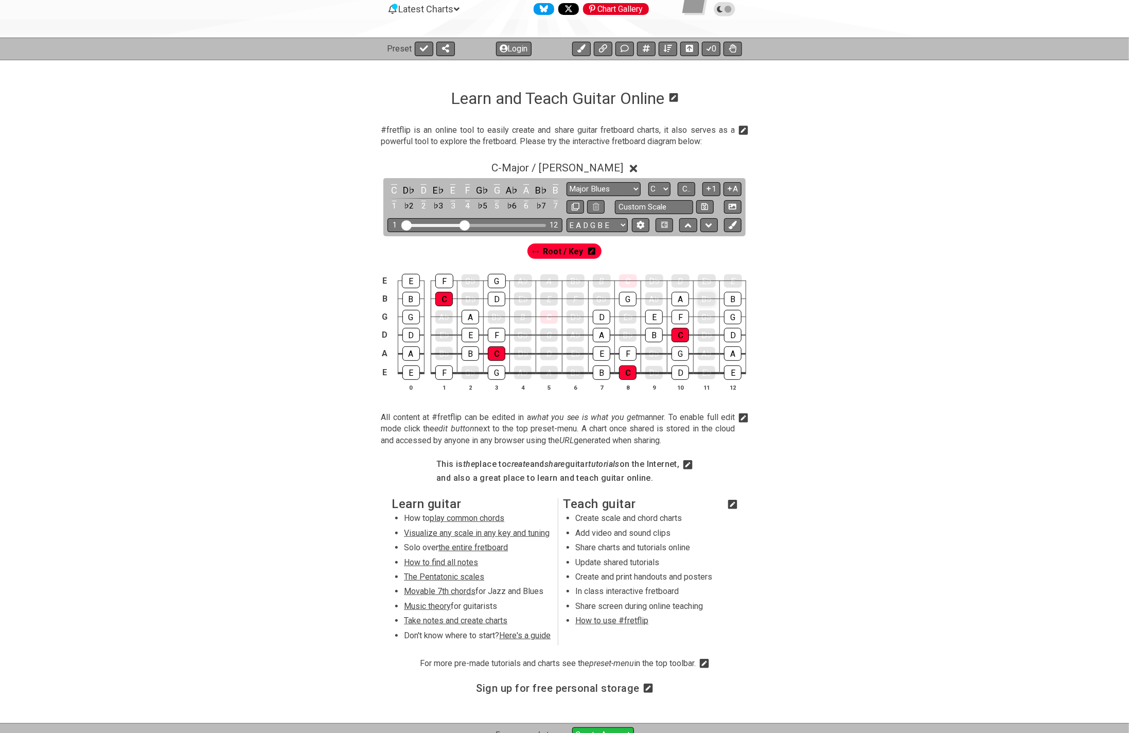
drag, startPoint x: 732, startPoint y: 294, endPoint x: 699, endPoint y: 301, distance: 33.1
click at [730, 294] on div "B" at bounding box center [733, 299] width 18 height 14
drag, startPoint x: 681, startPoint y: 295, endPoint x: 647, endPoint y: 300, distance: 34.4
click at [680, 295] on div "A" at bounding box center [681, 298] width 18 height 13
drag, startPoint x: 628, startPoint y: 296, endPoint x: 602, endPoint y: 316, distance: 32.6
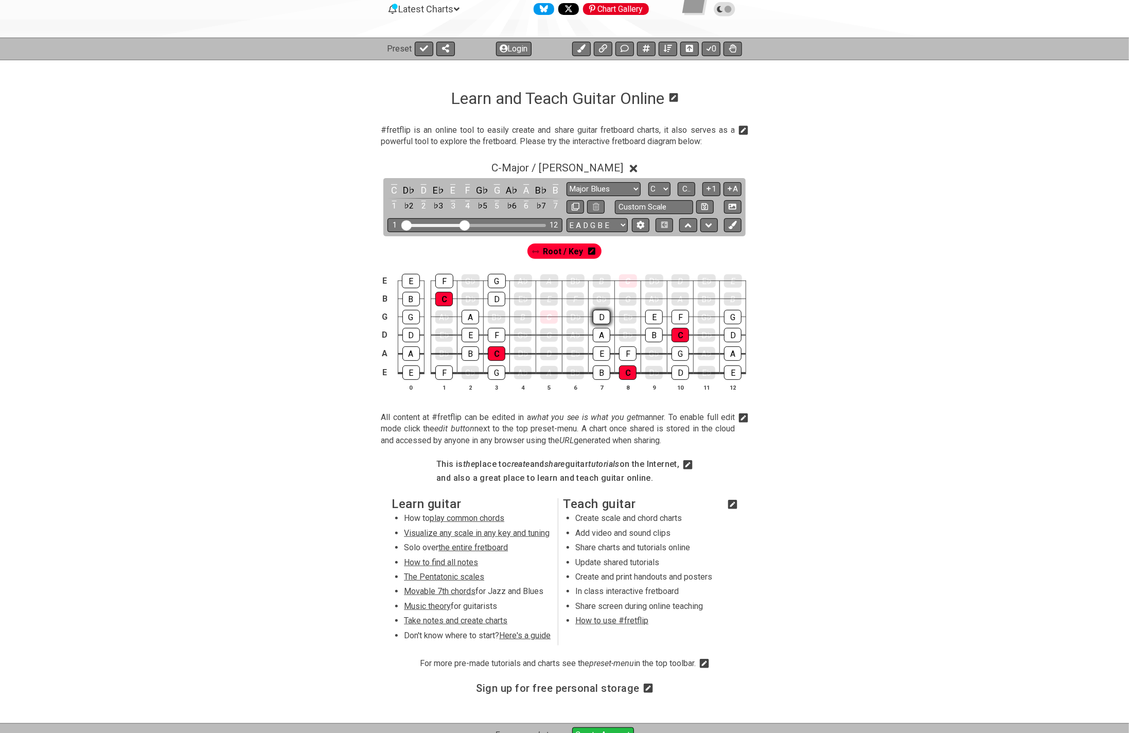
click at [628, 297] on div "G" at bounding box center [628, 298] width 18 height 13
drag, startPoint x: 602, startPoint y: 316, endPoint x: 642, endPoint y: 320, distance: 39.9
click at [610, 317] on div "D" at bounding box center [602, 316] width 18 height 13
drag, startPoint x: 653, startPoint y: 317, endPoint x: 676, endPoint y: 316, distance: 23.2
click at [654, 317] on div "E" at bounding box center [655, 317] width 18 height 14
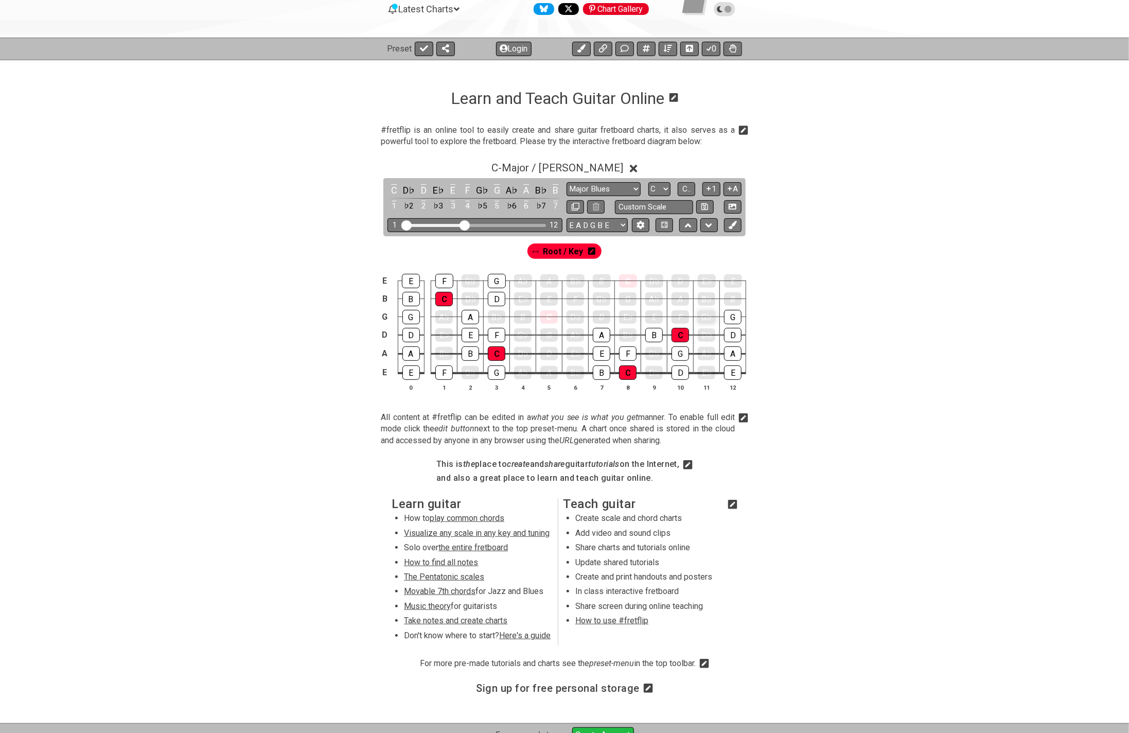
drag, startPoint x: 676, startPoint y: 316, endPoint x: 713, endPoint y: 314, distance: 36.6
click at [679, 316] on div "F" at bounding box center [681, 316] width 18 height 13
click at [733, 312] on div "G" at bounding box center [733, 317] width 18 height 14
drag, startPoint x: 734, startPoint y: 337, endPoint x: 724, endPoint y: 338, distance: 9.8
click at [730, 337] on div "D" at bounding box center [733, 335] width 18 height 14
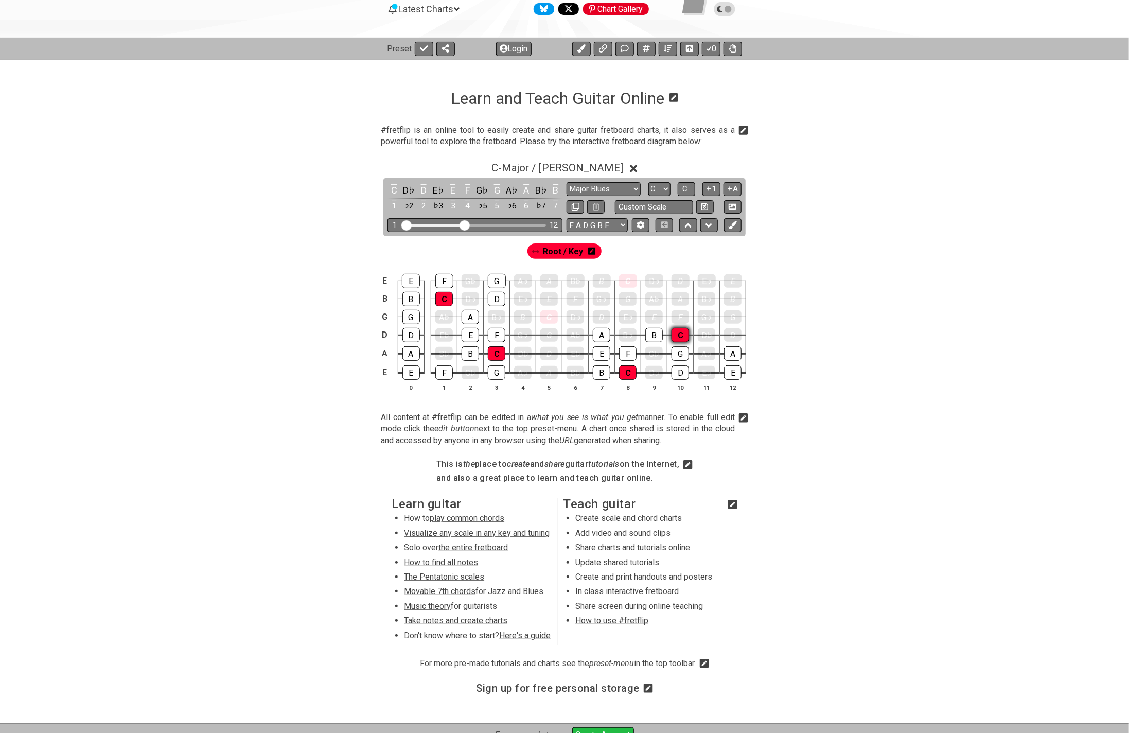
drag, startPoint x: 688, startPoint y: 334, endPoint x: 681, endPoint y: 335, distance: 7.7
click at [687, 334] on tbody "E E F G♭ G A♭ A B♭ B C D♭ D E♭ E B B C D♭ D E♭ E F G♭ G A♭ A B♭ B G G A♭ A B♭ B…" at bounding box center [563, 323] width 368 height 121
drag, startPoint x: 659, startPoint y: 334, endPoint x: 646, endPoint y: 334, distance: 13.9
click at [657, 334] on div "B" at bounding box center [655, 335] width 18 height 14
drag, startPoint x: 611, startPoint y: 336, endPoint x: 621, endPoint y: 335, distance: 10.9
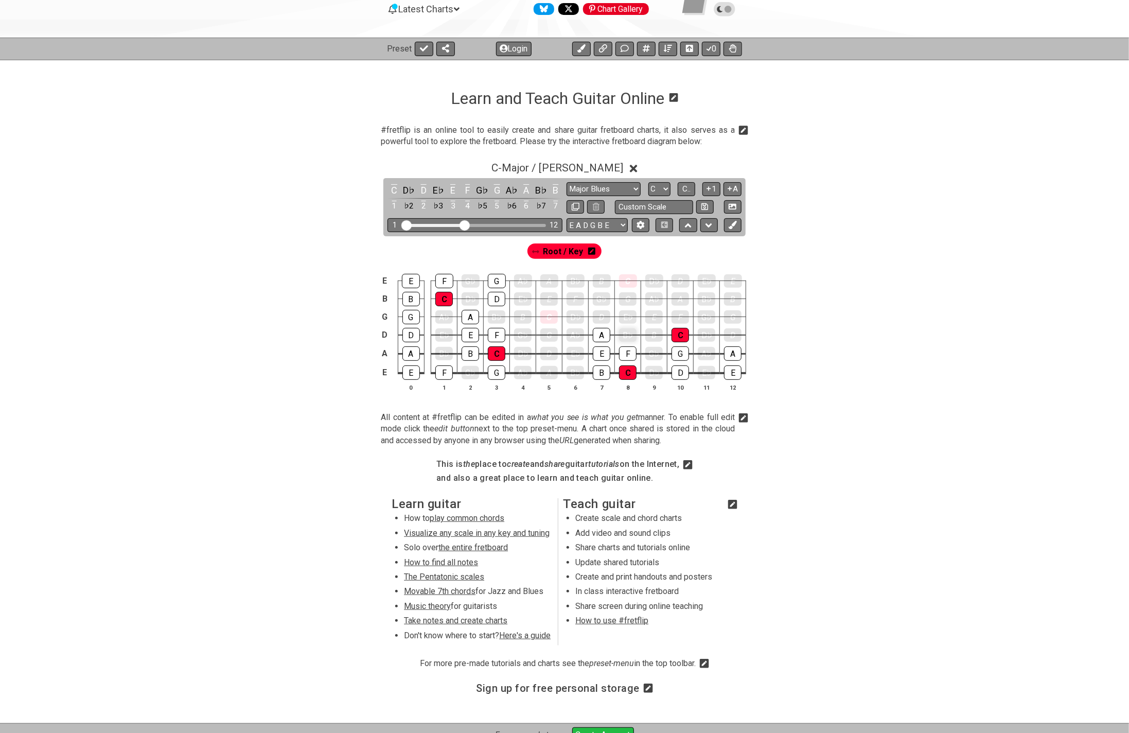
click at [612, 336] on td "E" at bounding box center [602, 344] width 26 height 19
drag, startPoint x: 595, startPoint y: 335, endPoint x: 636, endPoint y: 333, distance: 40.7
click at [600, 335] on div "A" at bounding box center [602, 335] width 18 height 14
drag, startPoint x: 693, startPoint y: 334, endPoint x: 686, endPoint y: 334, distance: 7.2
click at [692, 335] on tr "A A B♭ B C D♭ D E♭ E F G♭ G A♭ A" at bounding box center [563, 344] width 368 height 19
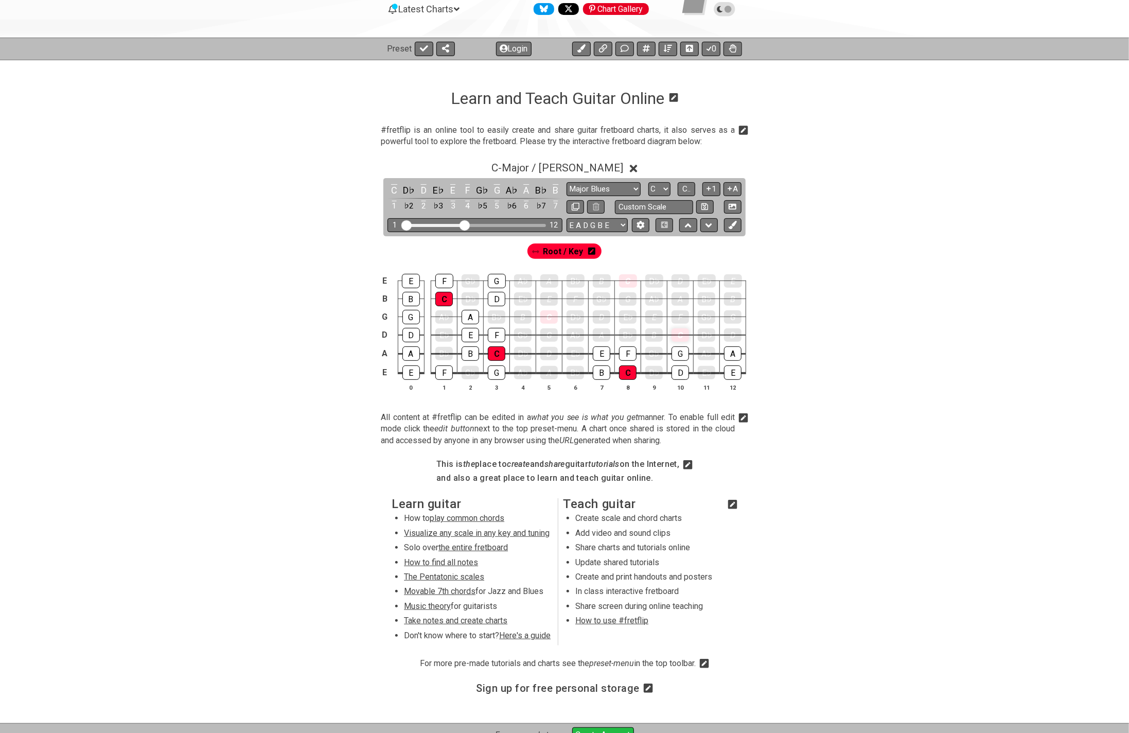
click at [686, 334] on div "C" at bounding box center [681, 334] width 18 height 13
drag, startPoint x: 735, startPoint y: 354, endPoint x: 708, endPoint y: 355, distance: 27.3
click at [735, 353] on div "A" at bounding box center [733, 353] width 18 height 14
drag, startPoint x: 681, startPoint y: 353, endPoint x: 663, endPoint y: 354, distance: 18.0
click at [681, 353] on div "G" at bounding box center [681, 353] width 18 height 14
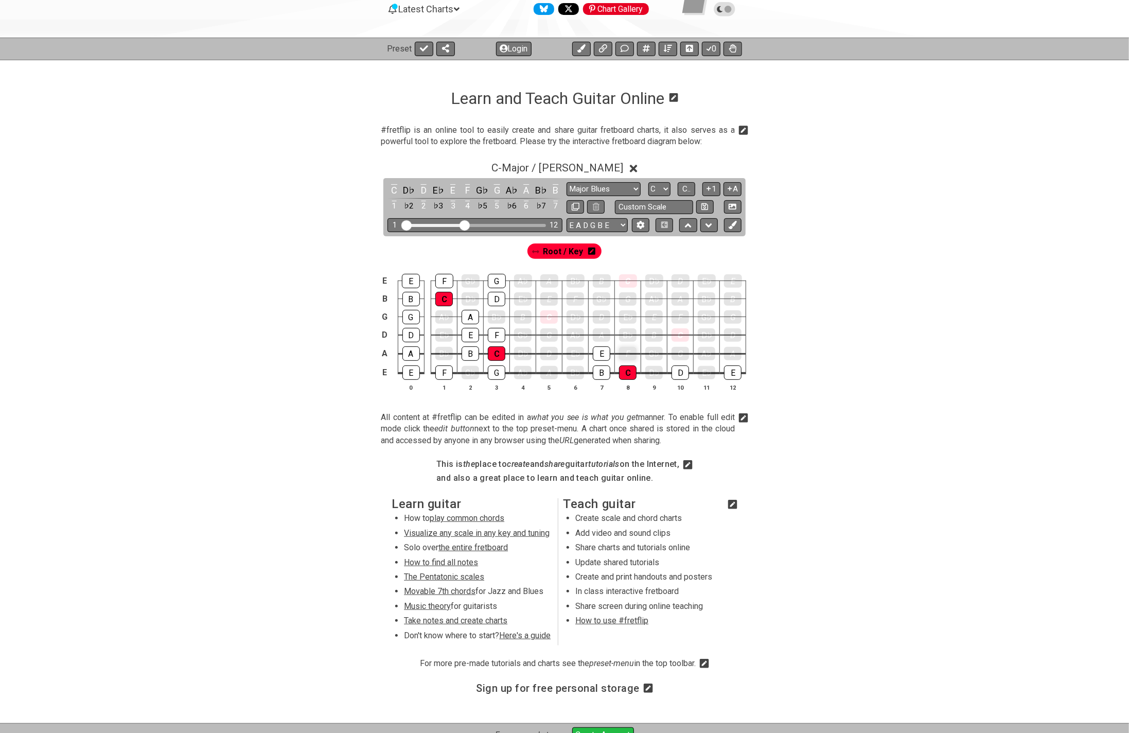
drag, startPoint x: 632, startPoint y: 353, endPoint x: 622, endPoint y: 353, distance: 9.8
click at [632, 353] on div "F" at bounding box center [628, 353] width 18 height 13
drag, startPoint x: 609, startPoint y: 353, endPoint x: 606, endPoint y: 361, distance: 9.3
click at [609, 353] on div "E" at bounding box center [602, 353] width 18 height 13
drag, startPoint x: 605, startPoint y: 371, endPoint x: 619, endPoint y: 372, distance: 14.5
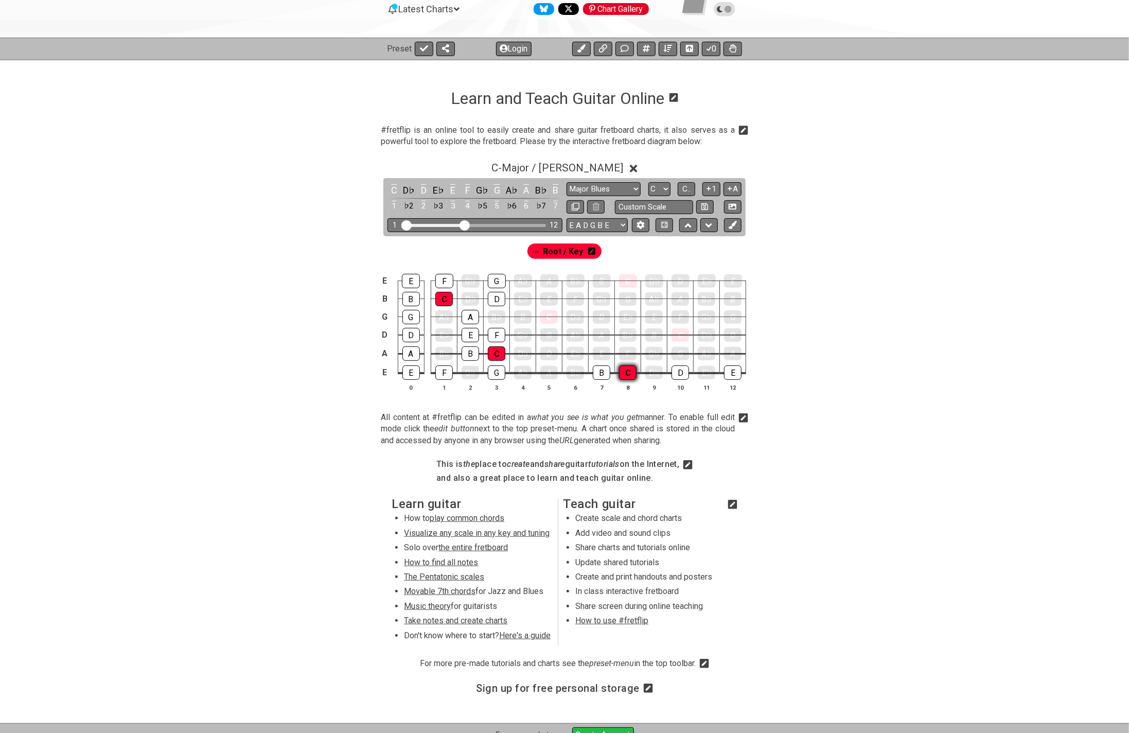
click at [612, 372] on td "B" at bounding box center [602, 364] width 26 height 20
drag, startPoint x: 621, startPoint y: 372, endPoint x: 638, endPoint y: 372, distance: 17.5
click at [623, 372] on div "C" at bounding box center [628, 372] width 18 height 13
click at [689, 372] on td "D" at bounding box center [681, 364] width 26 height 20
drag, startPoint x: 732, startPoint y: 370, endPoint x: 724, endPoint y: 370, distance: 7.7
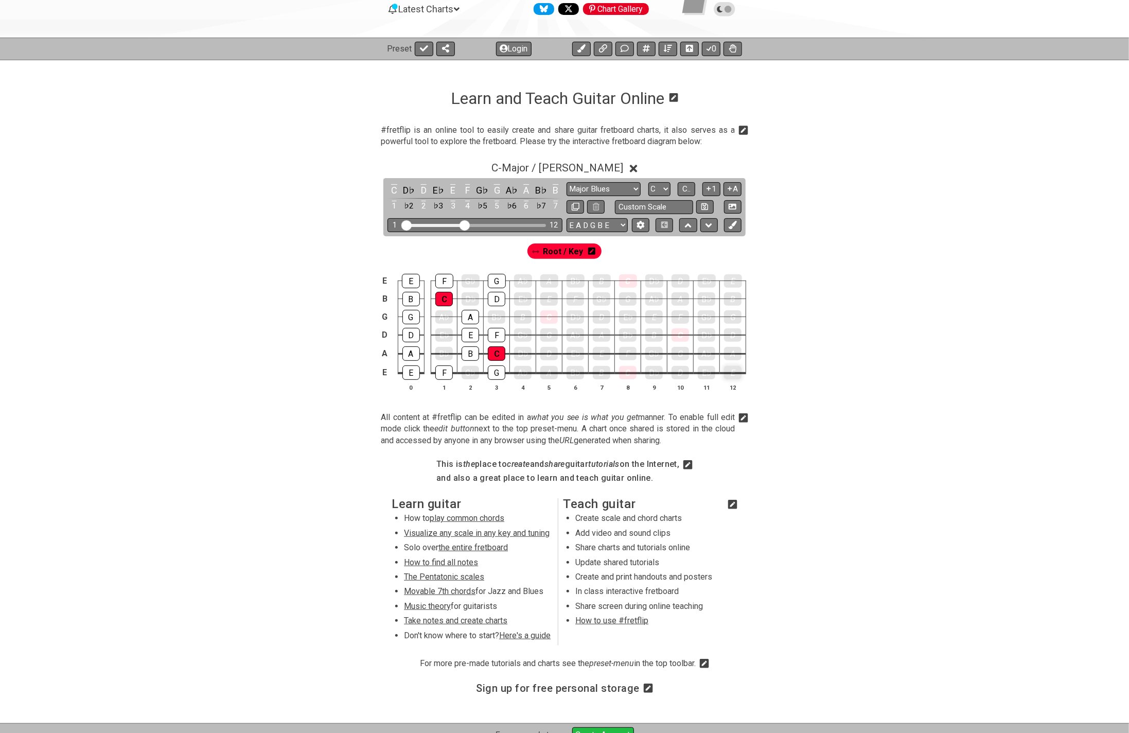
click at [732, 369] on div "E" at bounding box center [733, 372] width 18 height 13
click at [685, 187] on span "C.." at bounding box center [687, 188] width 8 height 9
click at [685, 187] on span "1..7" at bounding box center [686, 188] width 12 height 9
click at [447, 315] on div at bounding box center [445, 316] width 18 height 13
click at [446, 317] on div at bounding box center [445, 316] width 18 height 13
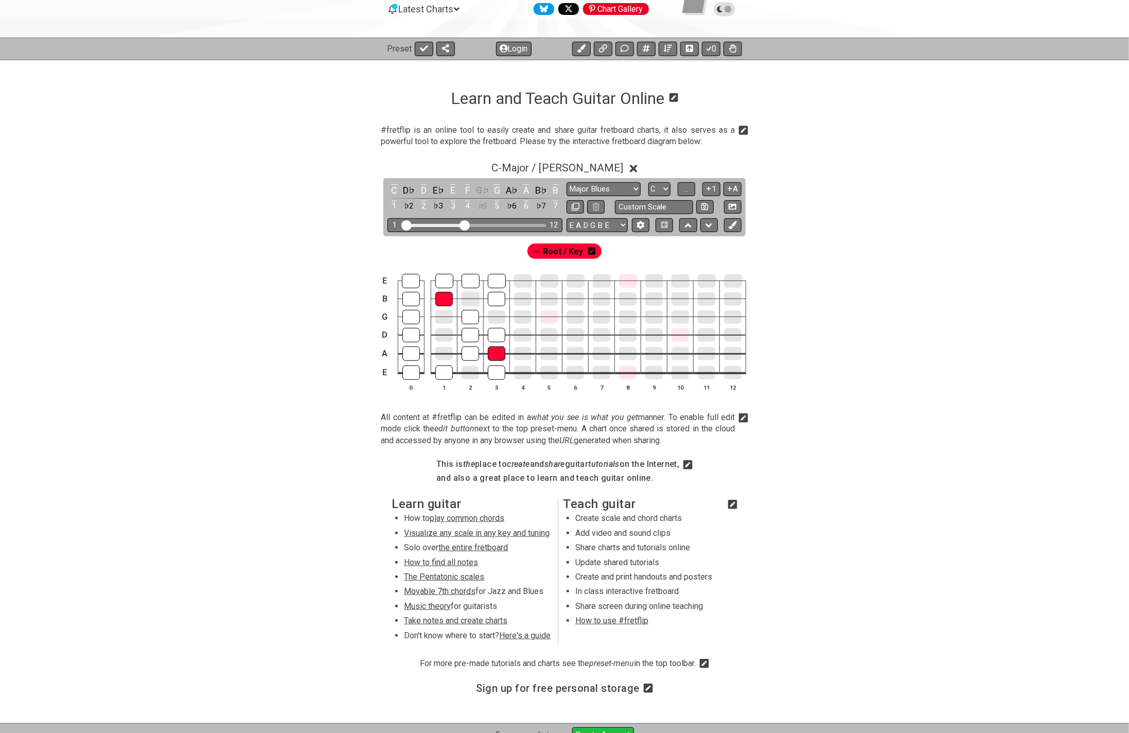
drag, startPoint x: 470, startPoint y: 277, endPoint x: 469, endPoint y: 292, distance: 14.9
click at [470, 277] on div at bounding box center [471, 281] width 18 height 14
click at [470, 297] on div at bounding box center [471, 299] width 18 height 14
click at [472, 282] on div at bounding box center [471, 280] width 18 height 13
click at [472, 301] on div at bounding box center [471, 299] width 18 height 14
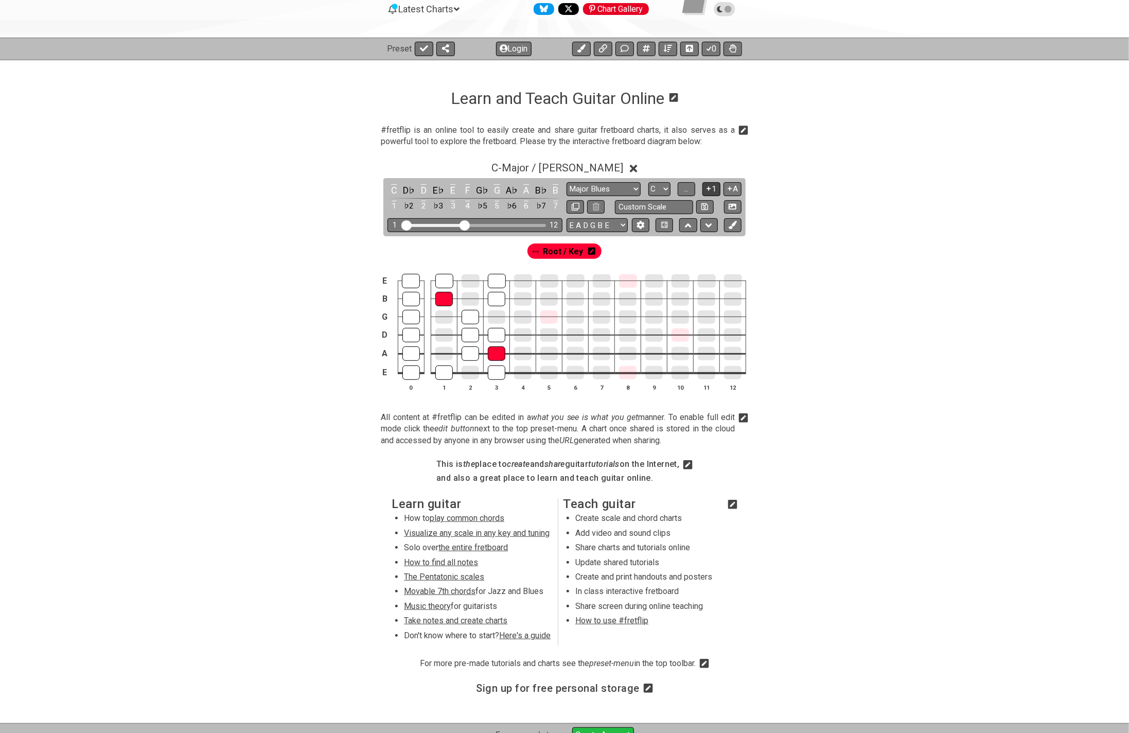
click at [713, 189] on button "1" at bounding box center [712, 189] width 18 height 14
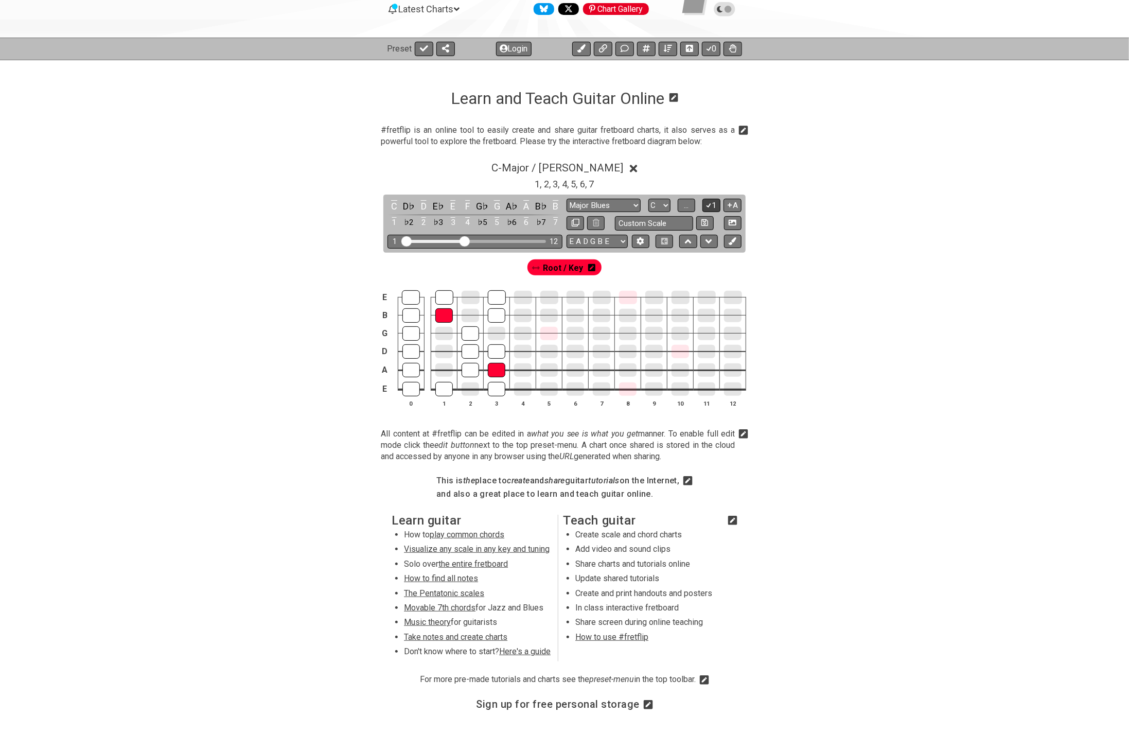
click at [713, 205] on button "1" at bounding box center [712, 206] width 18 height 14
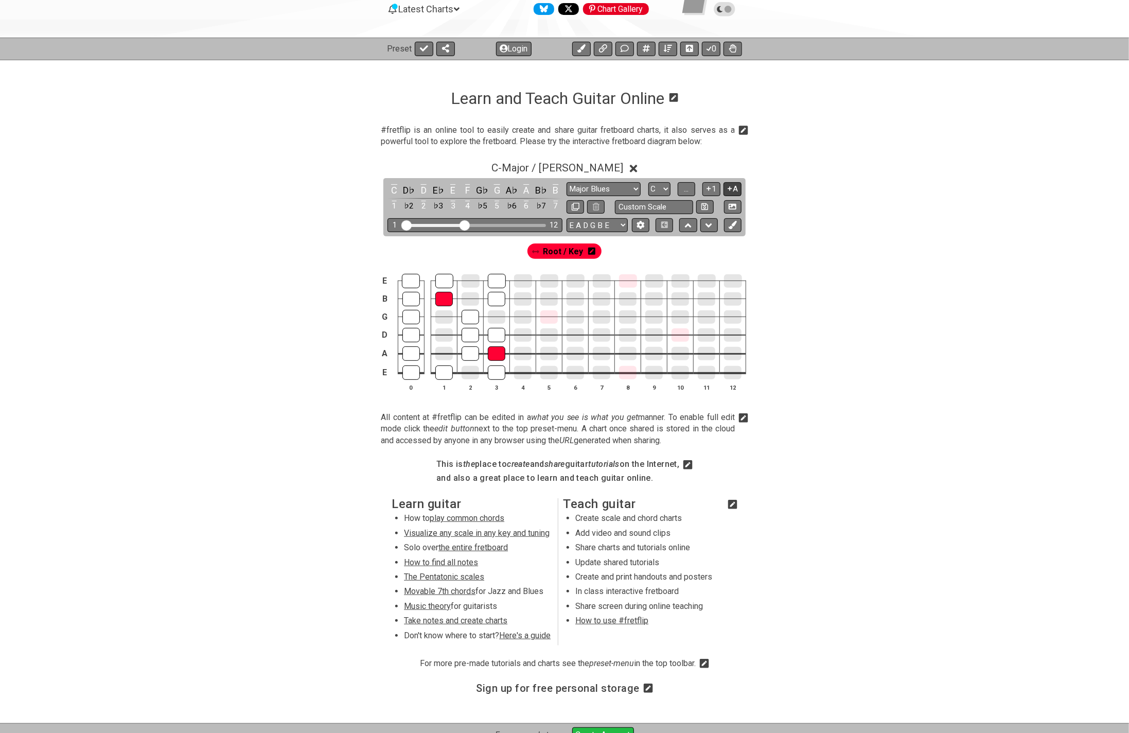
click at [732, 189] on icon at bounding box center [730, 189] width 10 height 8
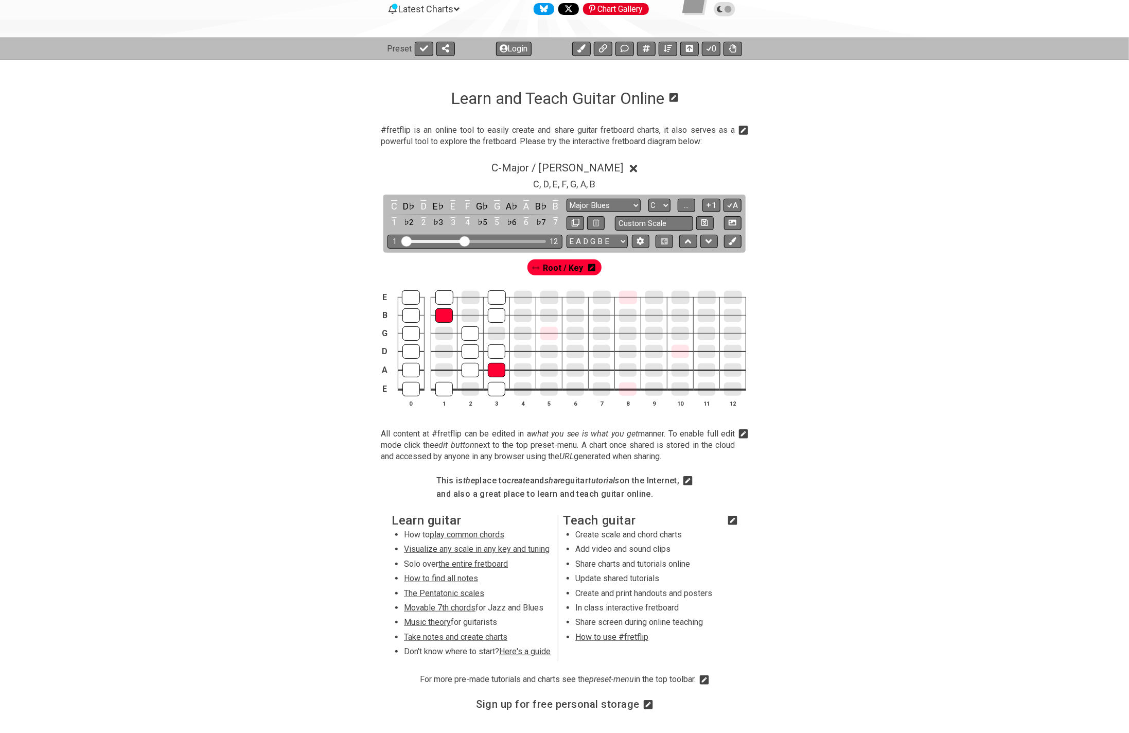
click at [630, 167] on icon at bounding box center [634, 169] width 8 height 8
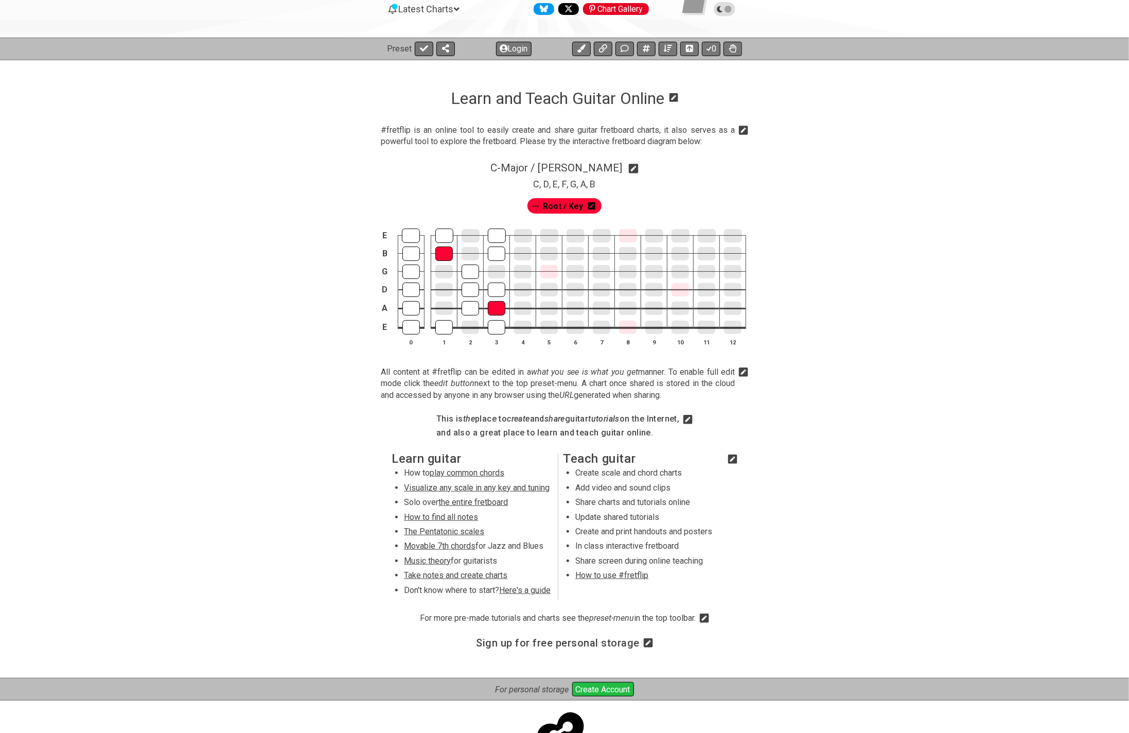
click at [629, 167] on icon at bounding box center [634, 168] width 10 height 11
select select "Major / [PERSON_NAME]"
select select "C"
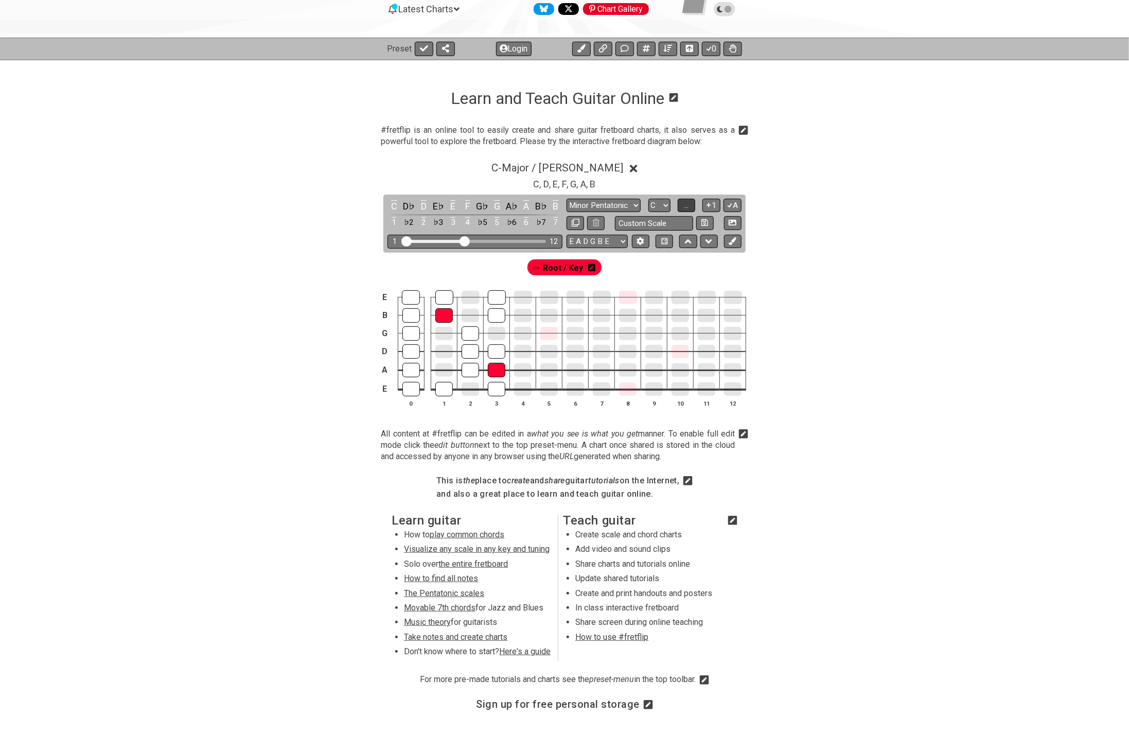
click at [688, 206] on span "..." at bounding box center [686, 205] width 5 height 9
click at [630, 167] on icon at bounding box center [634, 169] width 8 height 8
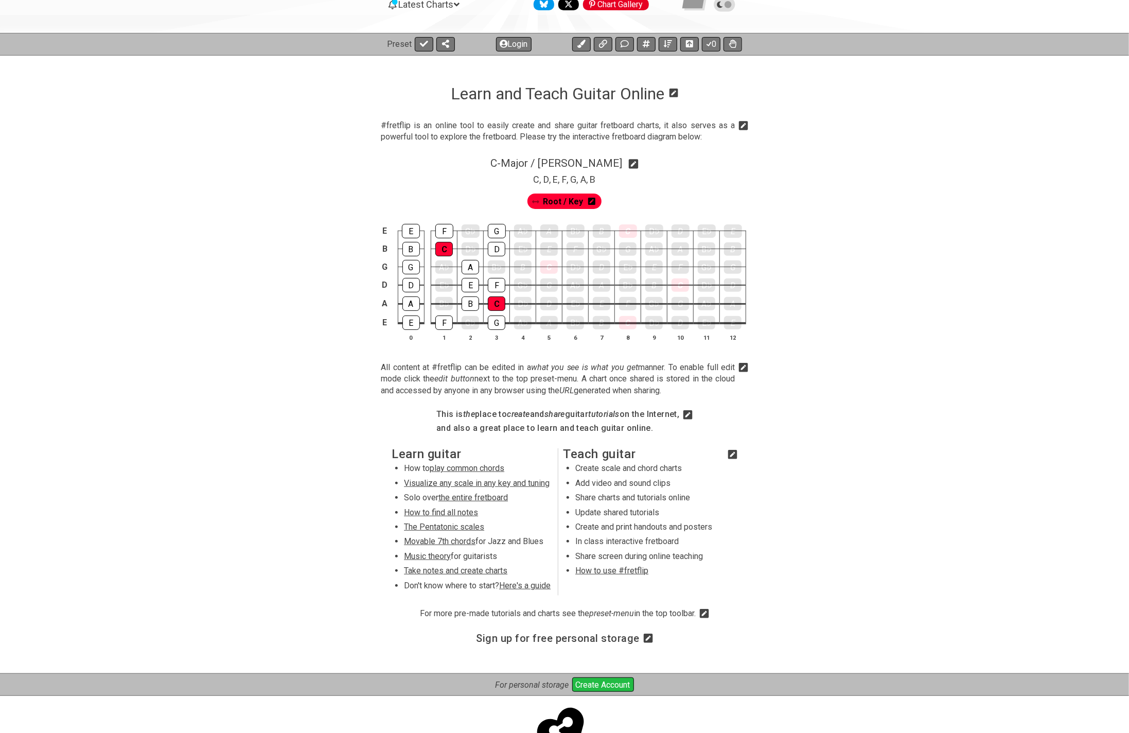
scroll to position [112, 0]
drag, startPoint x: 408, startPoint y: 233, endPoint x: 408, endPoint y: 246, distance: 13.4
click at [408, 233] on div "E" at bounding box center [411, 231] width 18 height 13
drag, startPoint x: 409, startPoint y: 247, endPoint x: 408, endPoint y: 259, distance: 12.9
click at [409, 247] on div "B" at bounding box center [412, 249] width 18 height 14
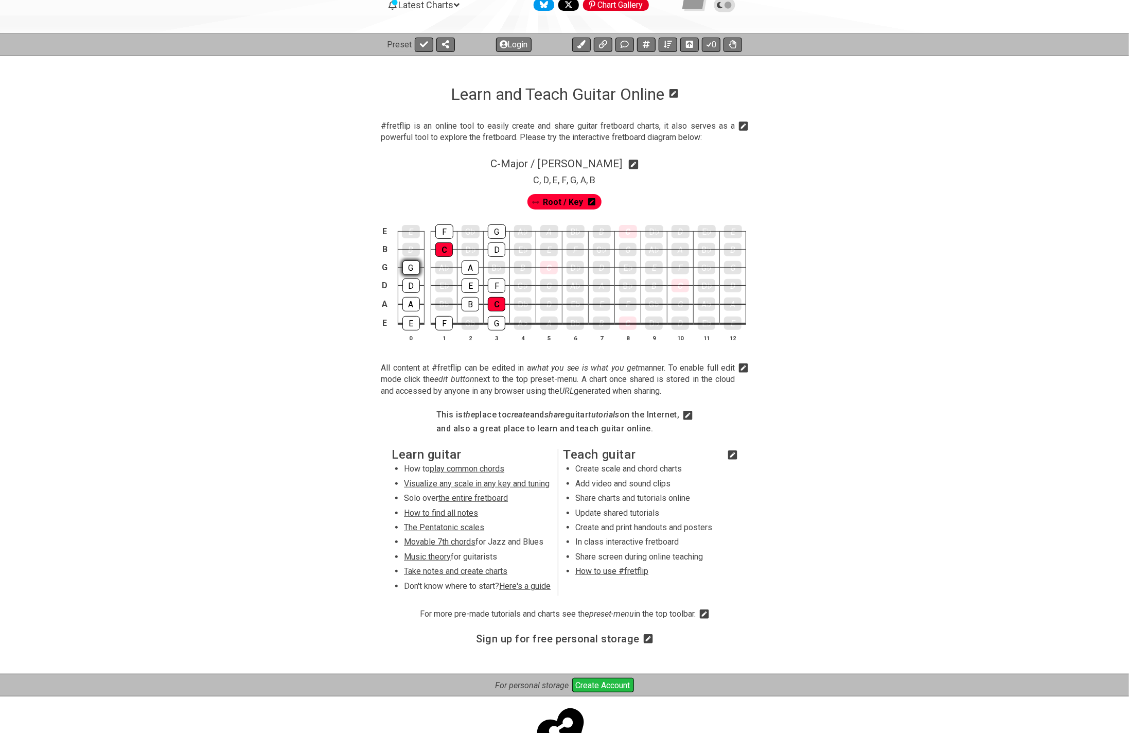
click at [409, 262] on div "G" at bounding box center [412, 267] width 18 height 14
click at [415, 286] on div "D" at bounding box center [412, 286] width 18 height 14
click at [415, 301] on div "A" at bounding box center [412, 304] width 18 height 13
drag, startPoint x: 411, startPoint y: 323, endPoint x: 401, endPoint y: 330, distance: 12.6
click at [410, 323] on div "E" at bounding box center [412, 323] width 18 height 13
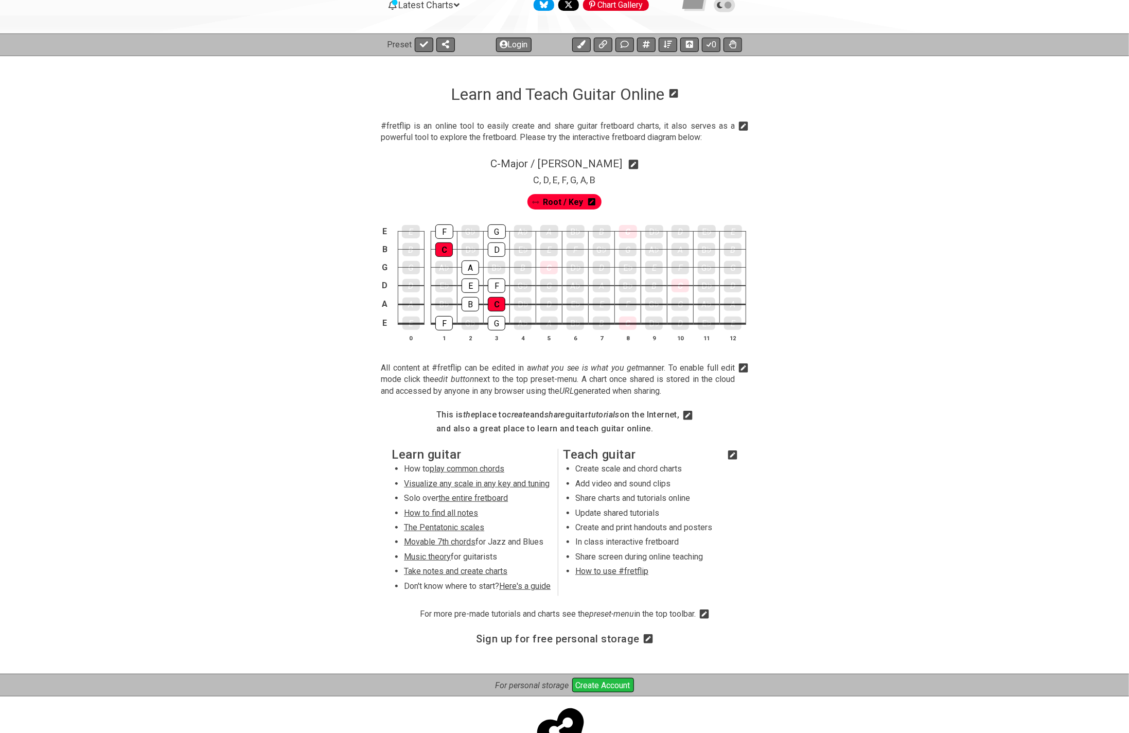
scroll to position [113, 0]
